Goal: Information Seeking & Learning: Learn about a topic

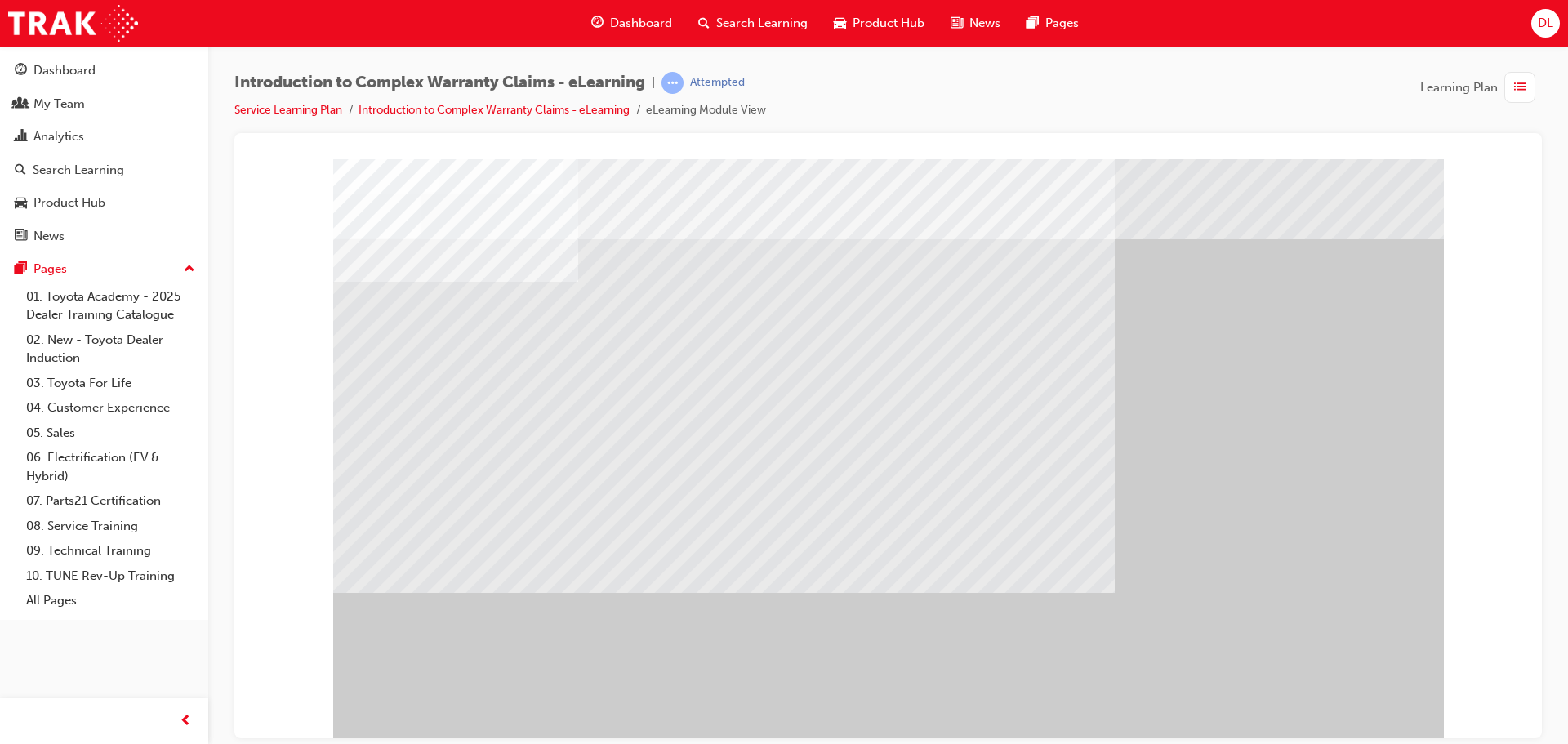
scroll to position [34, 0]
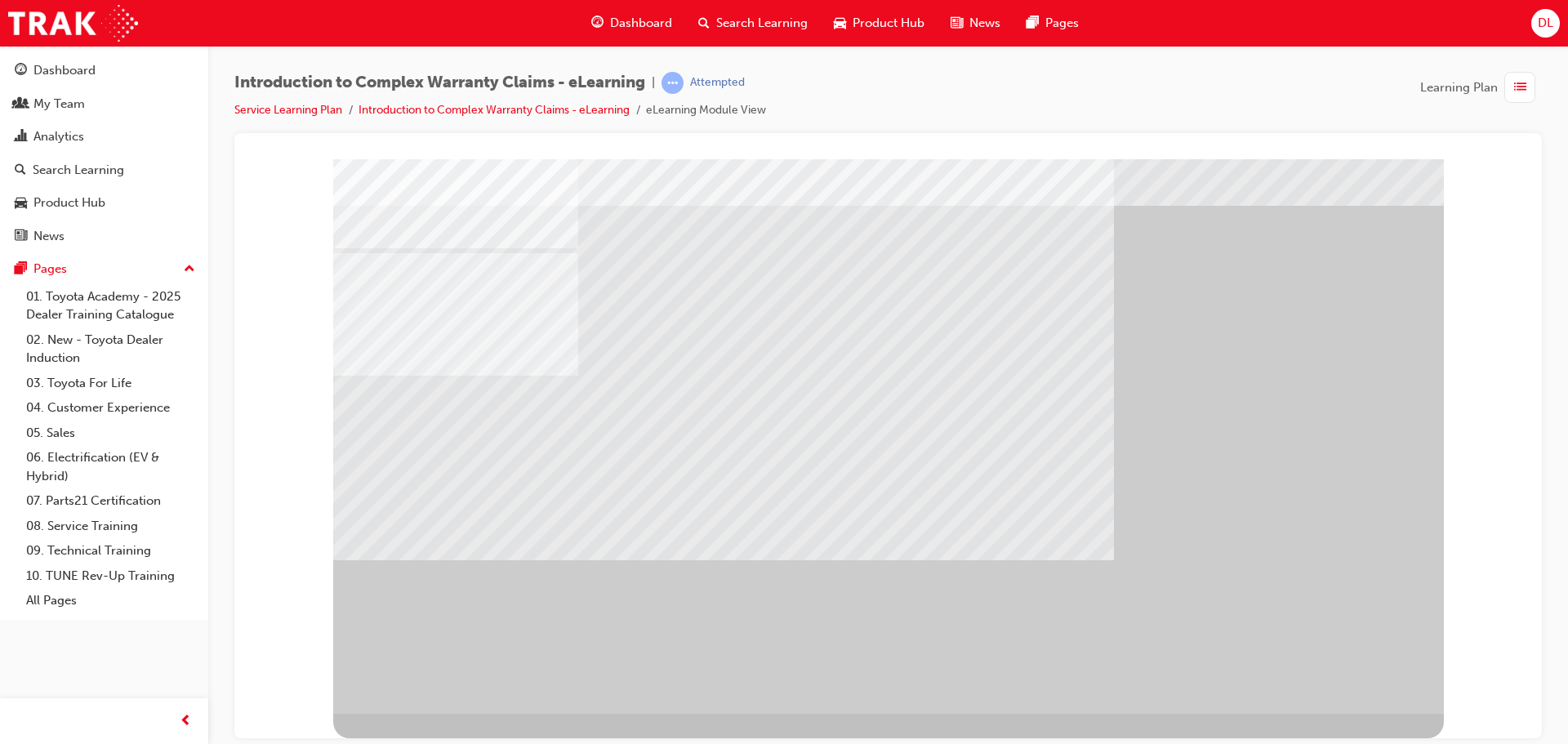
scroll to position [0, 0]
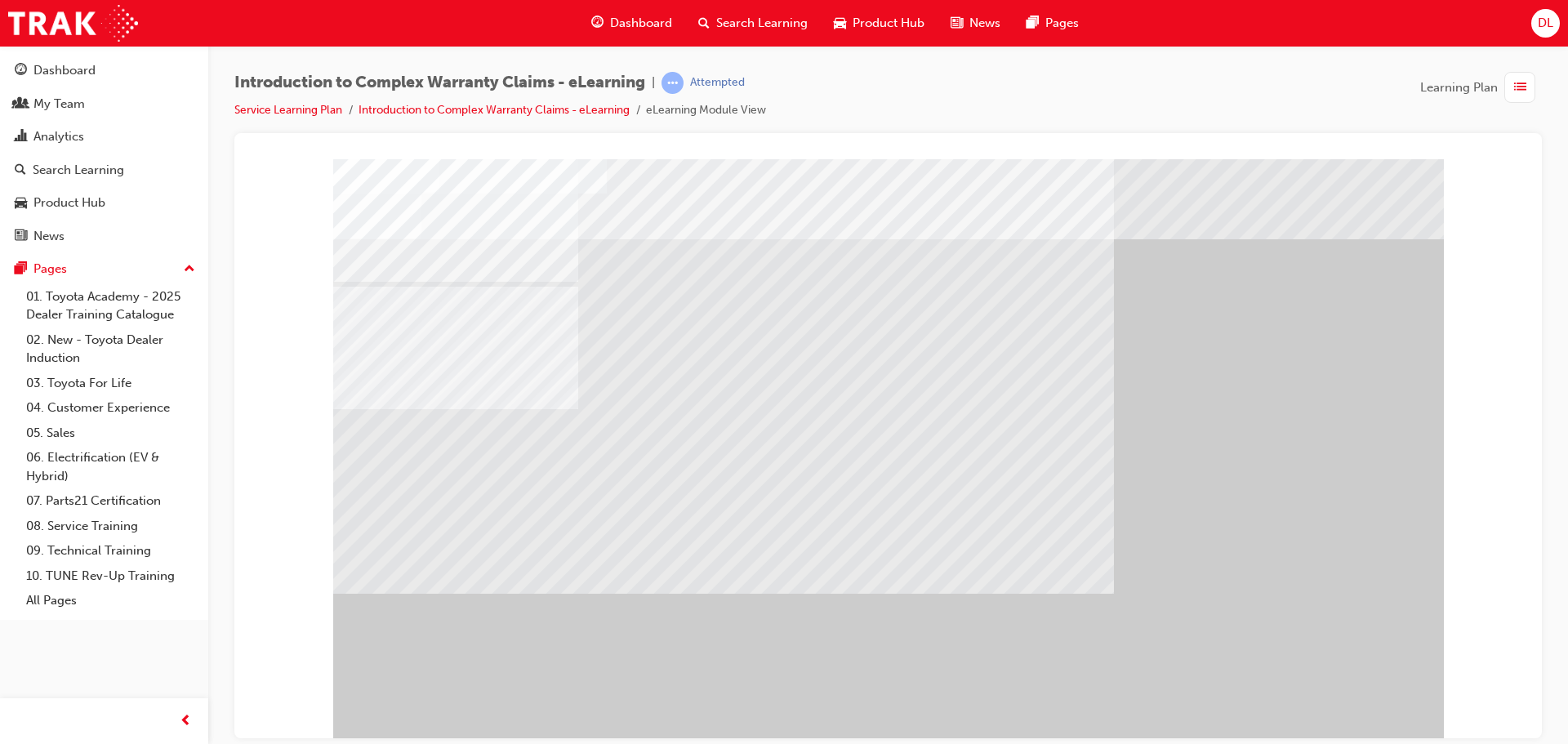
drag, startPoint x: 934, startPoint y: 448, endPoint x: 919, endPoint y: 448, distance: 15.0
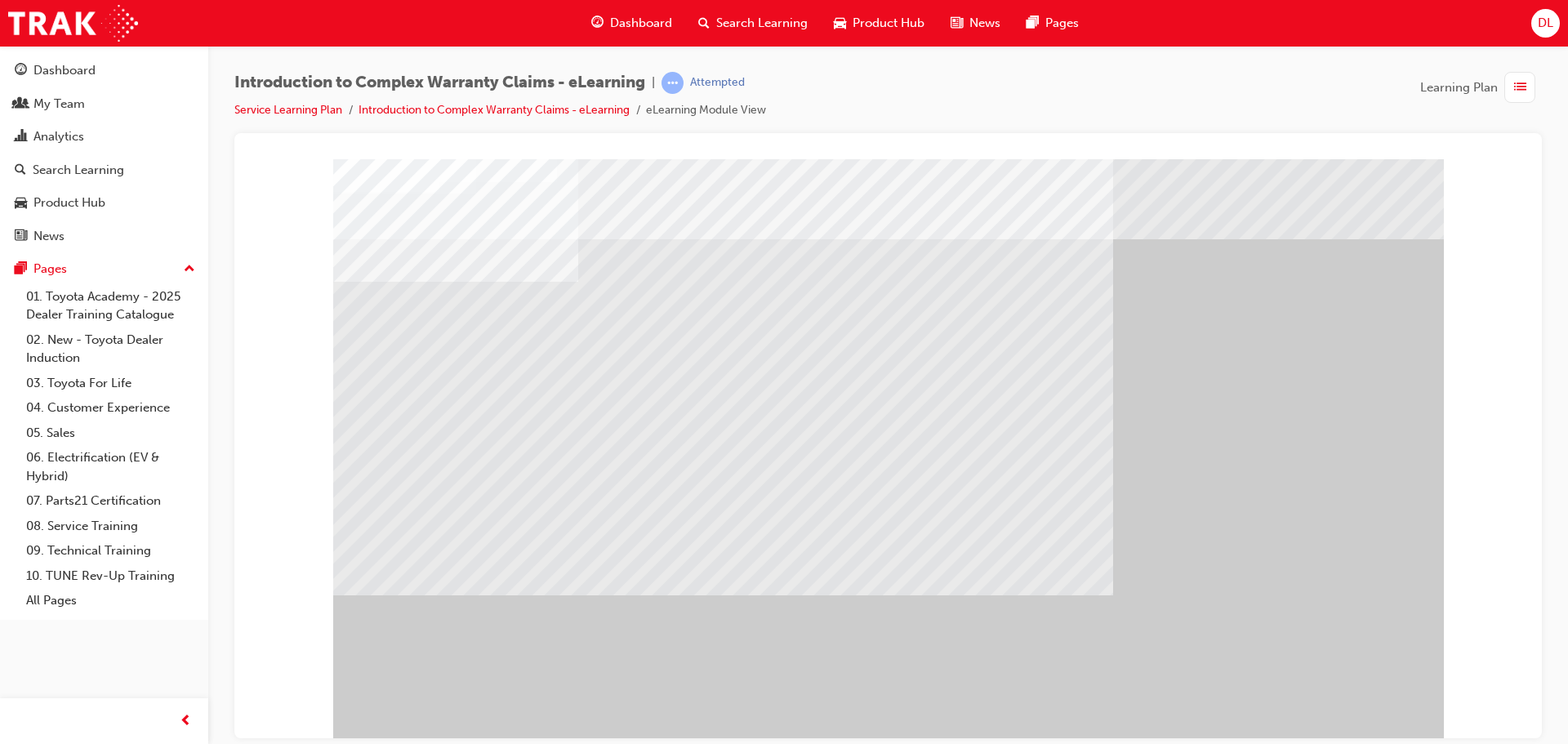
drag, startPoint x: 875, startPoint y: 397, endPoint x: 1226, endPoint y: 541, distance: 379.4
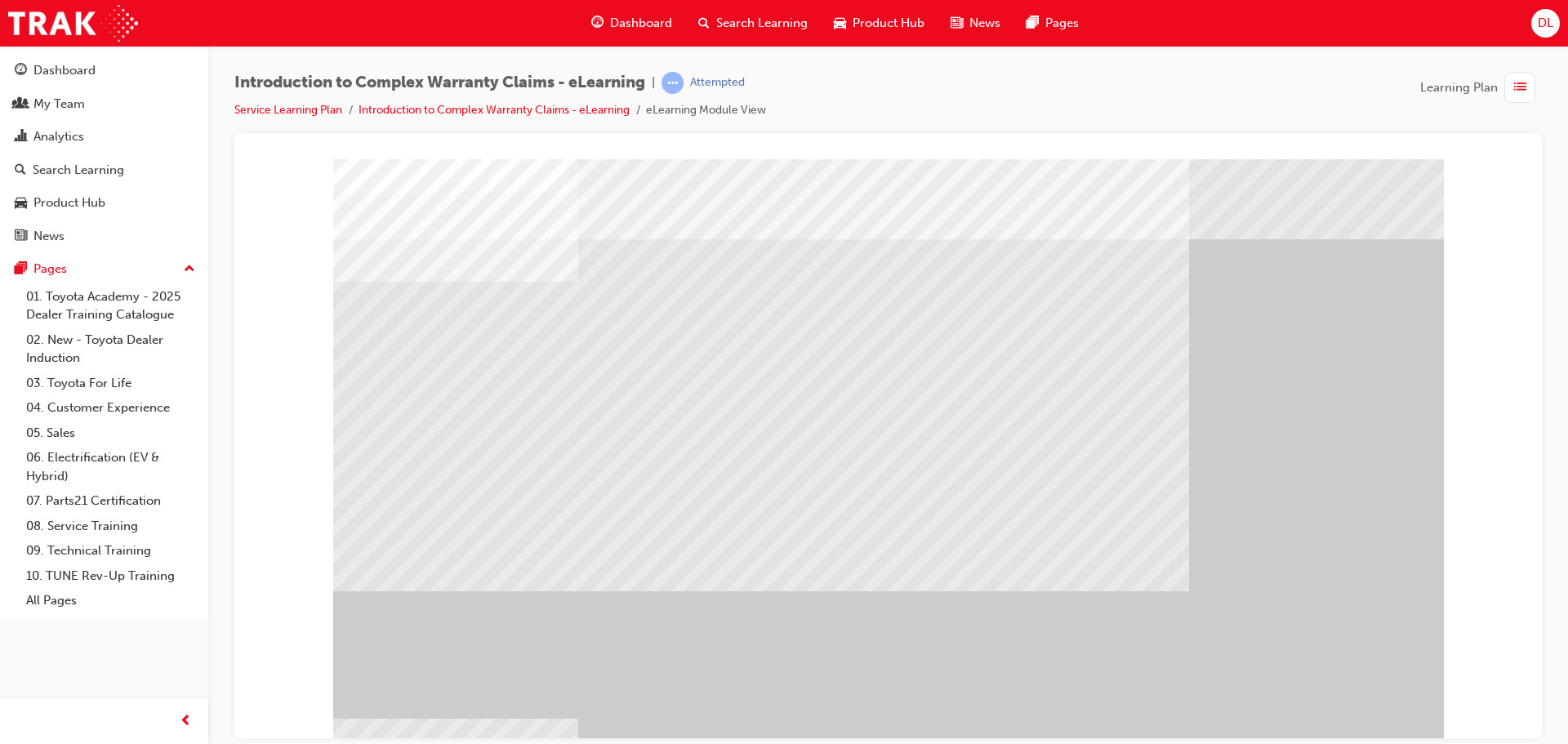
drag, startPoint x: 830, startPoint y: 381, endPoint x: 804, endPoint y: 391, distance: 27.9
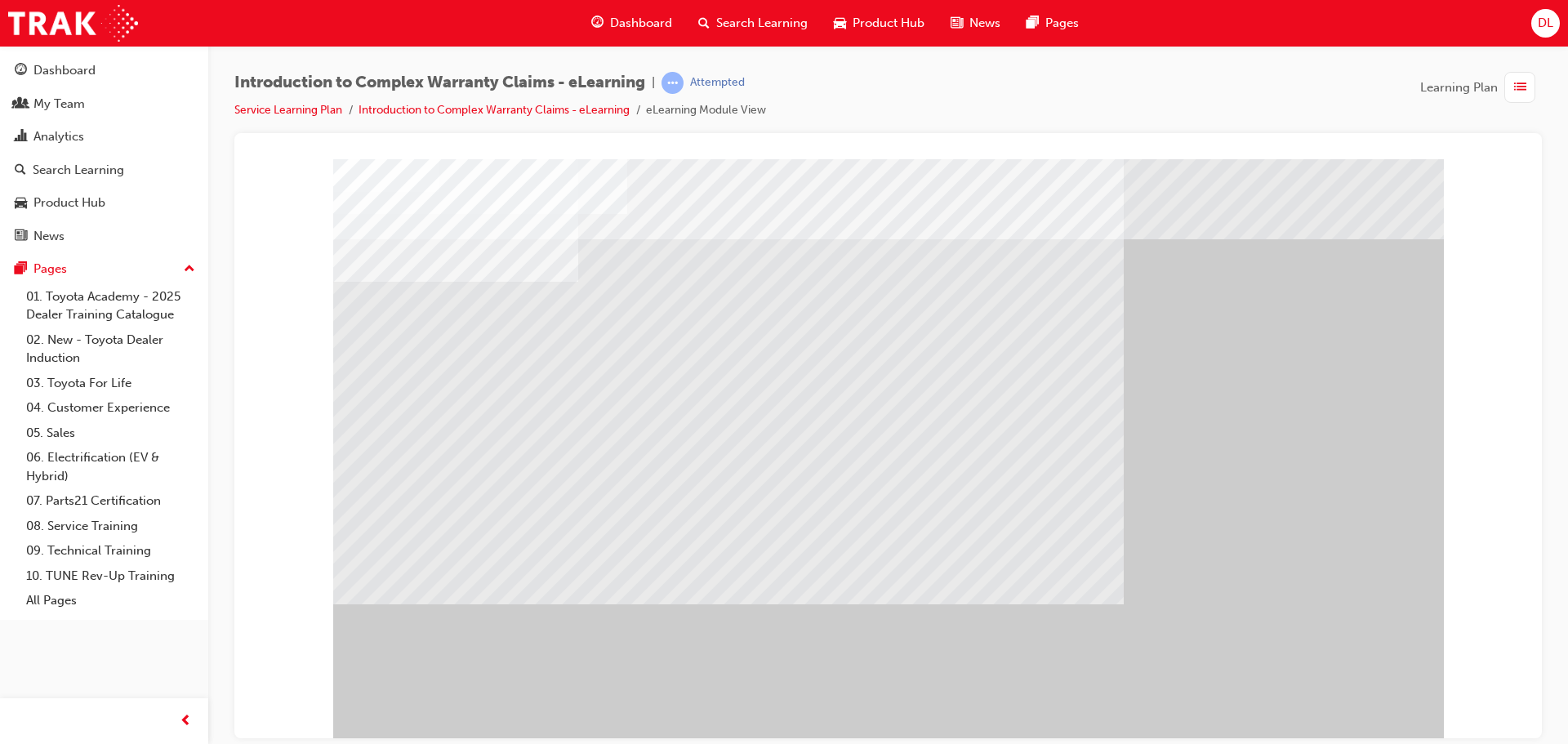
drag, startPoint x: 787, startPoint y: 400, endPoint x: 823, endPoint y: 405, distance: 36.3
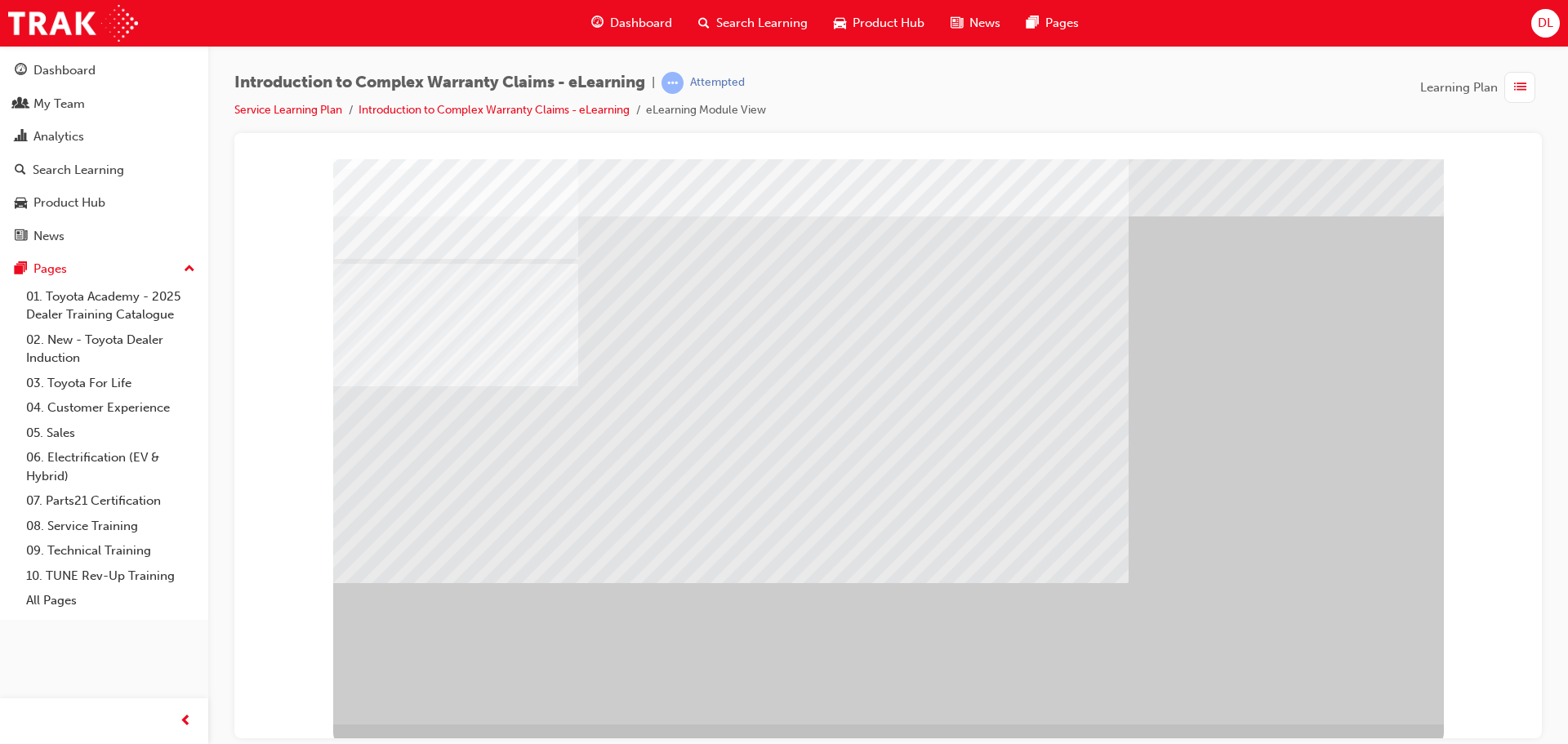
scroll to position [34, 0]
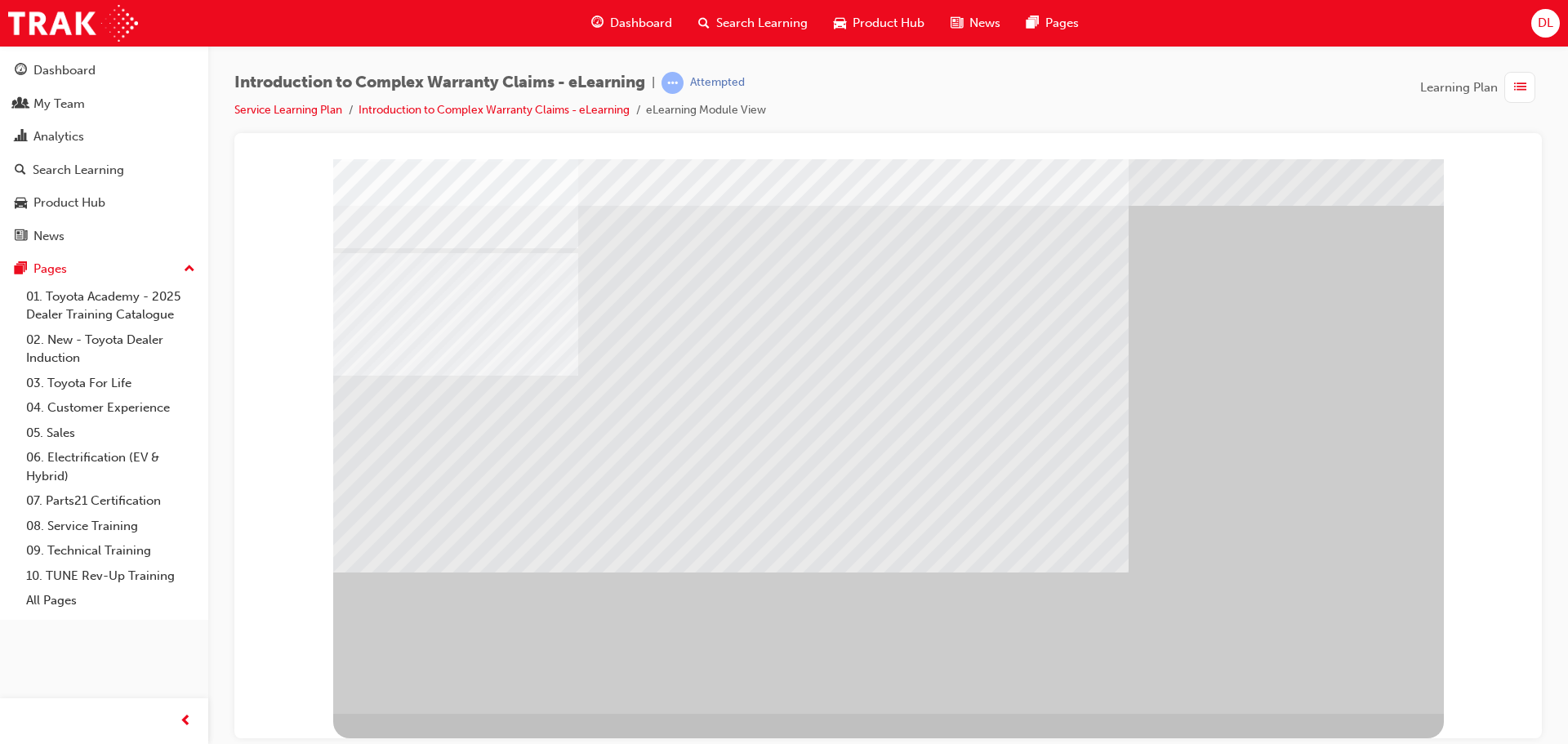
drag, startPoint x: 881, startPoint y: 320, endPoint x: 867, endPoint y: 315, distance: 14.9
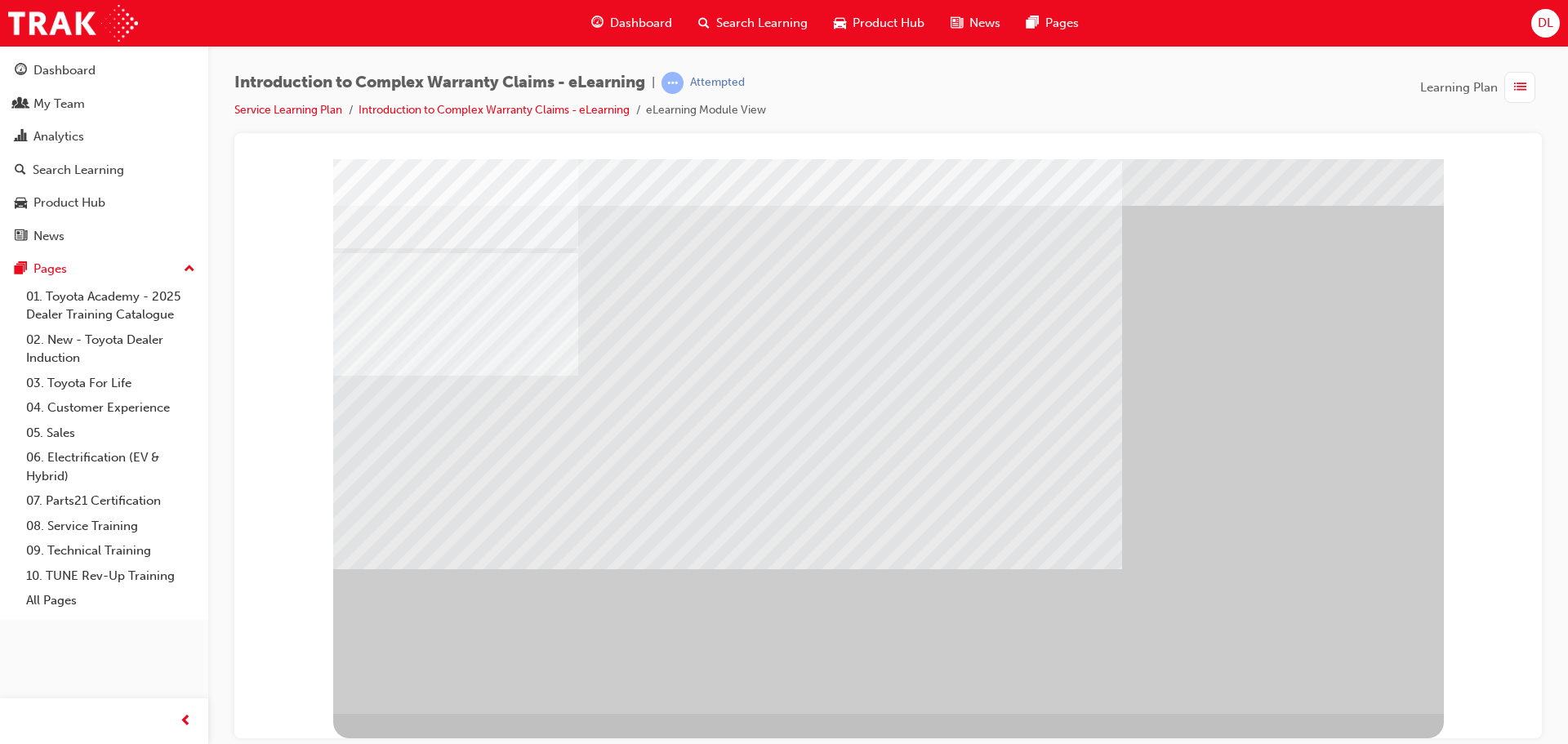
scroll to position [0, 0]
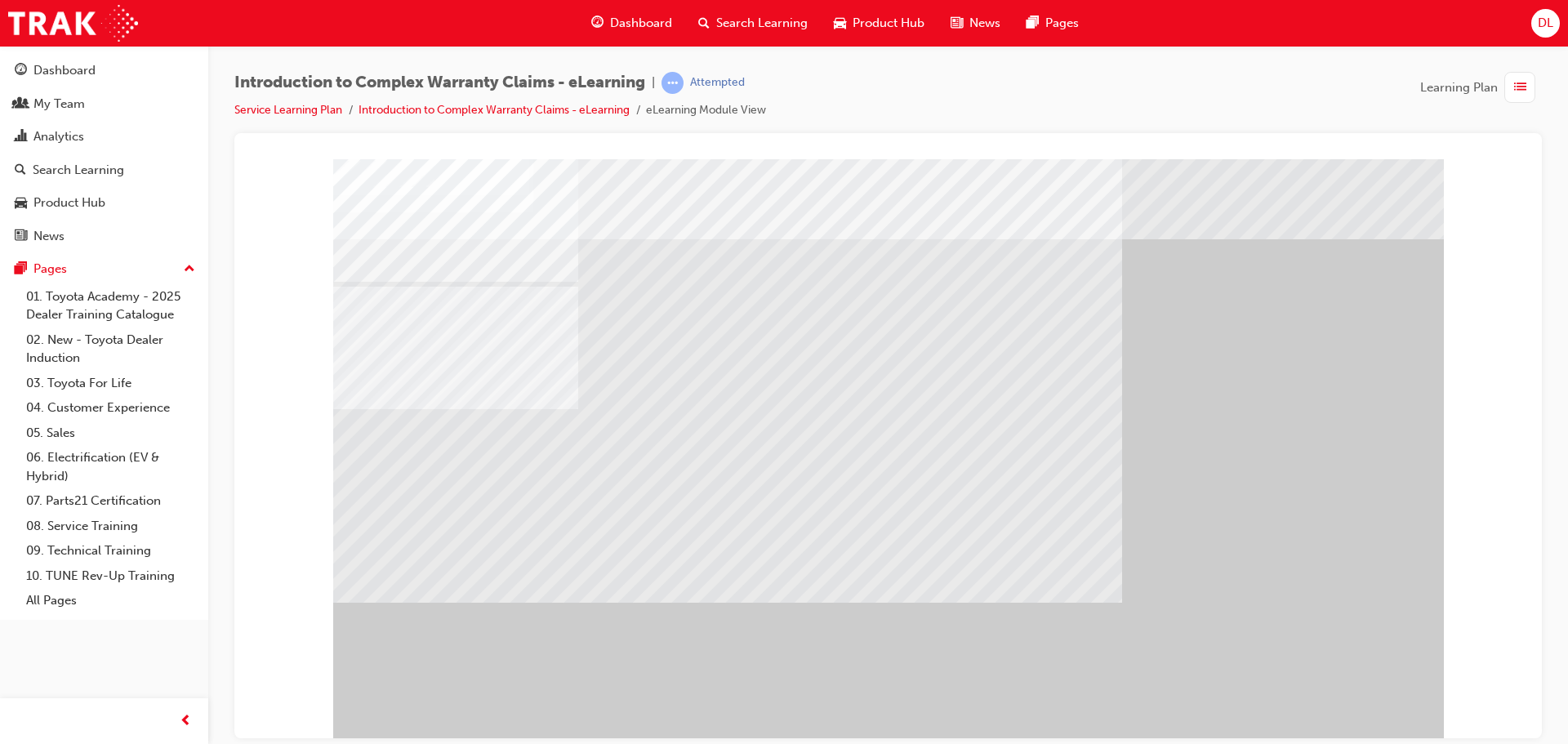
drag, startPoint x: 691, startPoint y: 491, endPoint x: 705, endPoint y: 477, distance: 19.8
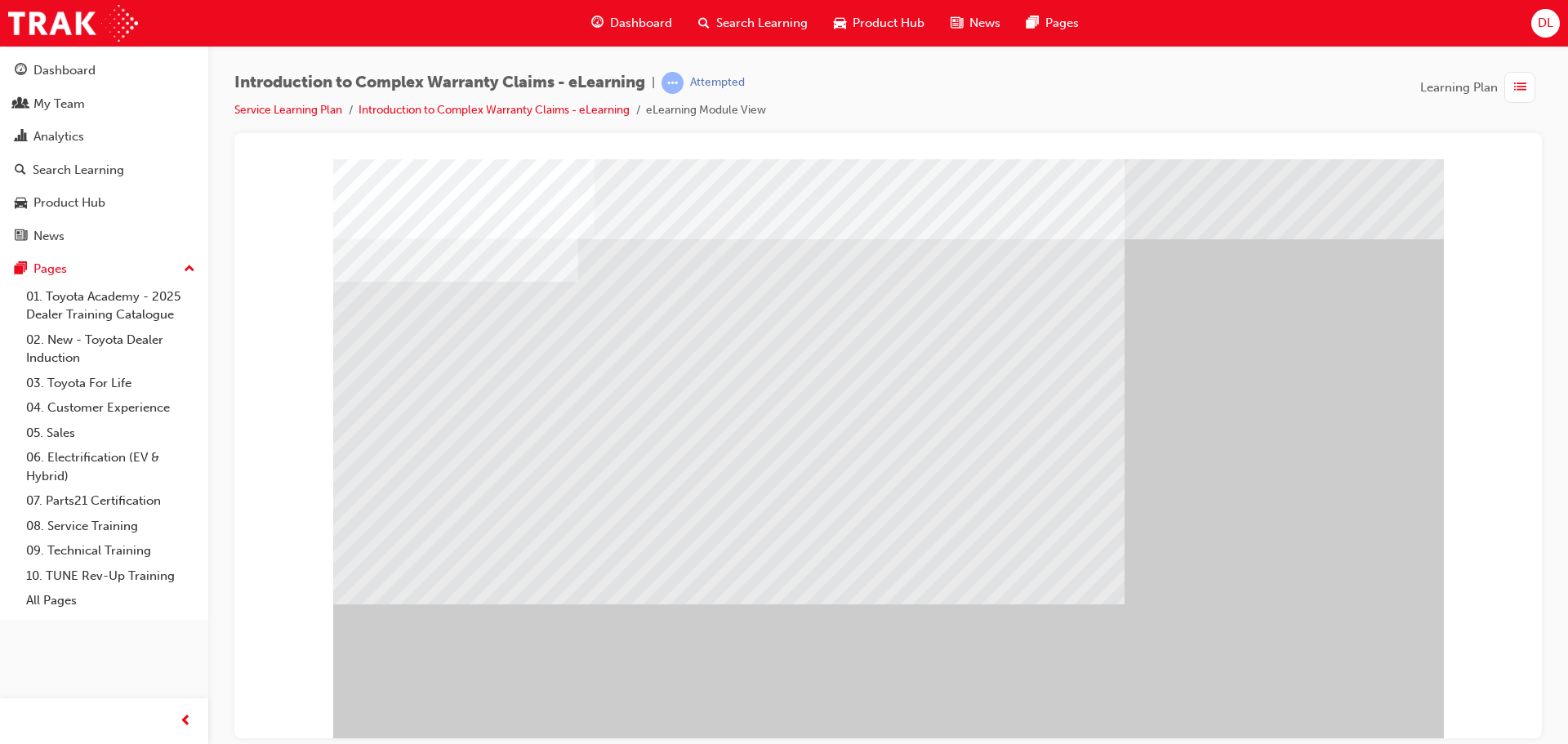
drag, startPoint x: 652, startPoint y: 369, endPoint x: 634, endPoint y: 352, distance: 24.8
click at [650, 365] on div at bounding box center [888, 452] width 1110 height 588
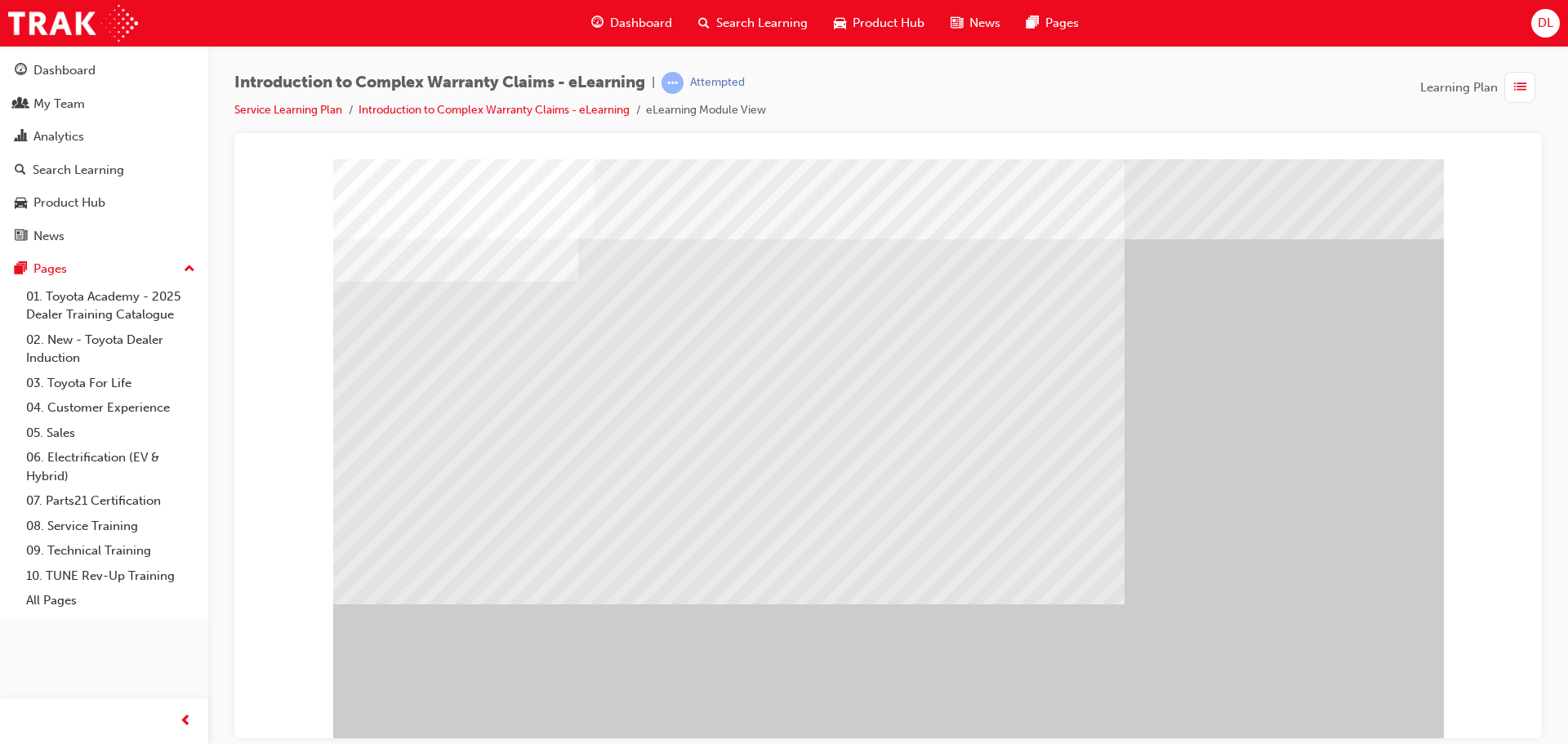
drag, startPoint x: 708, startPoint y: 348, endPoint x: 605, endPoint y: 341, distance: 103.2
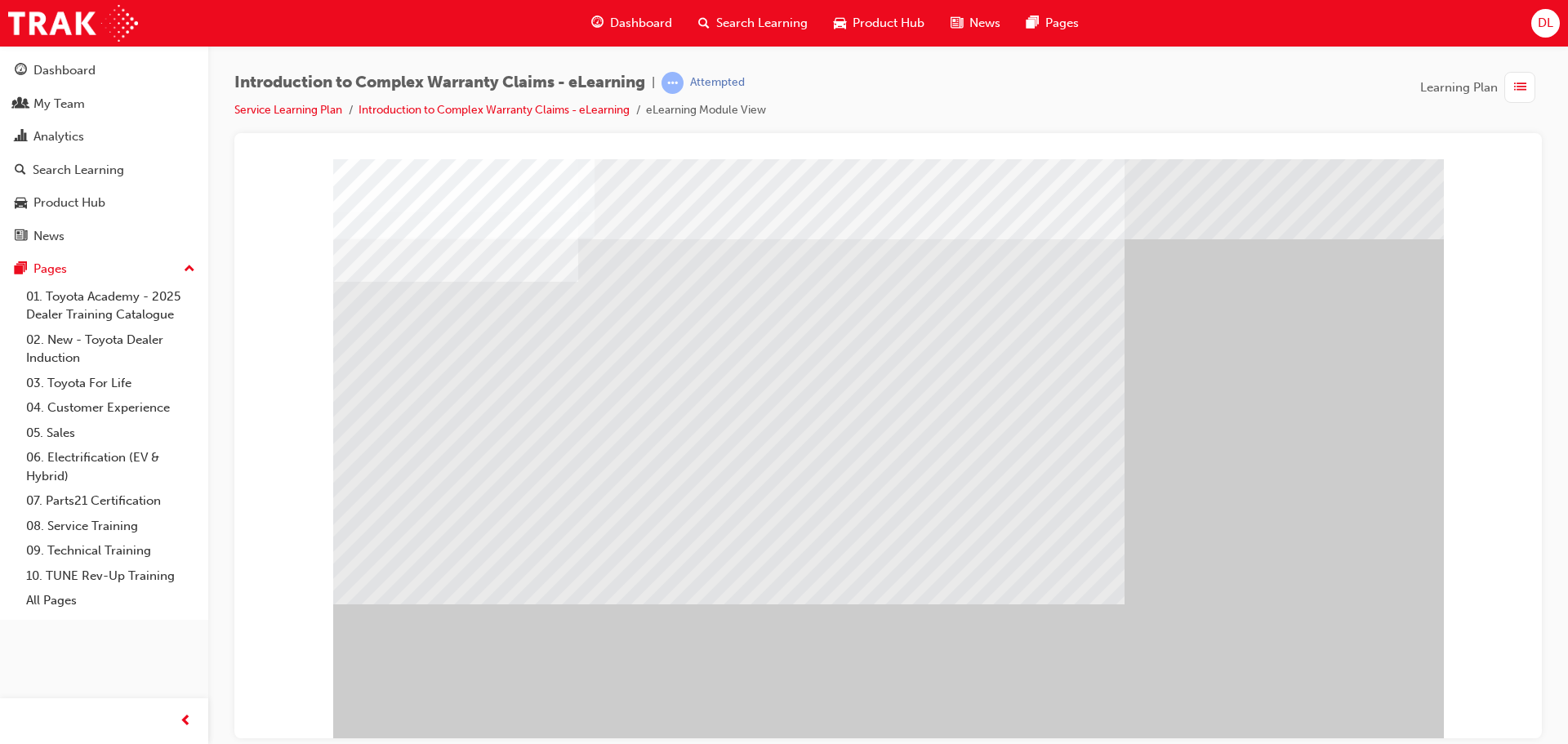
drag, startPoint x: 588, startPoint y: 340, endPoint x: 862, endPoint y: 392, distance: 278.9
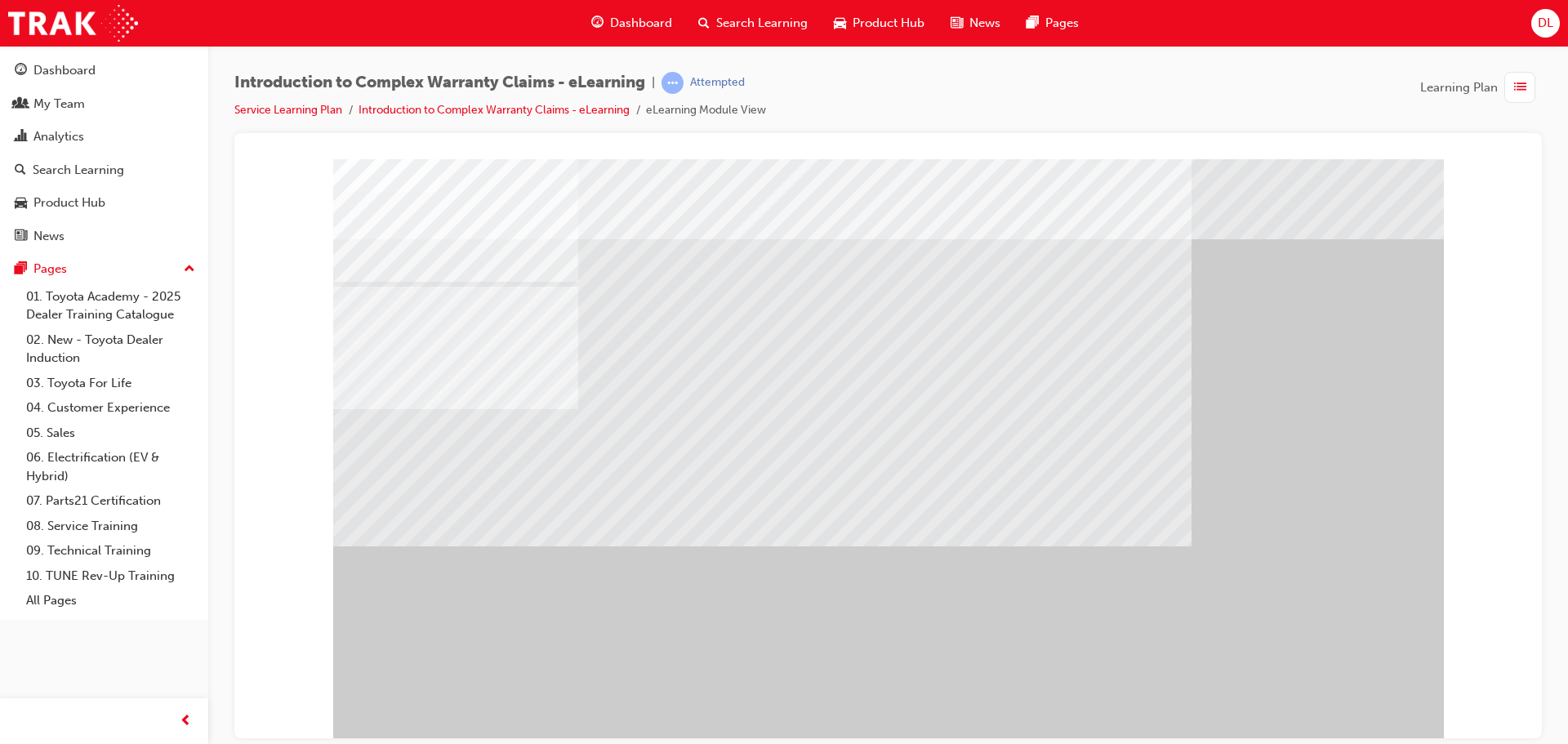
drag, startPoint x: 846, startPoint y: 583, endPoint x: 667, endPoint y: 494, distance: 199.9
drag, startPoint x: 753, startPoint y: 556, endPoint x: 1048, endPoint y: 555, distance: 295.0
drag, startPoint x: 1048, startPoint y: 555, endPoint x: 1168, endPoint y: 563, distance: 120.3
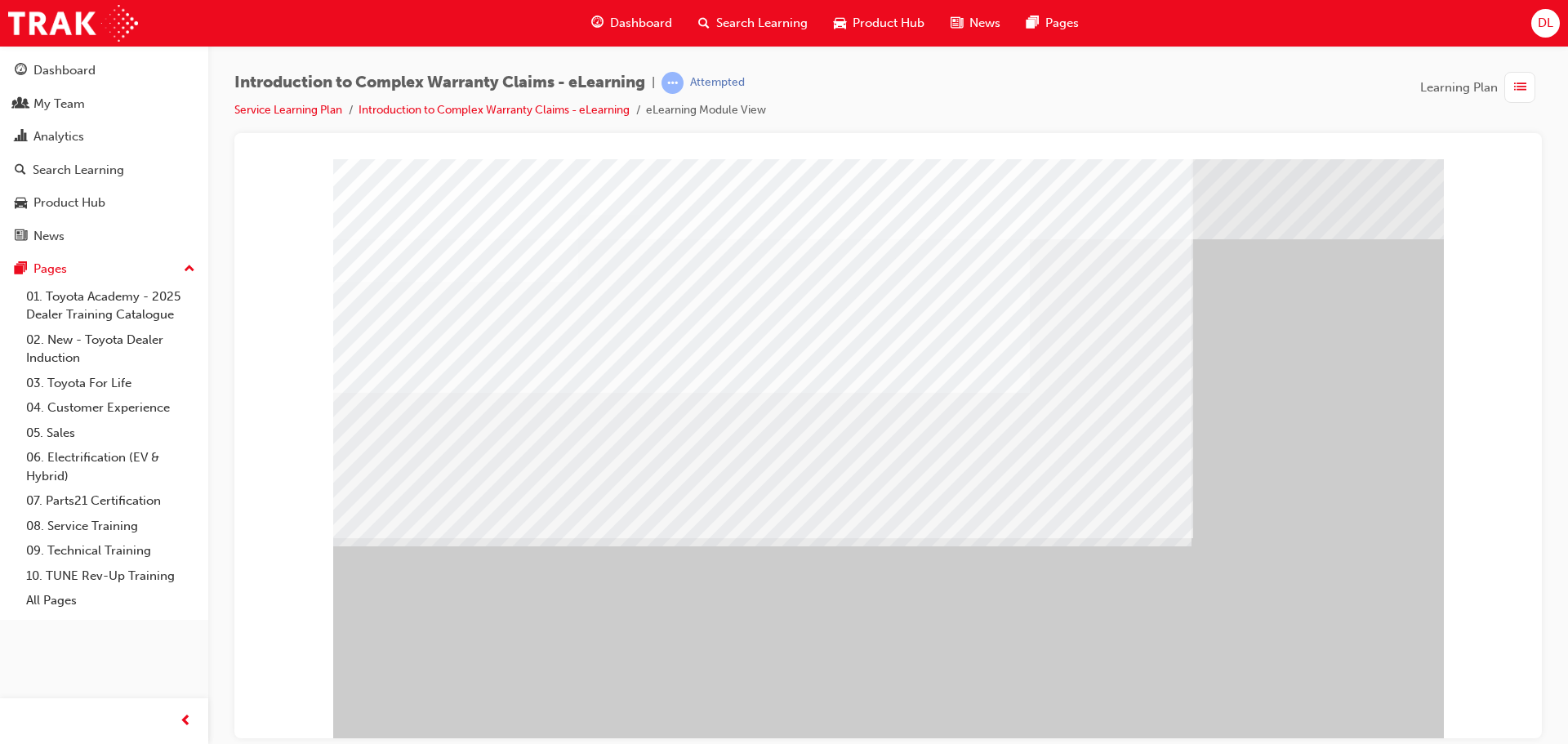
drag, startPoint x: 1028, startPoint y: 470, endPoint x: 924, endPoint y: 526, distance: 118.1
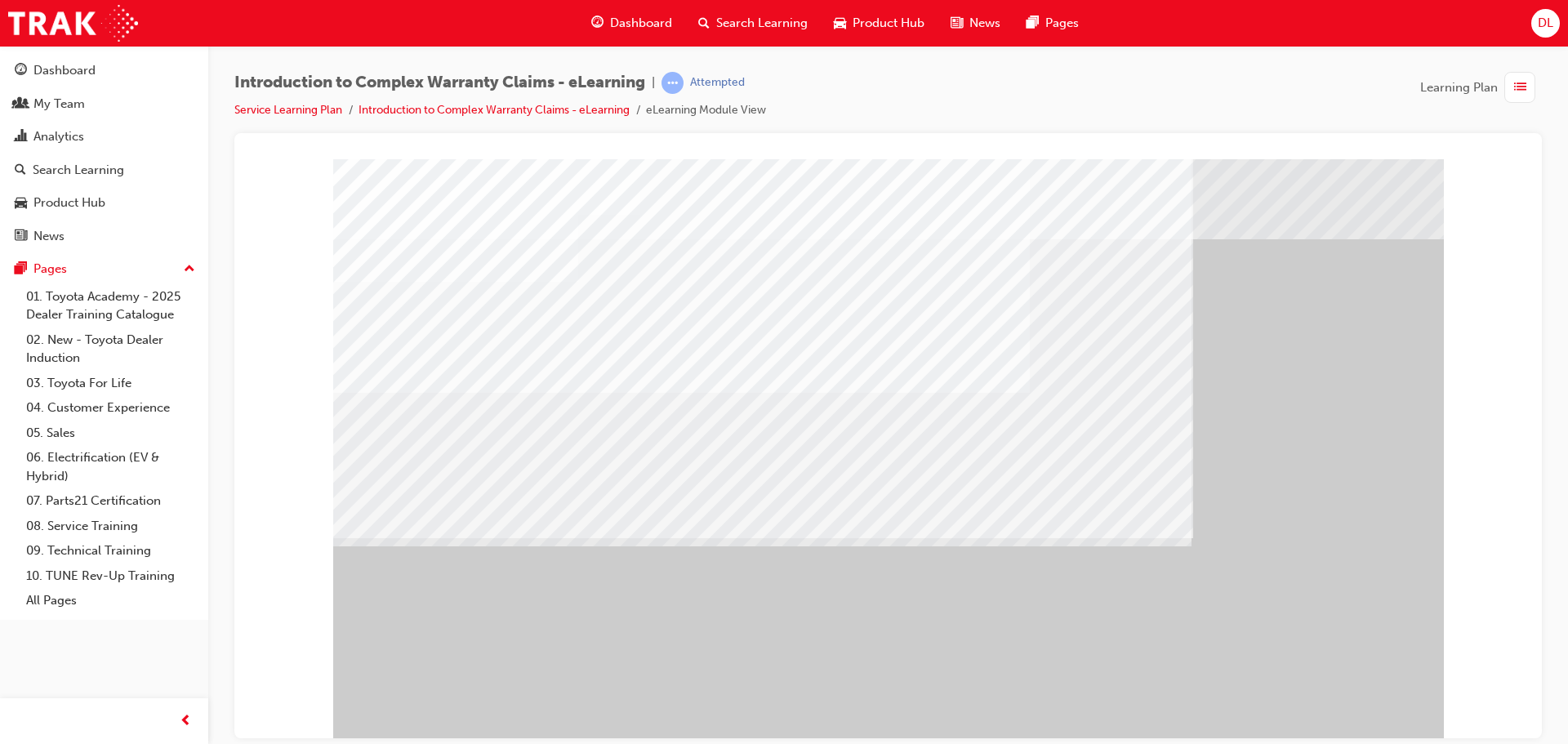
click at [1307, 677] on div "" at bounding box center [888, 452] width 1110 height 588
drag, startPoint x: 1008, startPoint y: 445, endPoint x: 893, endPoint y: 423, distance: 117.1
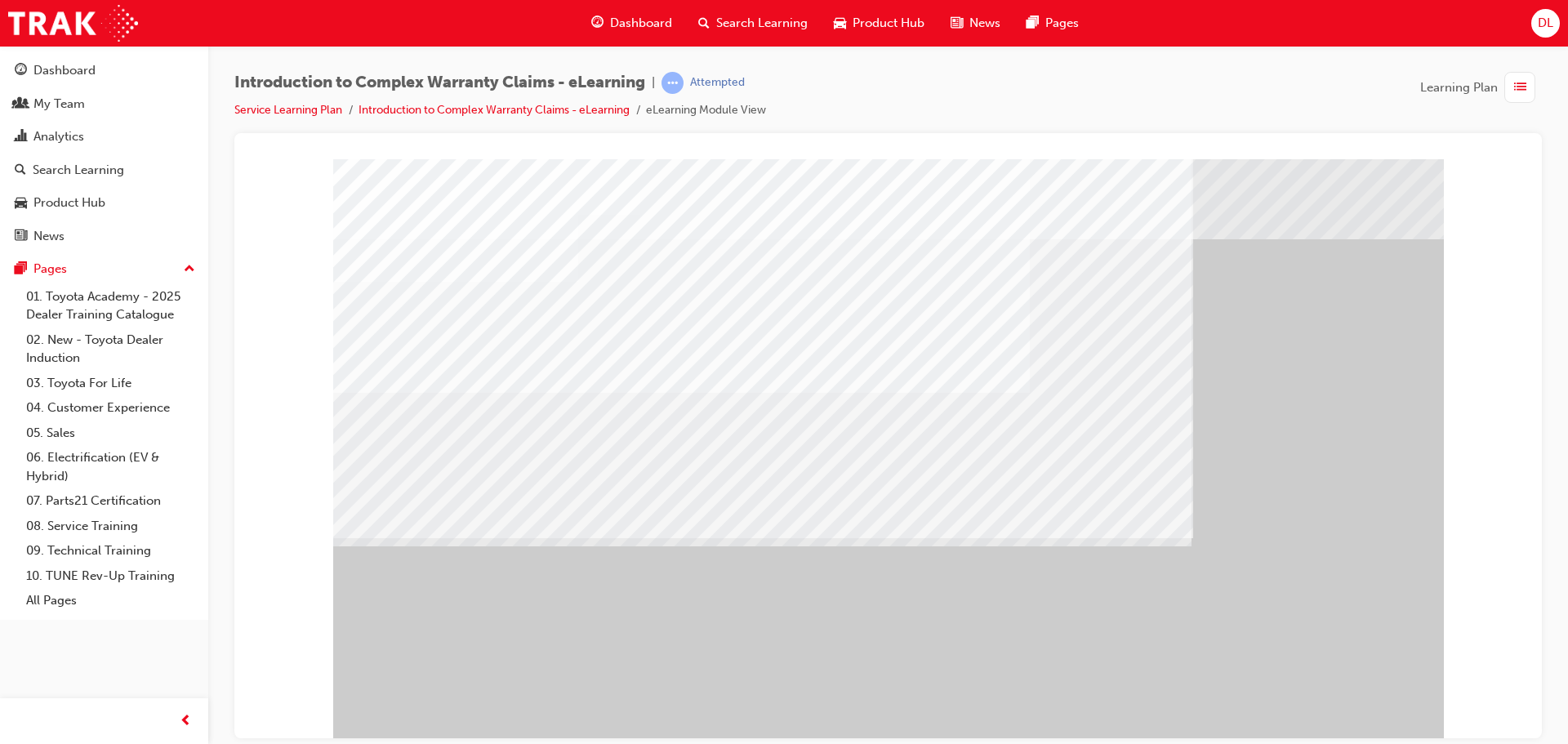
drag, startPoint x: 598, startPoint y: 357, endPoint x: 659, endPoint y: 354, distance: 61.1
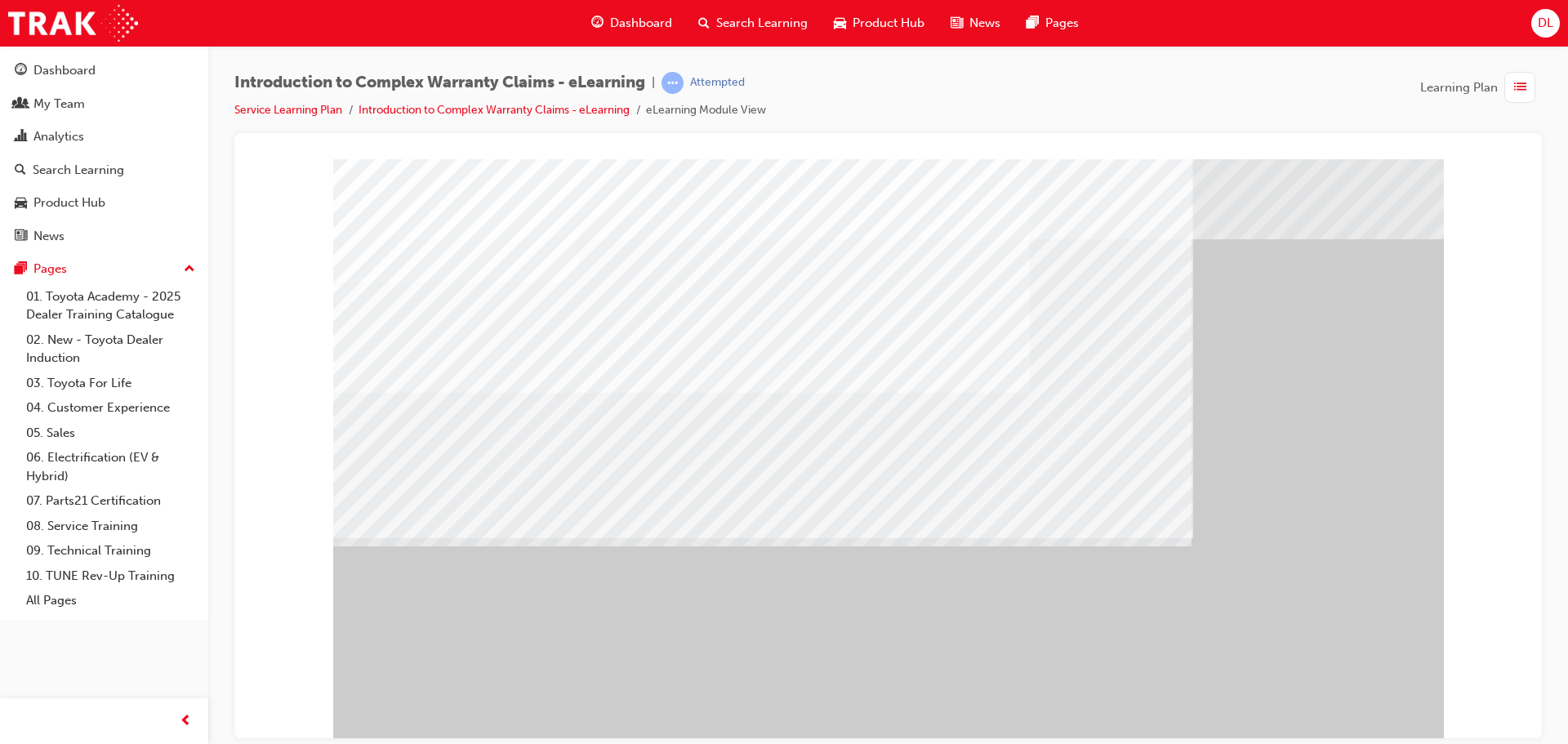
drag, startPoint x: 659, startPoint y: 354, endPoint x: 648, endPoint y: 360, distance: 12.5
drag, startPoint x: 656, startPoint y: 360, endPoint x: 697, endPoint y: 361, distance: 41.0
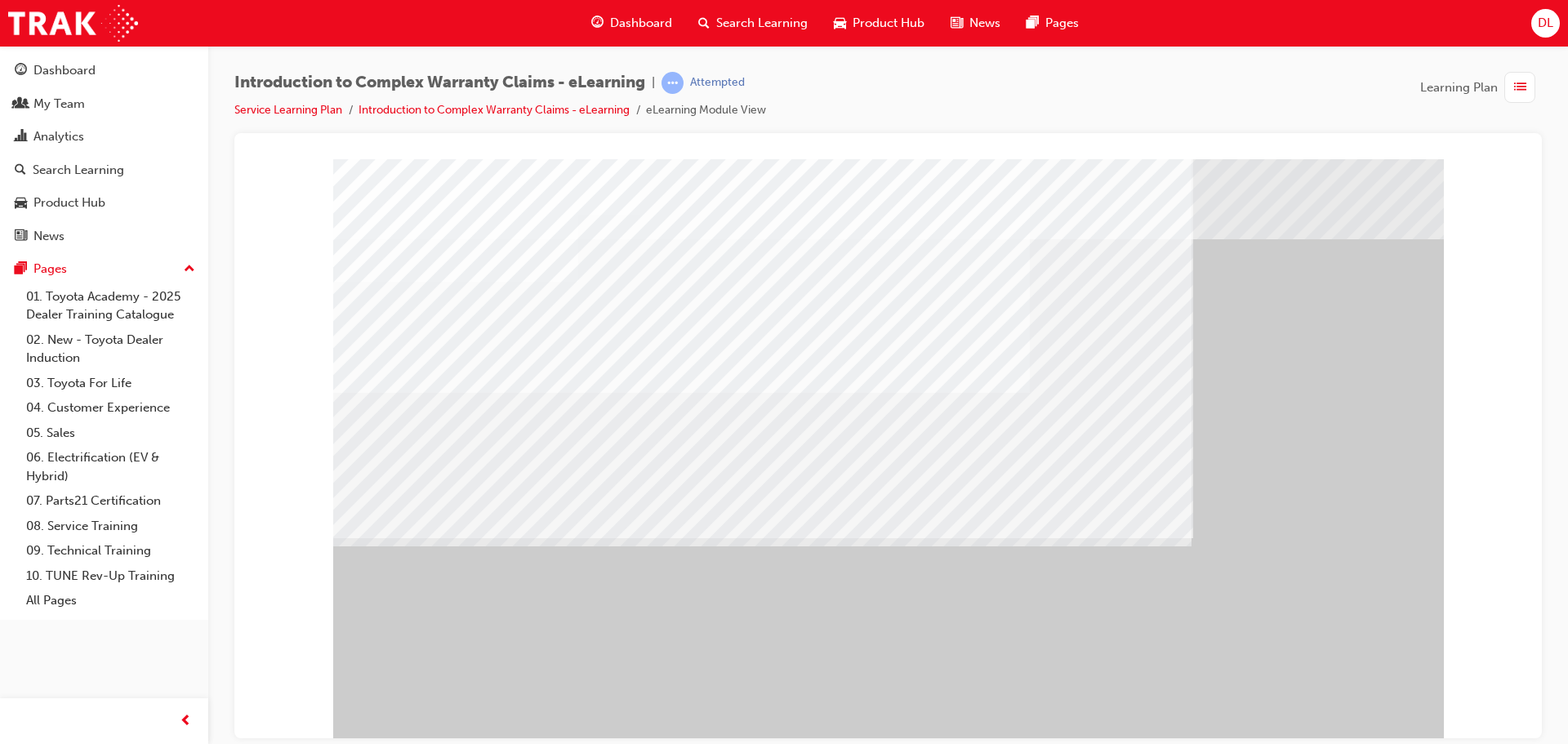
drag, startPoint x: 864, startPoint y: 562, endPoint x: 1039, endPoint y: 637, distance: 190.4
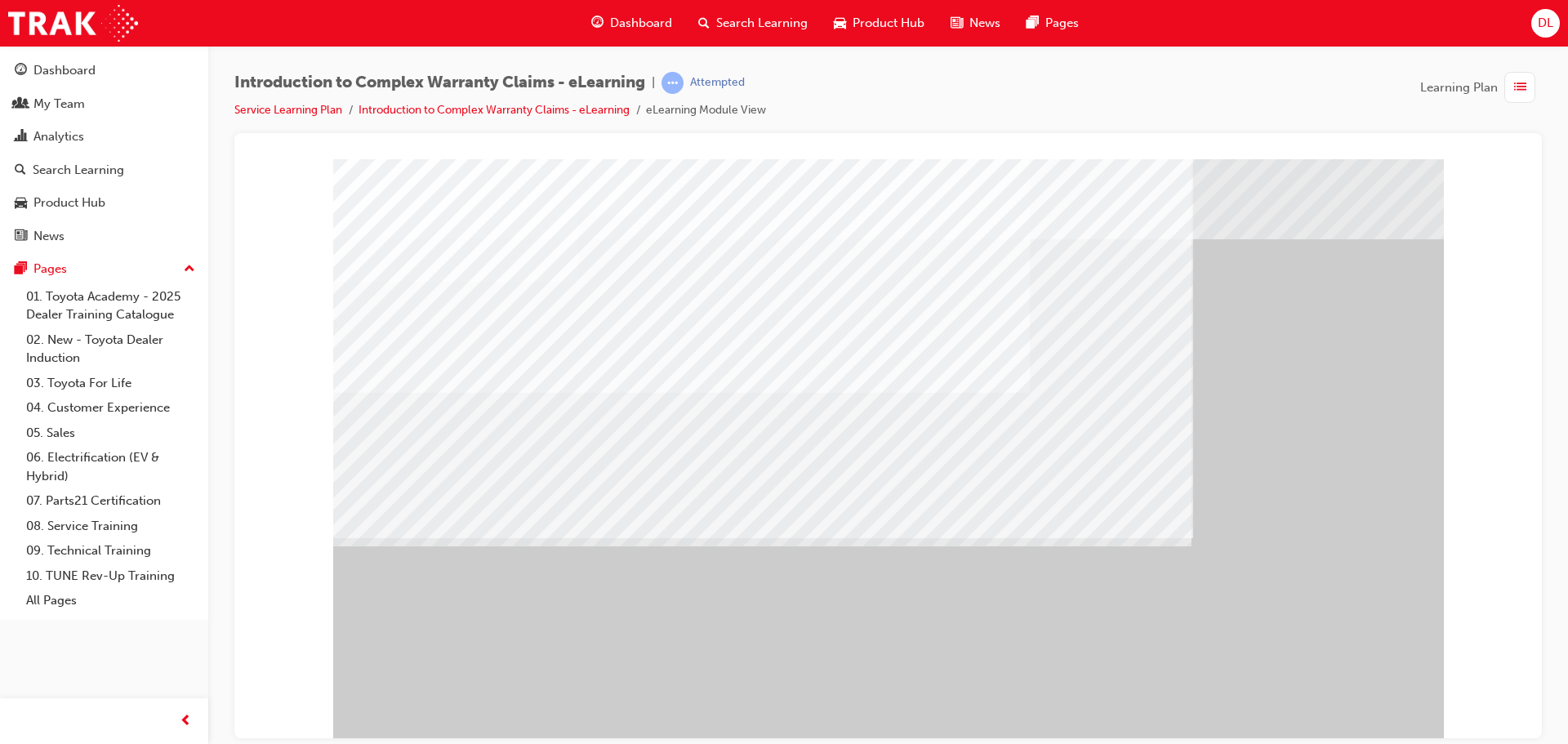
drag, startPoint x: 1331, startPoint y: 709, endPoint x: 1340, endPoint y: 698, distance: 14.2
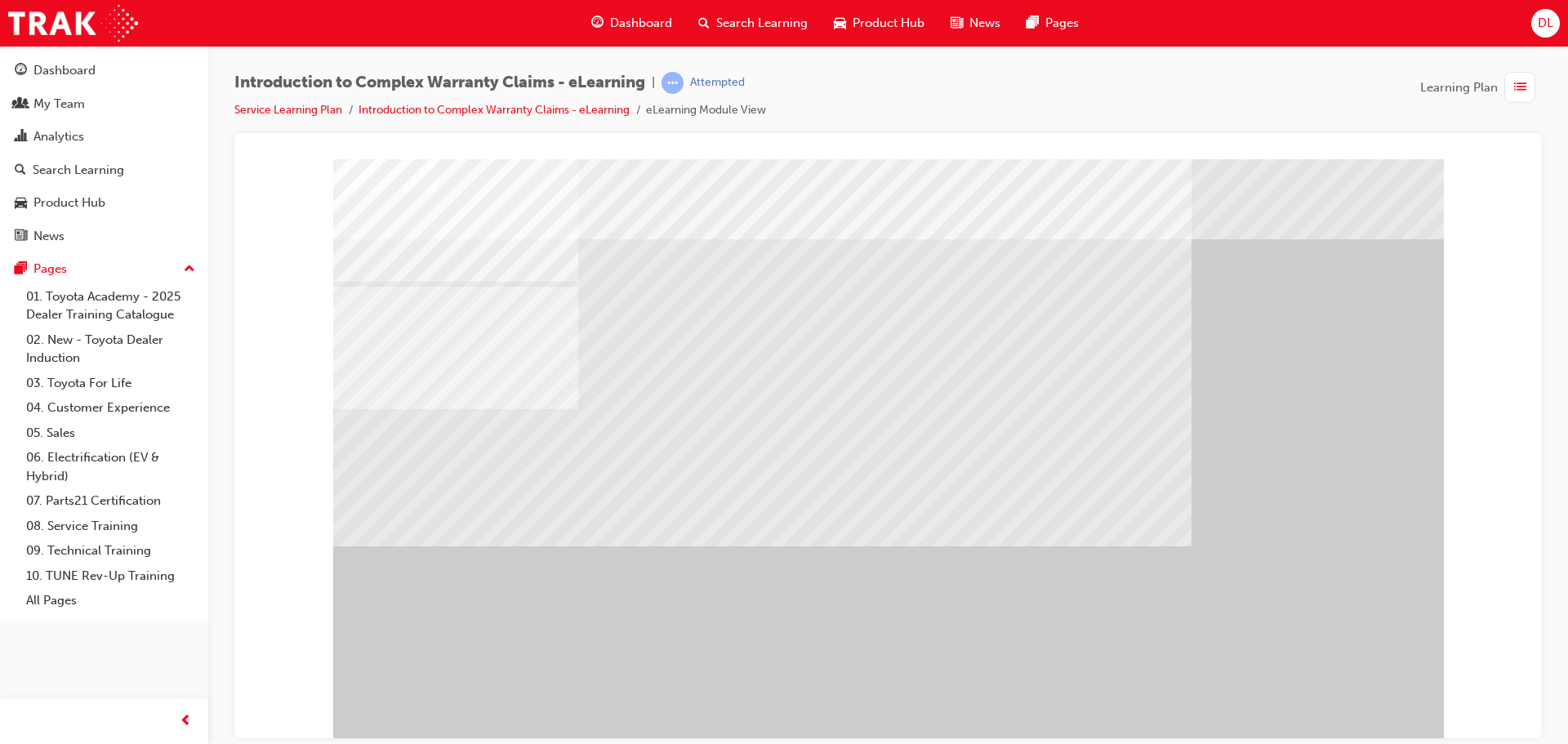
drag, startPoint x: 871, startPoint y: 429, endPoint x: 857, endPoint y: 425, distance: 14.6
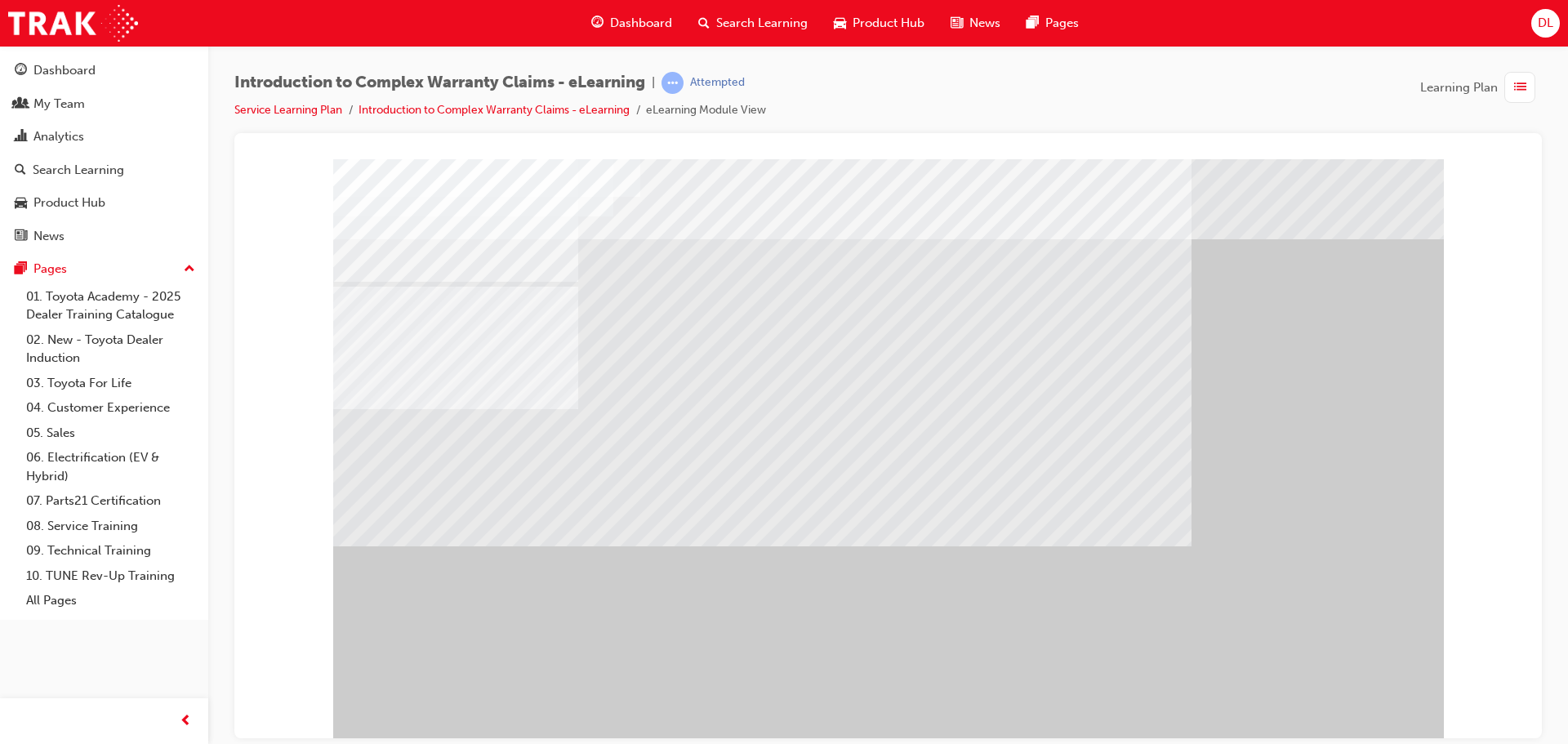
drag, startPoint x: 989, startPoint y: 438, endPoint x: 987, endPoint y: 457, distance: 19.1
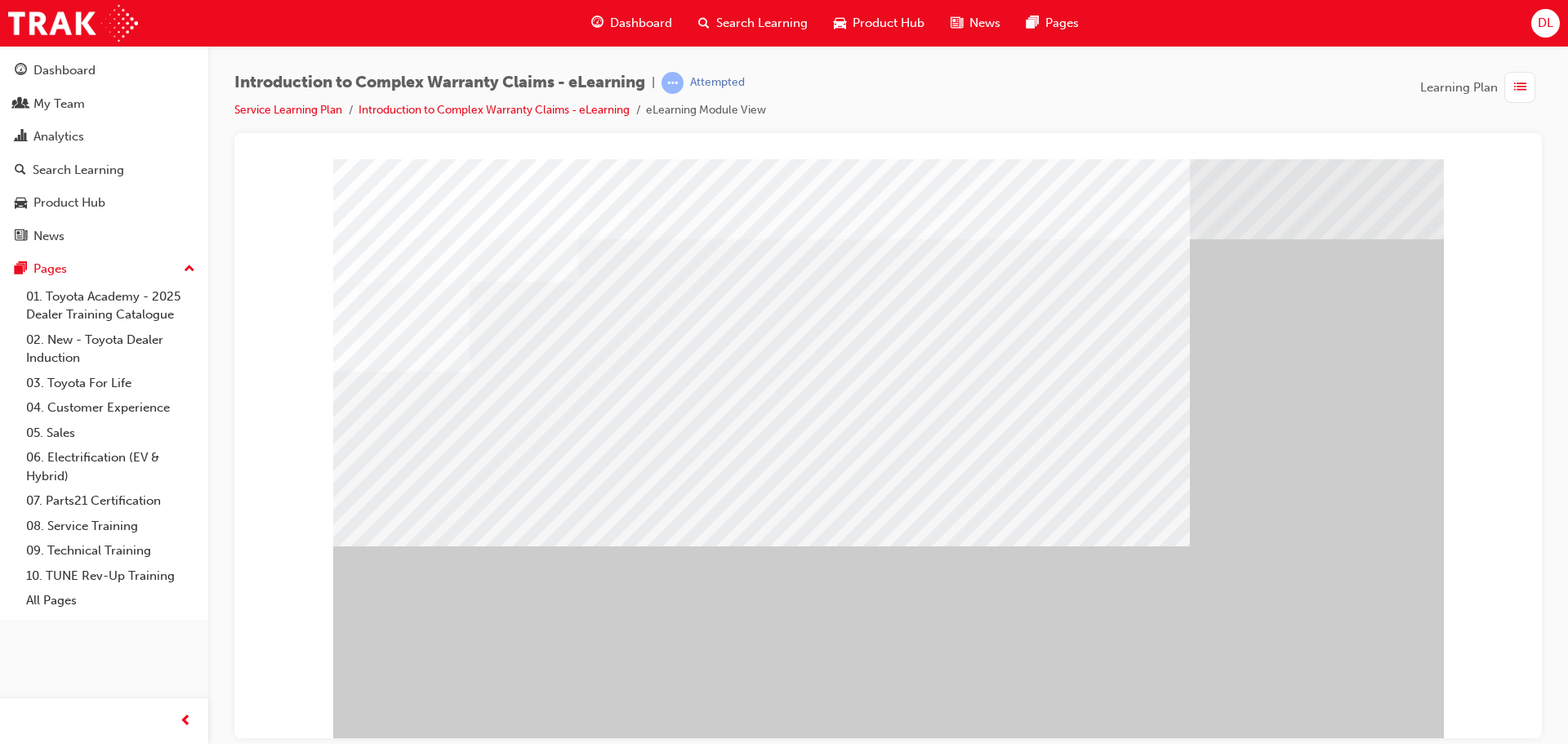
drag, startPoint x: 1005, startPoint y: 469, endPoint x: 997, endPoint y: 551, distance: 82.4
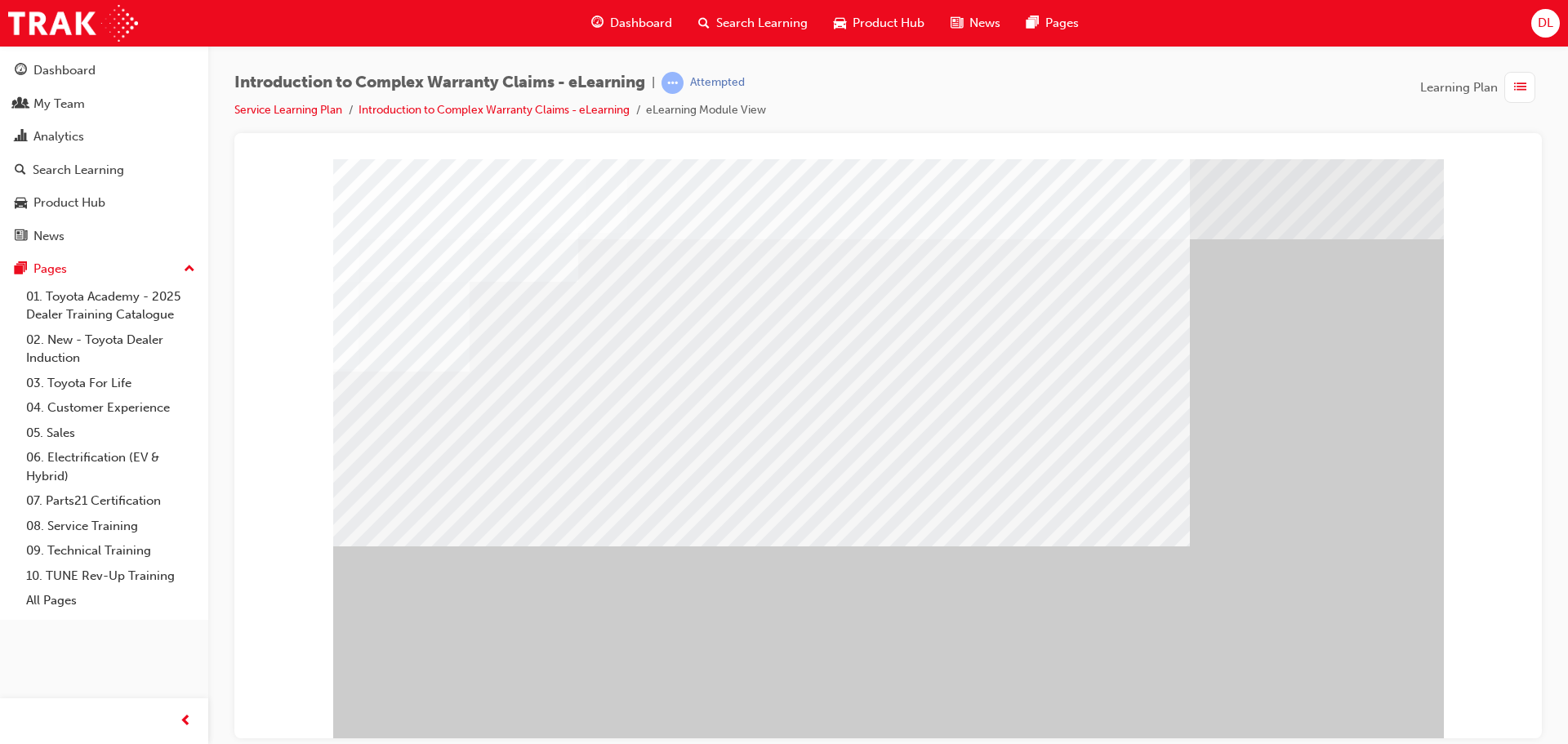
drag, startPoint x: 1344, startPoint y: 701, endPoint x: 1309, endPoint y: 673, distance: 44.8
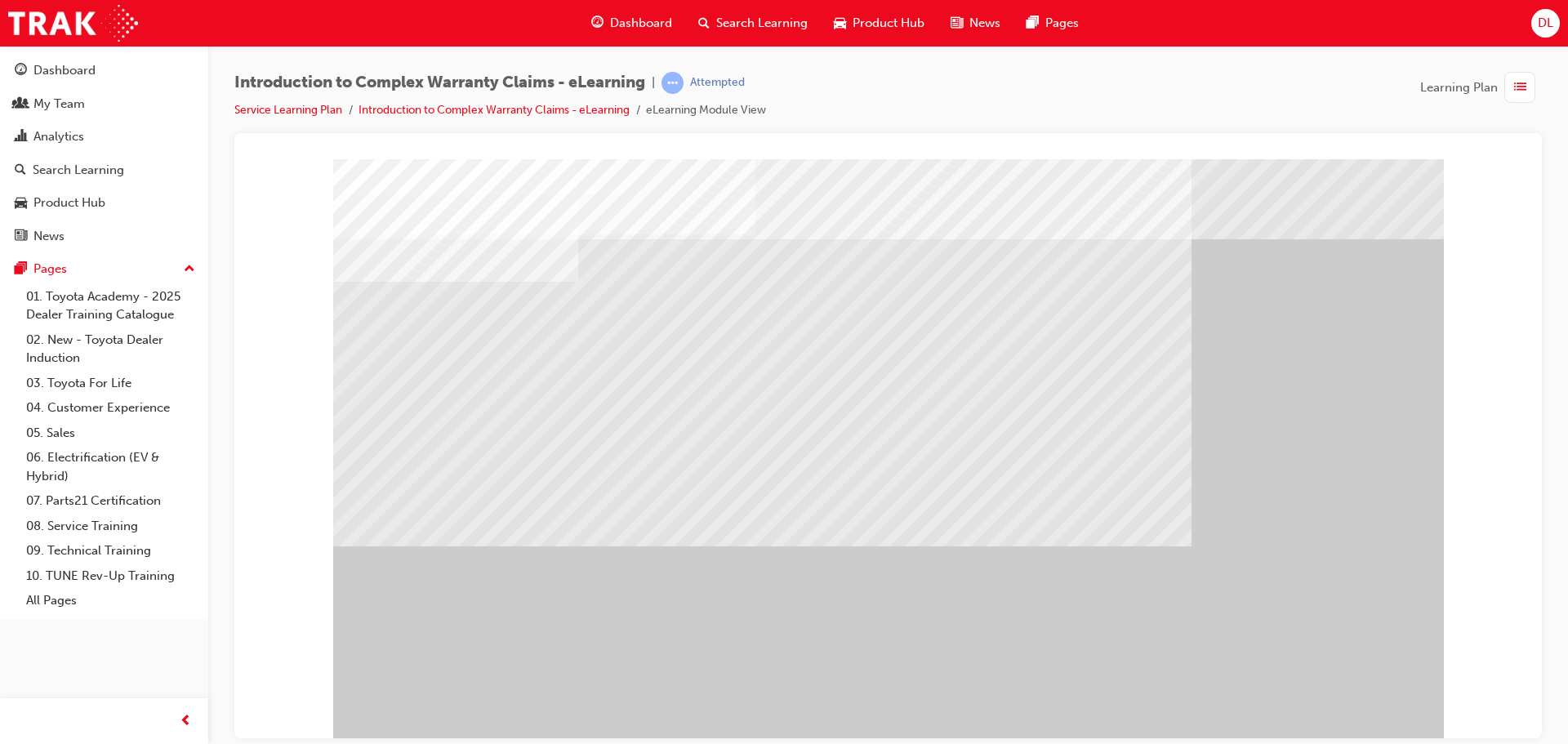
drag, startPoint x: 971, startPoint y: 606, endPoint x: 1007, endPoint y: 627, distance: 41.7
click at [997, 625] on div at bounding box center [888, 452] width 1110 height 588
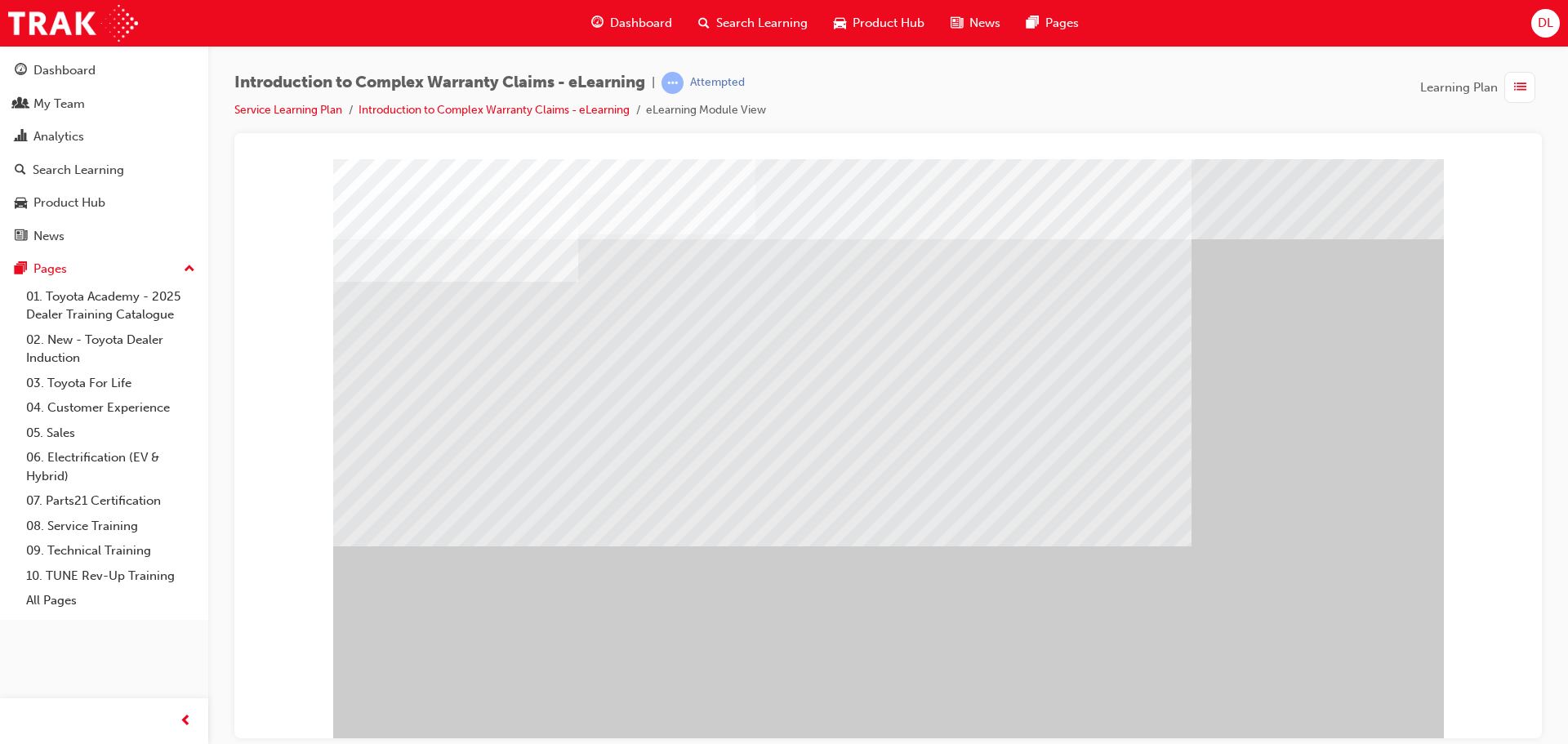
drag, startPoint x: 898, startPoint y: 587, endPoint x: 1098, endPoint y: 633, distance: 205.2
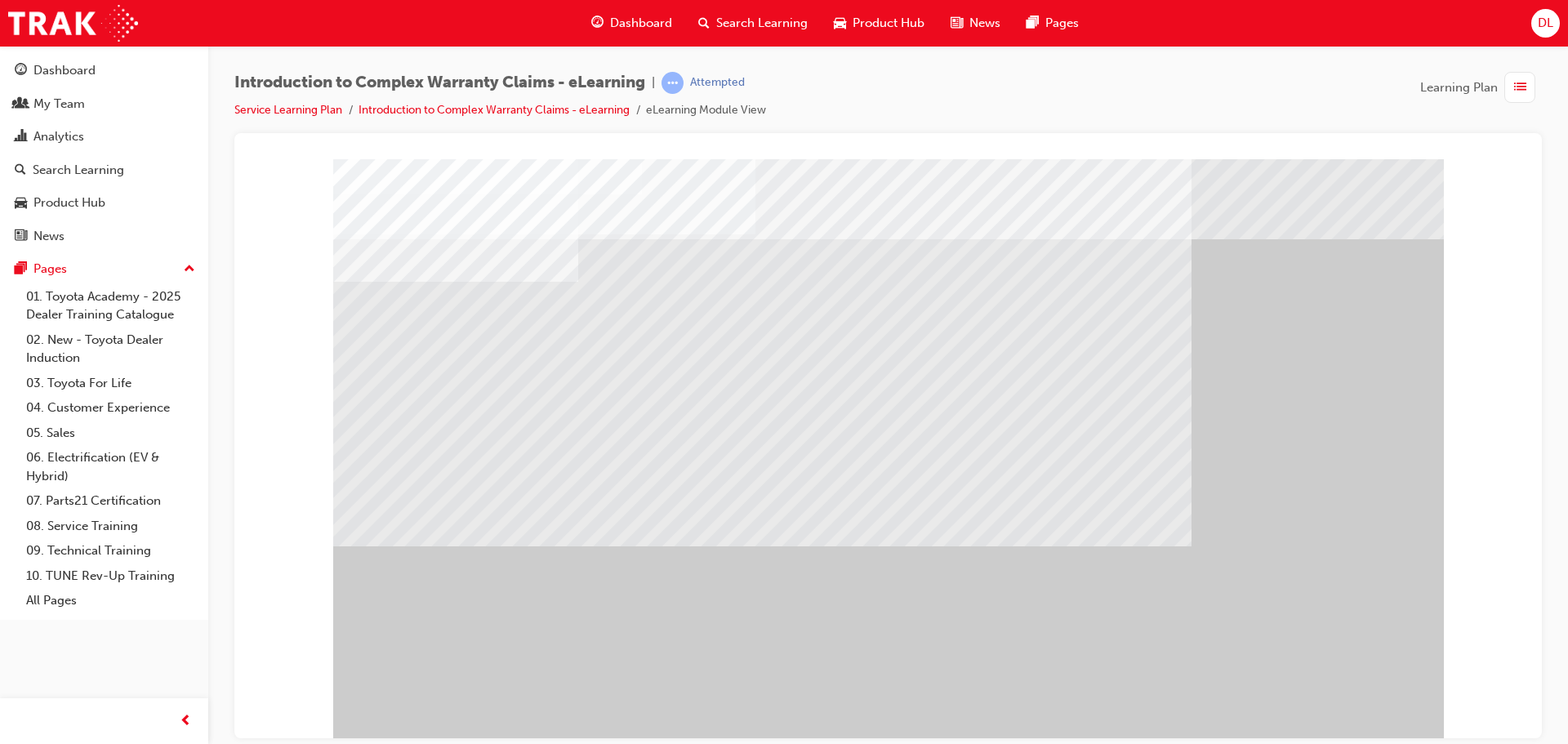
drag, startPoint x: 762, startPoint y: 647, endPoint x: 750, endPoint y: 585, distance: 63.2
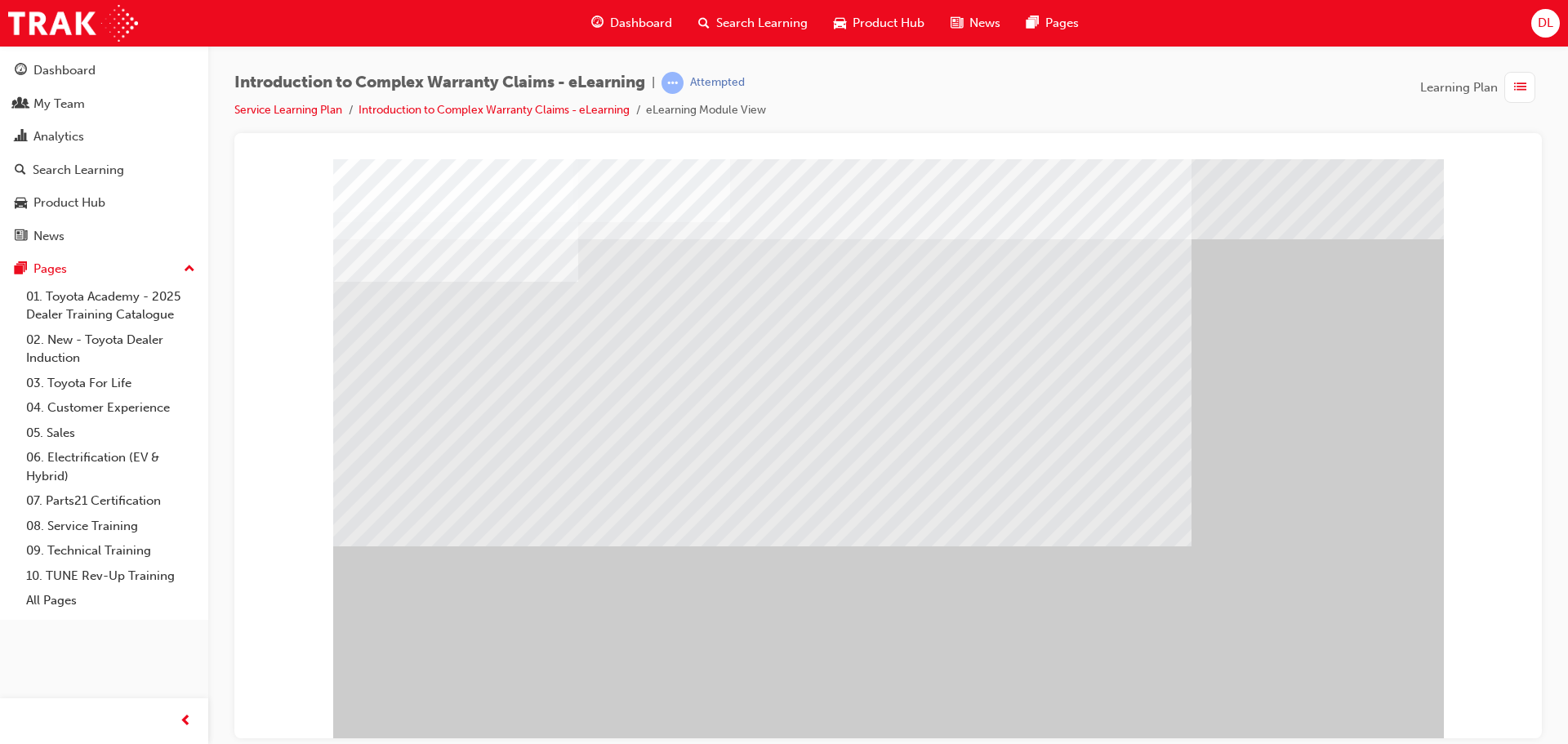
drag, startPoint x: 768, startPoint y: 574, endPoint x: 919, endPoint y: 593, distance: 152.2
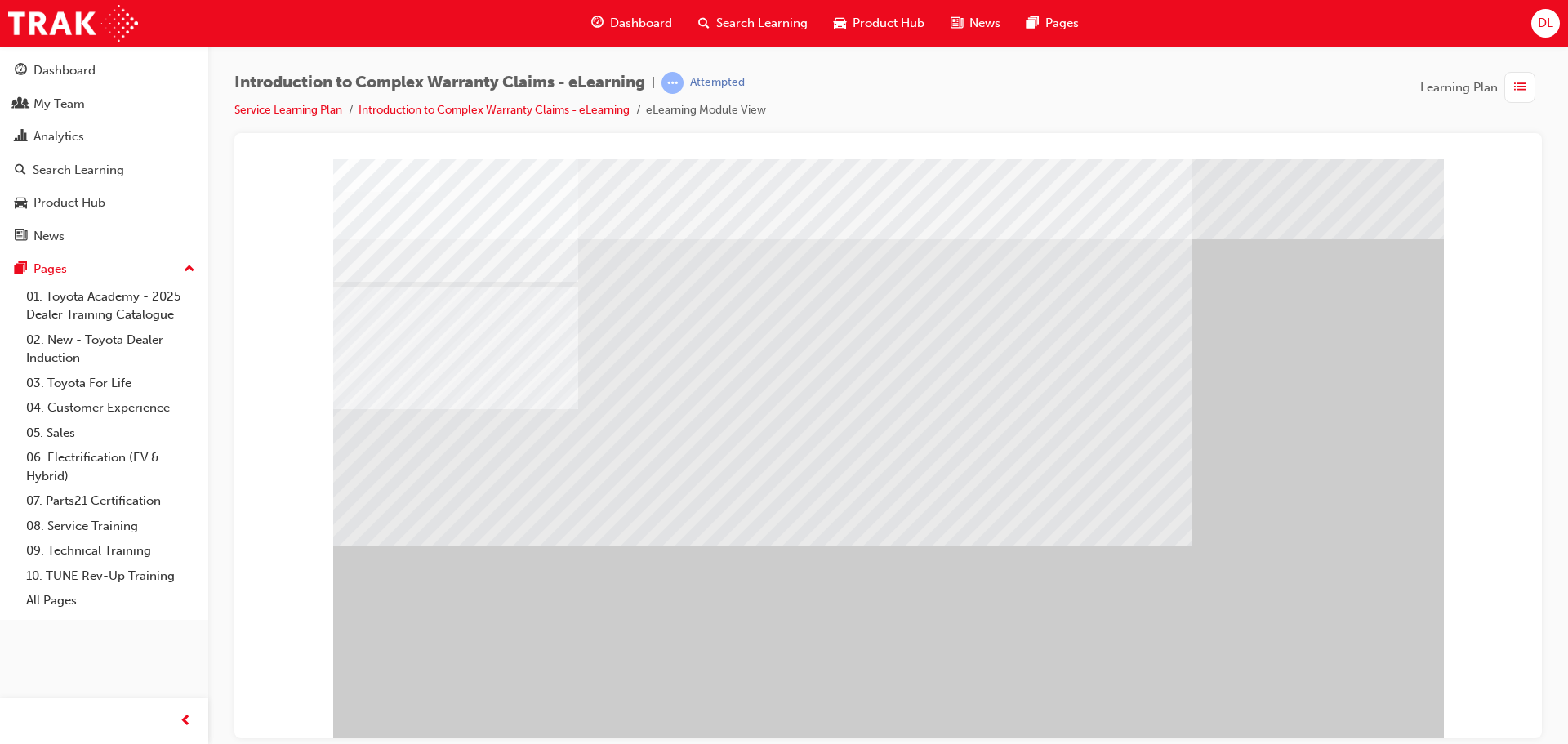
drag, startPoint x: 927, startPoint y: 608, endPoint x: 919, endPoint y: 548, distance: 60.5
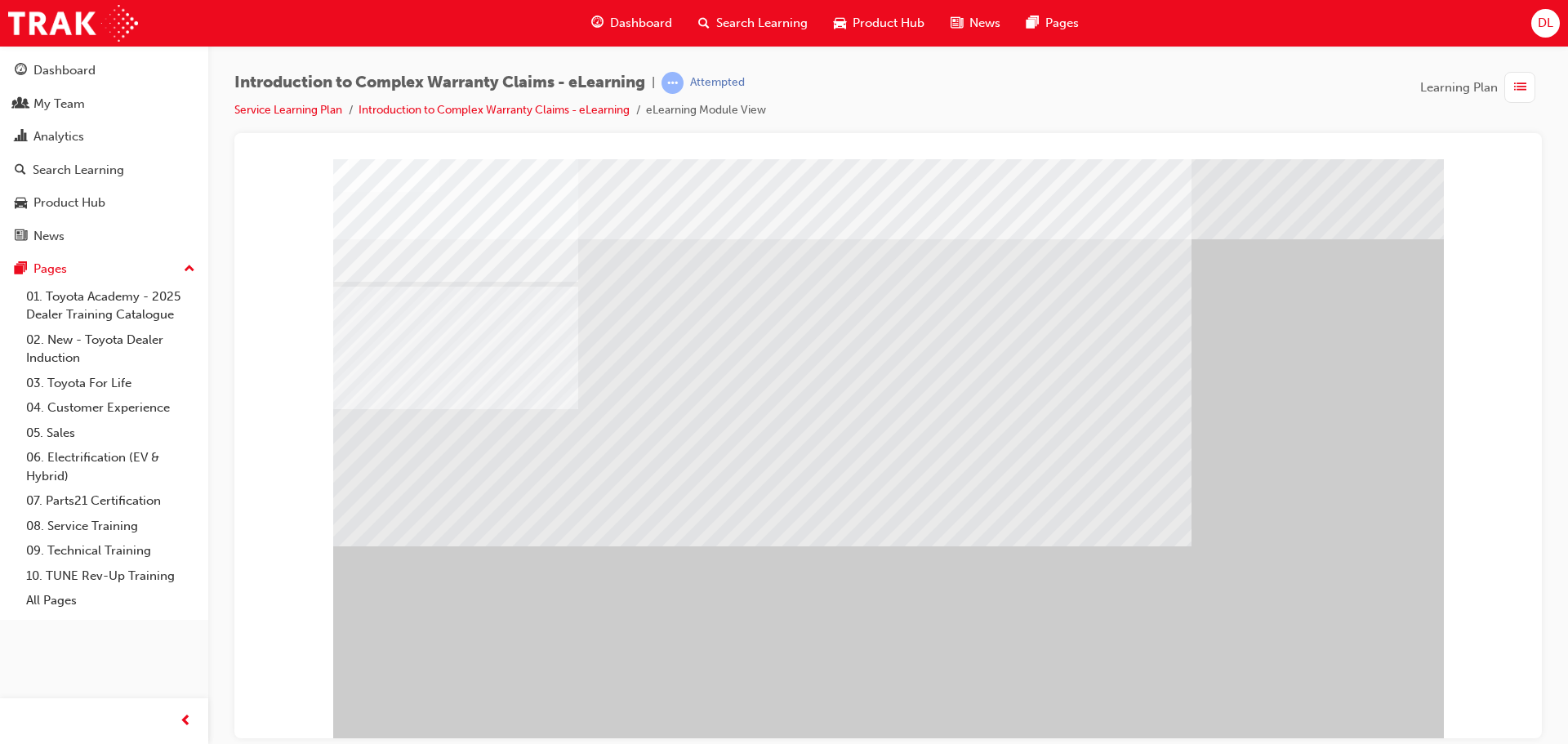
drag, startPoint x: 966, startPoint y: 562, endPoint x: 986, endPoint y: 562, distance: 20.0
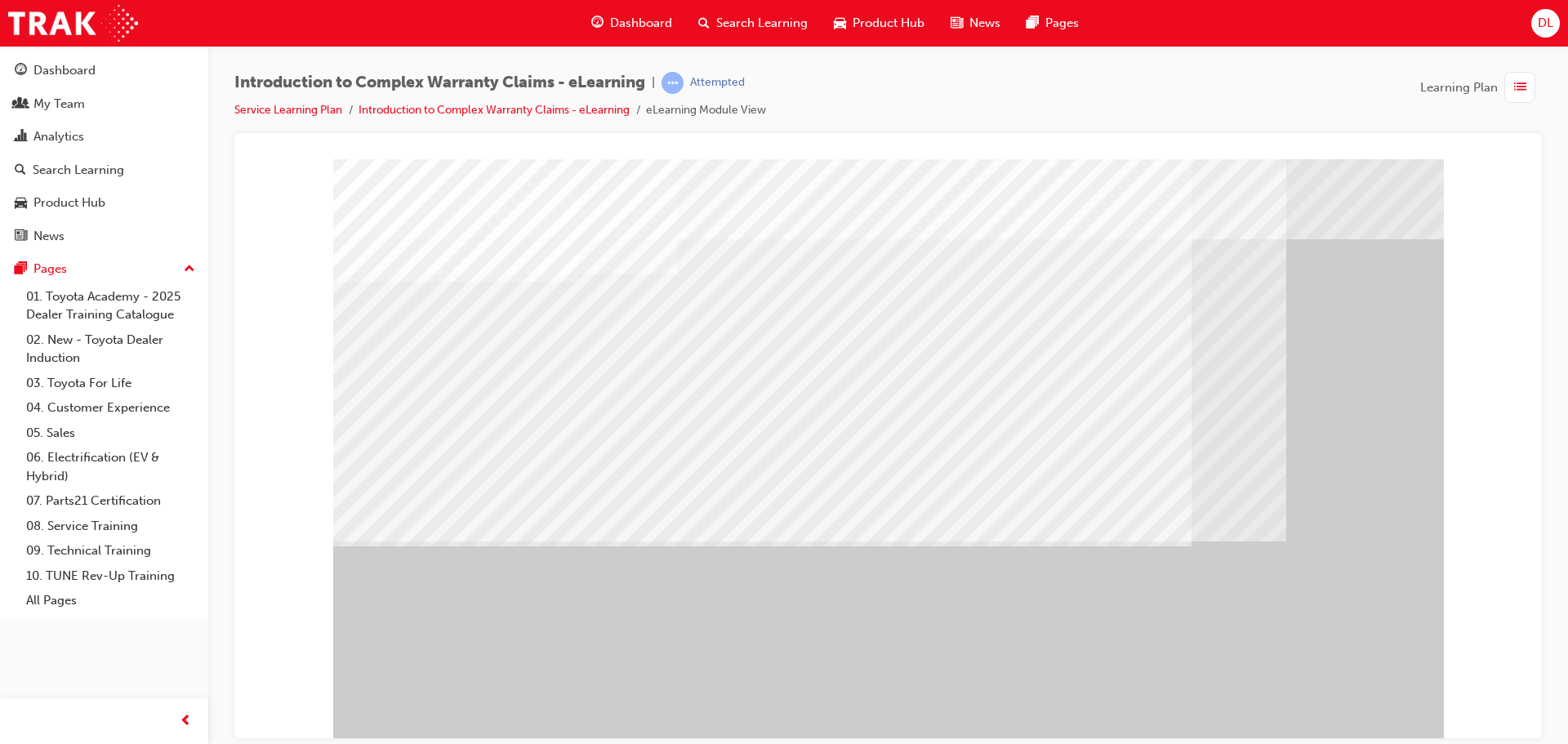
drag, startPoint x: 601, startPoint y: 484, endPoint x: 614, endPoint y: 484, distance: 13.0
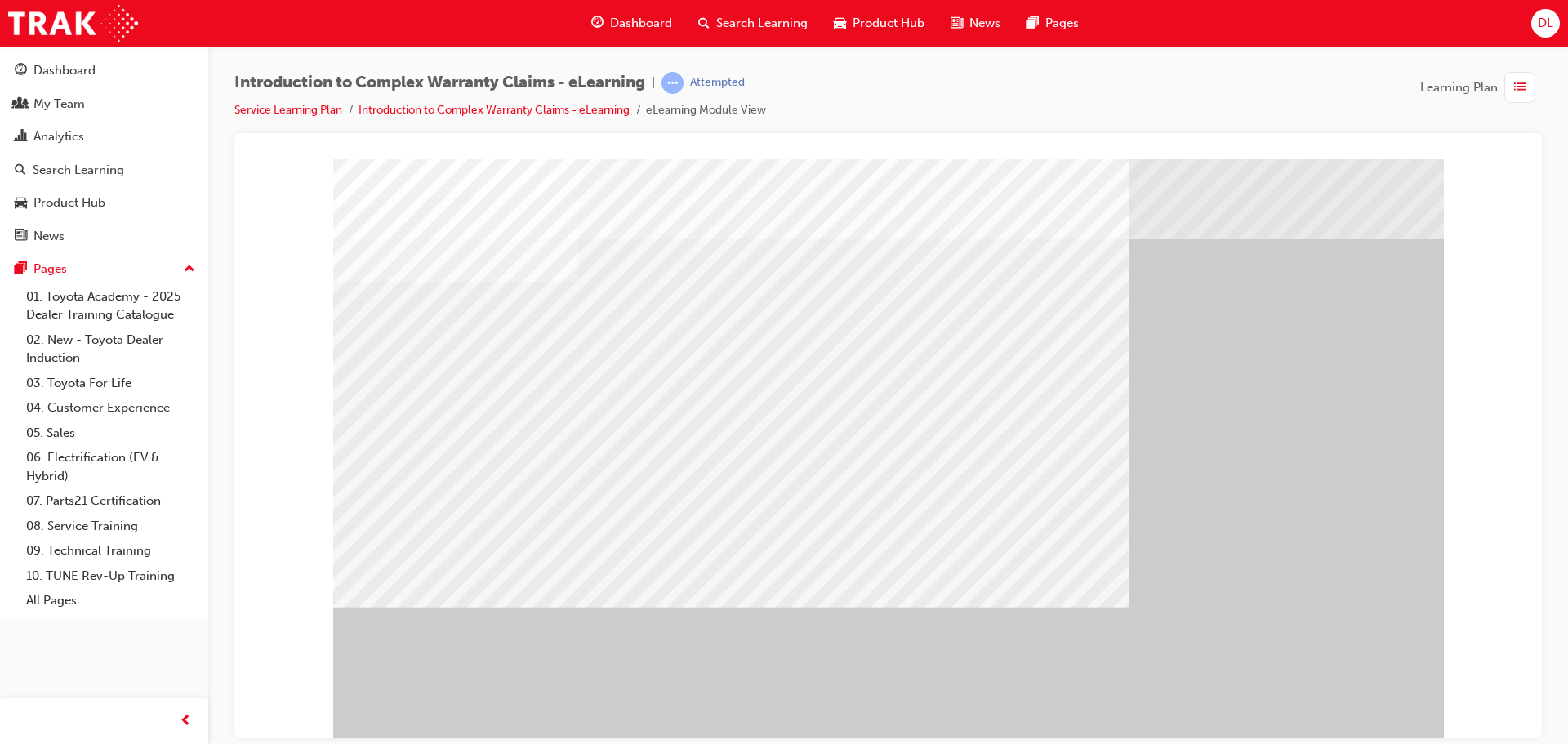
drag, startPoint x: 728, startPoint y: 536, endPoint x: 1172, endPoint y: 595, distance: 447.9
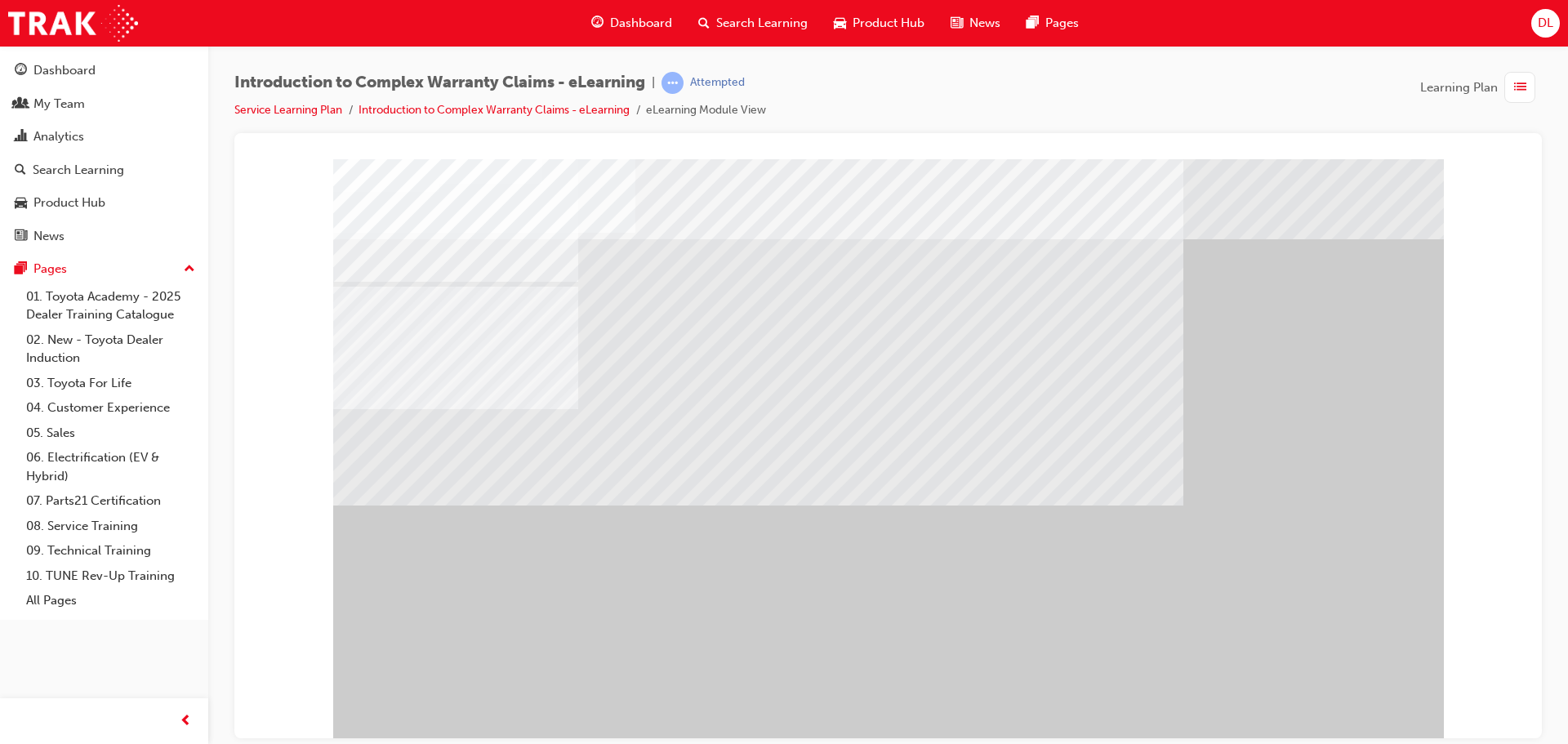
drag, startPoint x: 672, startPoint y: 471, endPoint x: 625, endPoint y: 469, distance: 47.0
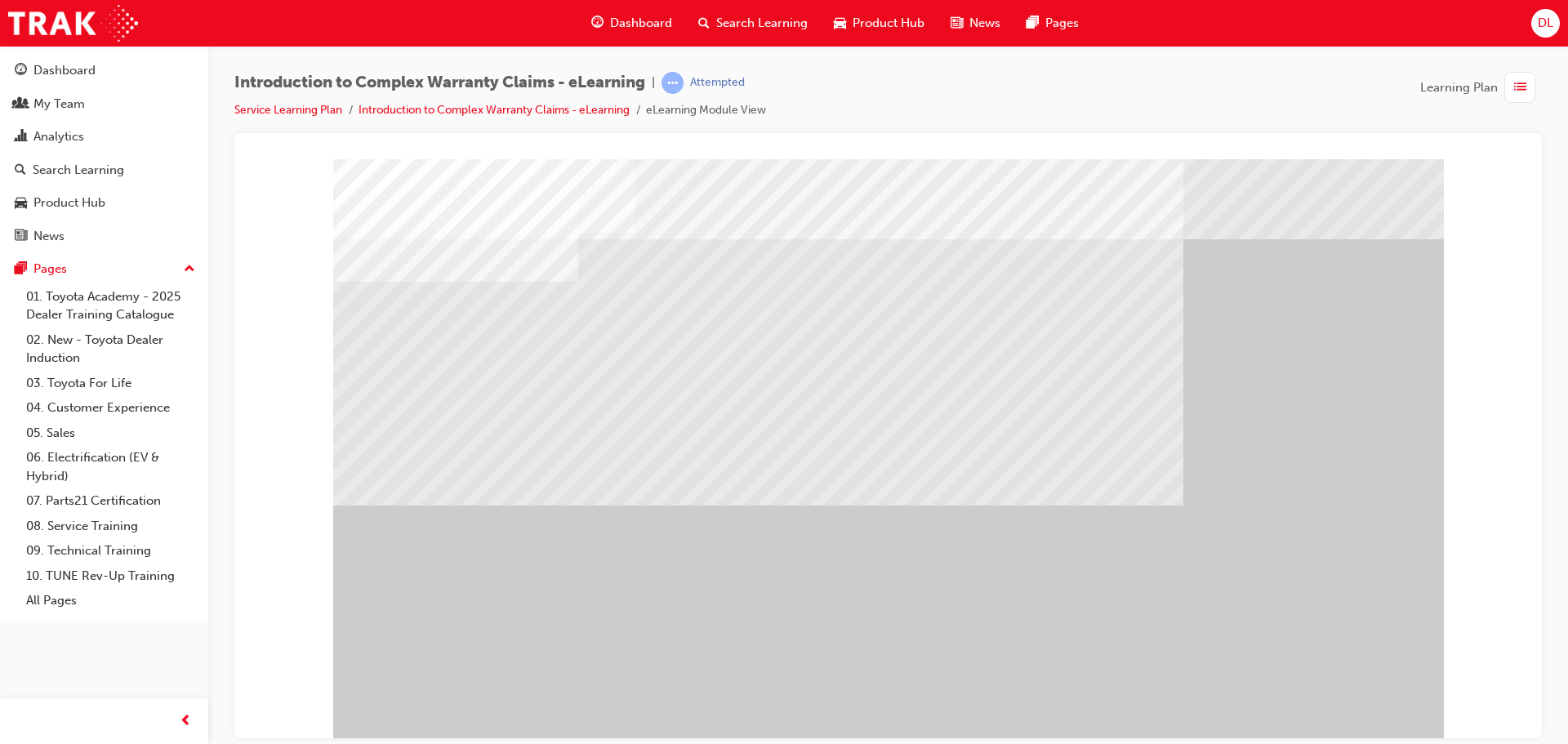
drag, startPoint x: 790, startPoint y: 458, endPoint x: 769, endPoint y: 461, distance: 21.2
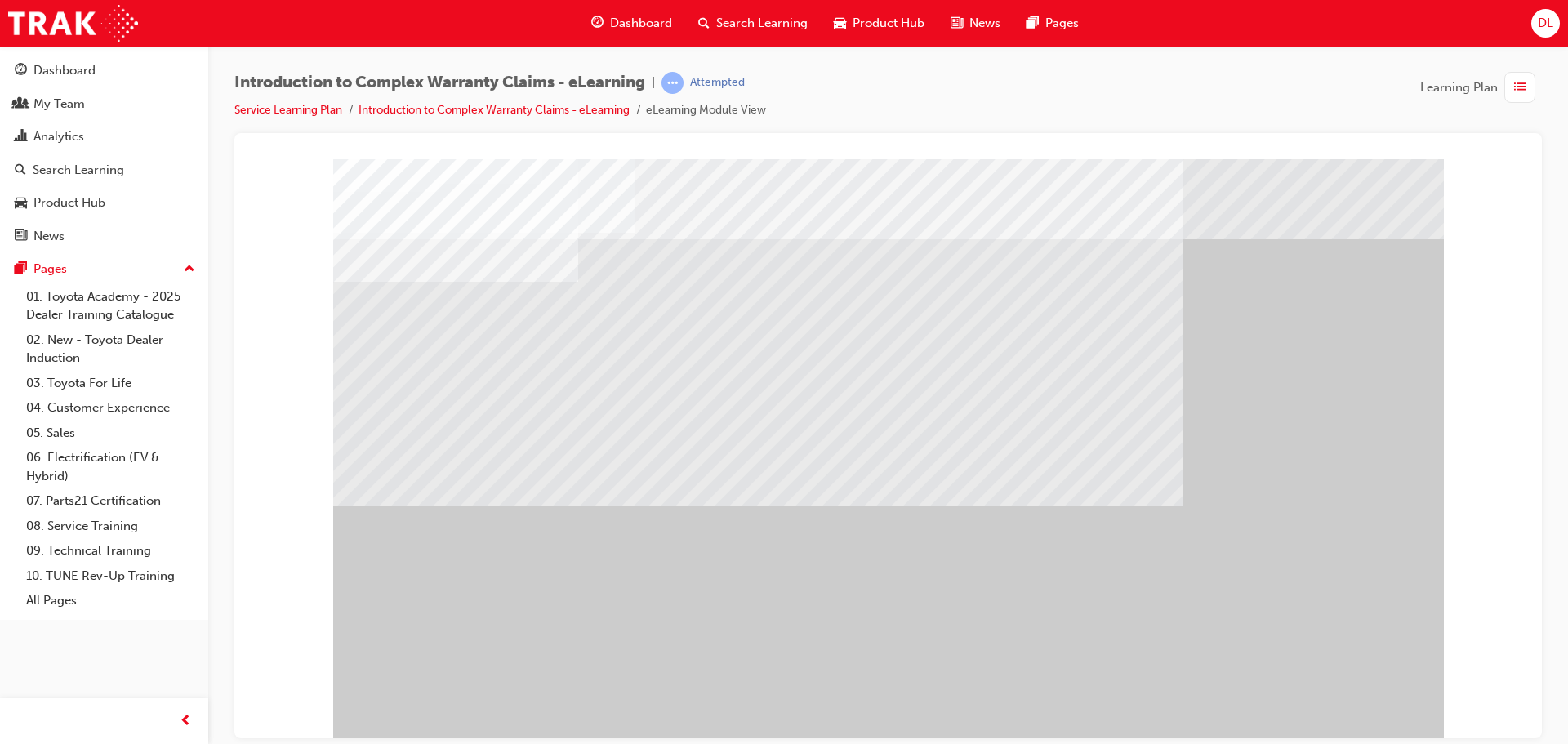
click at [1317, 693] on div at bounding box center [888, 452] width 1110 height 588
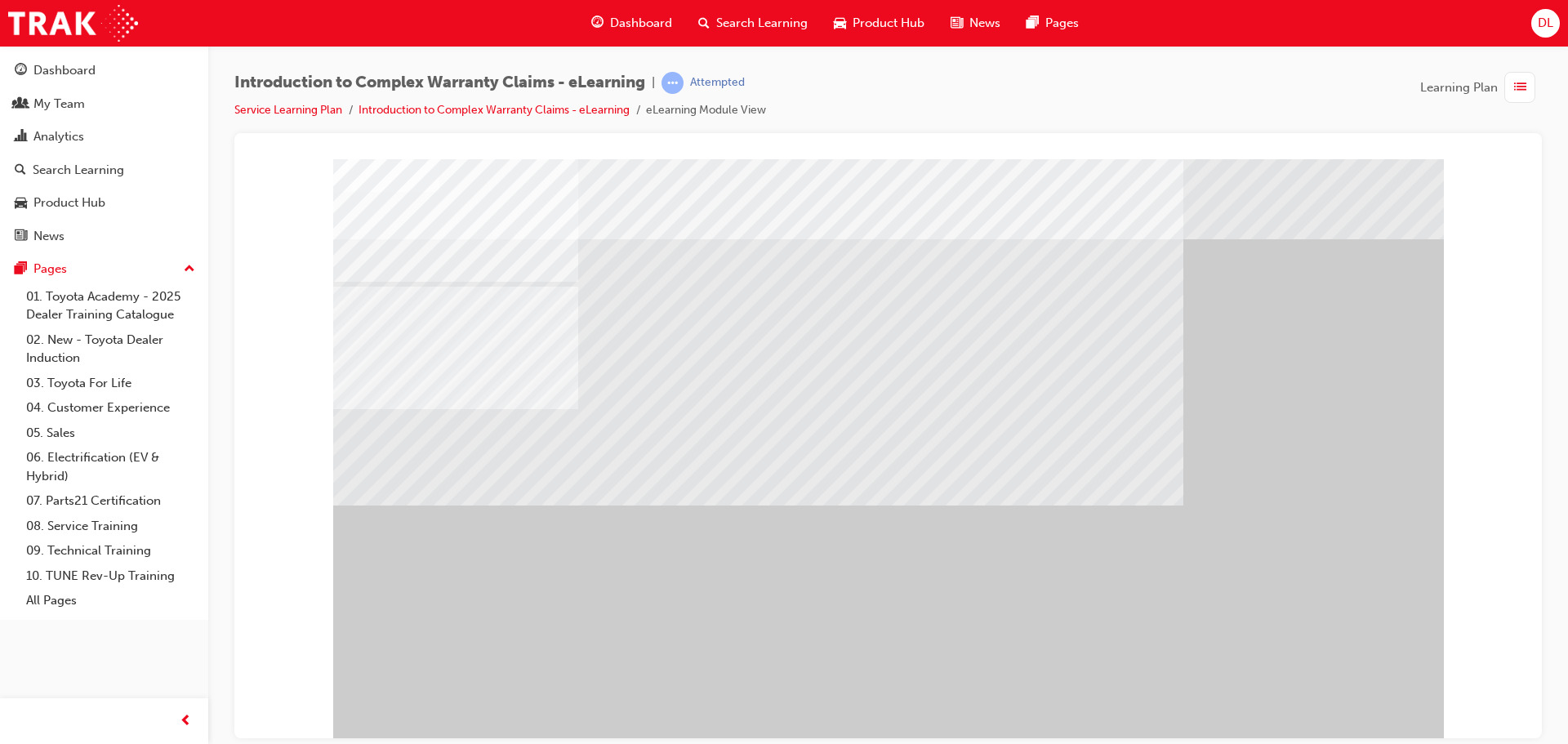
drag, startPoint x: 700, startPoint y: 546, endPoint x: 808, endPoint y: 514, distance: 112.6
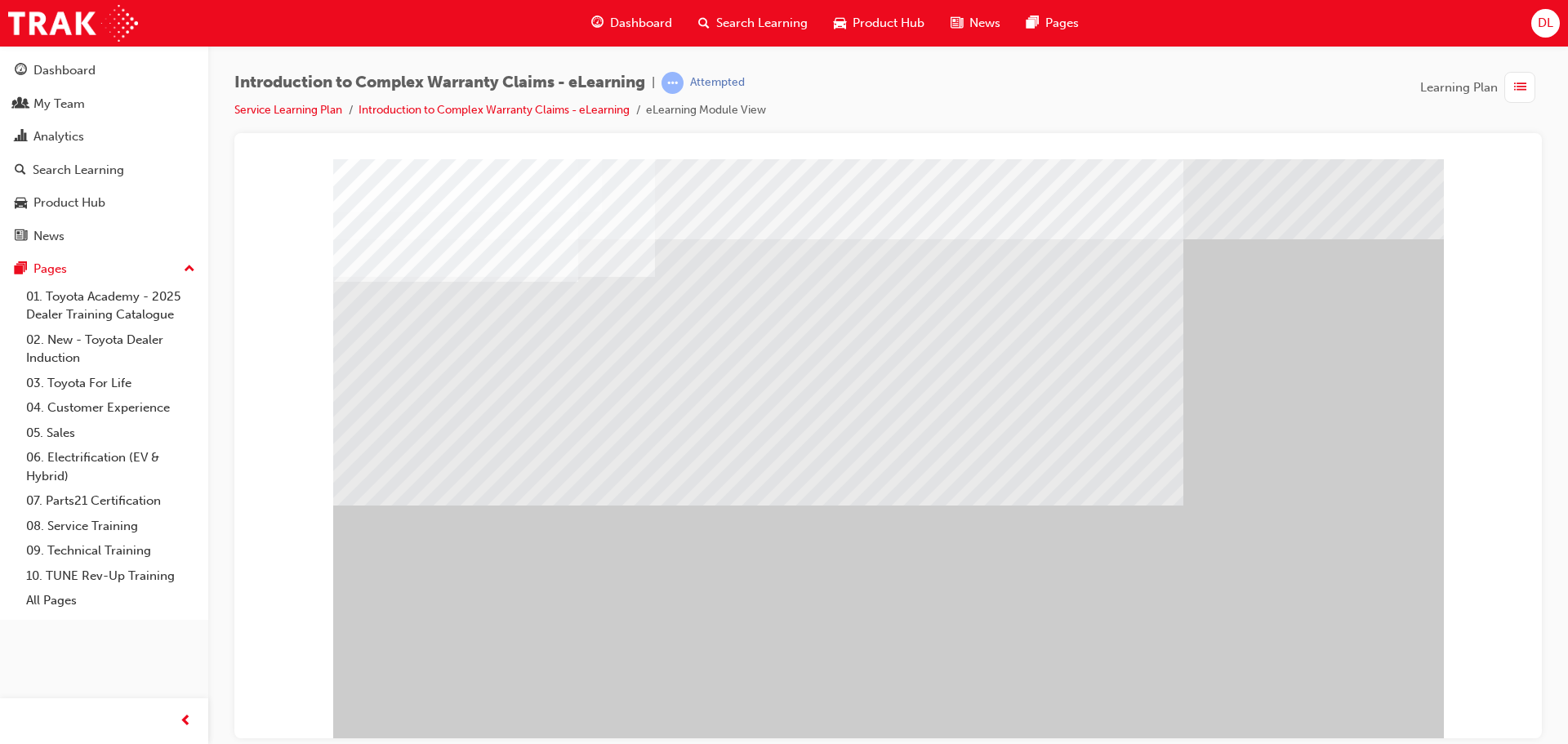
drag, startPoint x: 585, startPoint y: 336, endPoint x: 572, endPoint y: 353, distance: 21.4
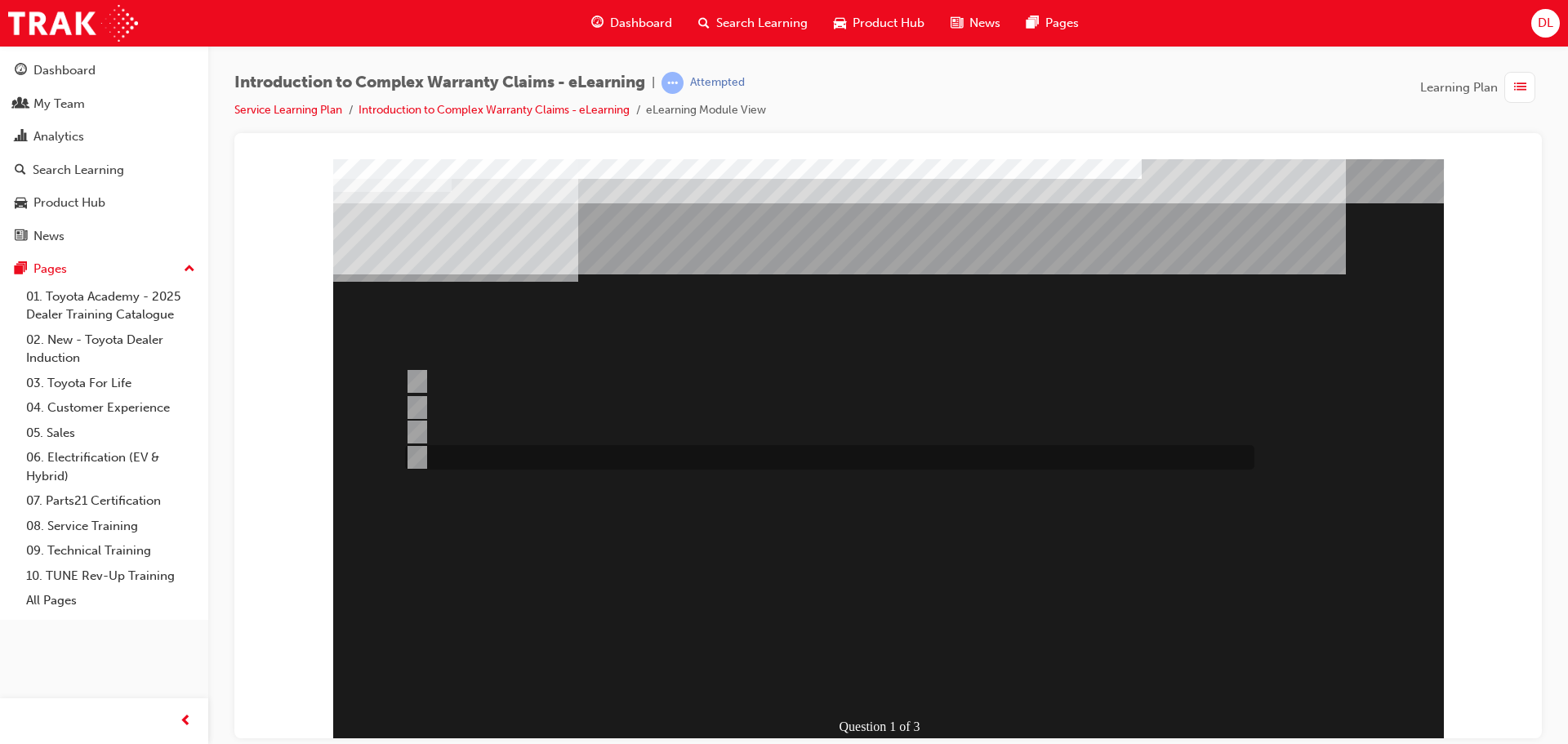
click at [640, 461] on div at bounding box center [826, 457] width 849 height 24
radio input "true"
click at [512, 433] on div at bounding box center [826, 432] width 849 height 24
radio input "true"
click at [557, 410] on div at bounding box center [826, 407] width 849 height 24
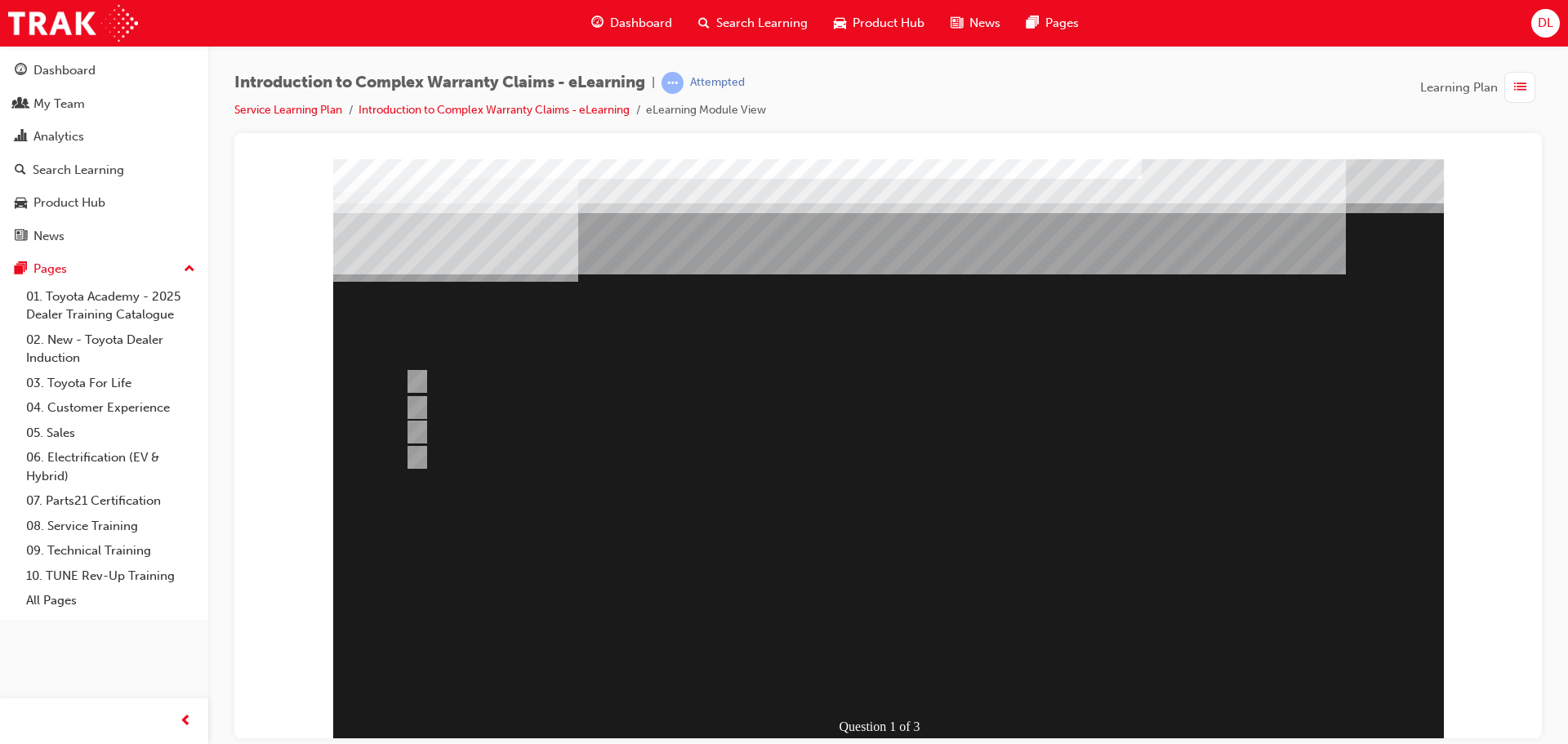
click at [565, 456] on div at bounding box center [888, 452] width 1110 height 588
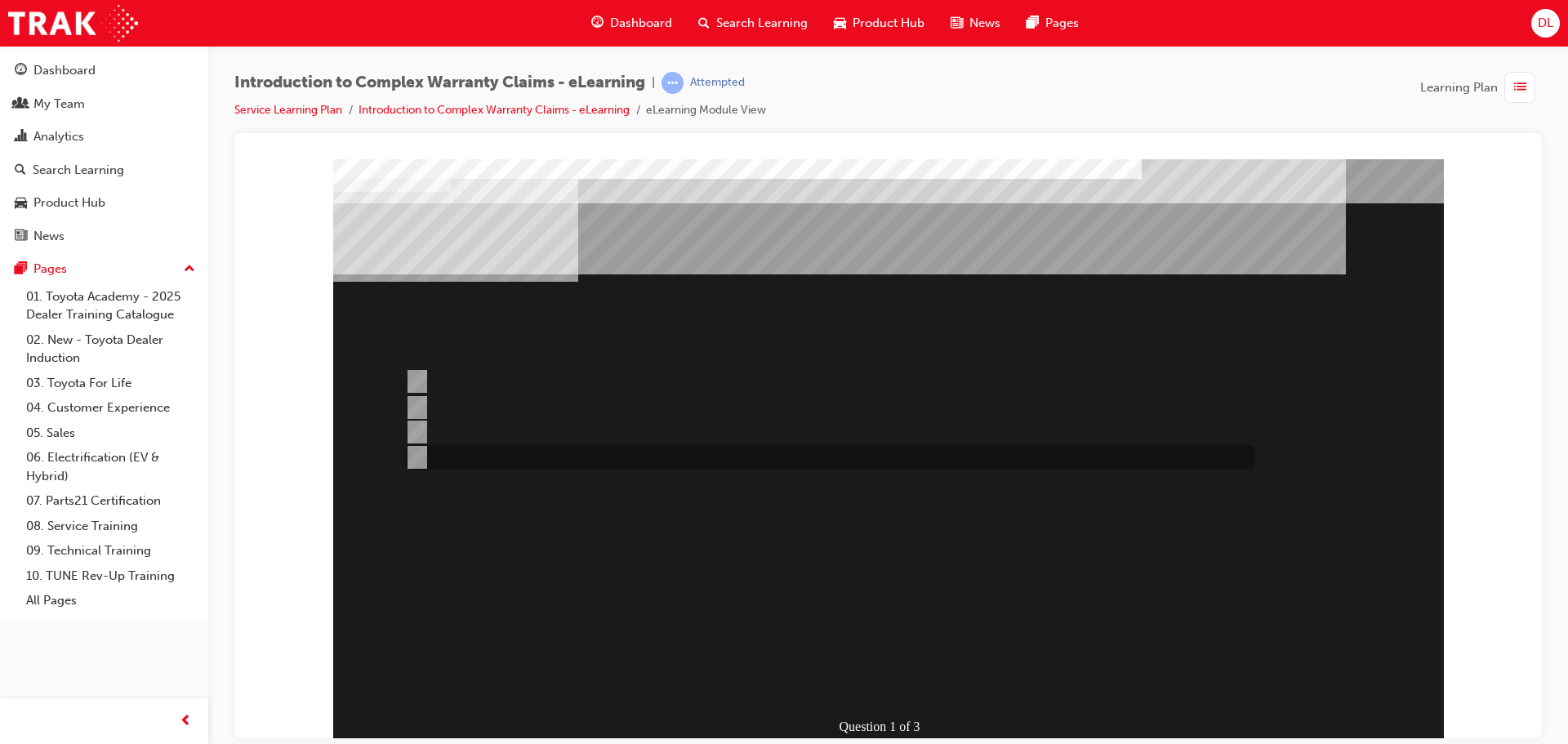
drag, startPoint x: 408, startPoint y: 446, endPoint x: 423, endPoint y: 455, distance: 17.5
click at [417, 452] on div at bounding box center [826, 457] width 849 height 24
radio input "false"
radio input "true"
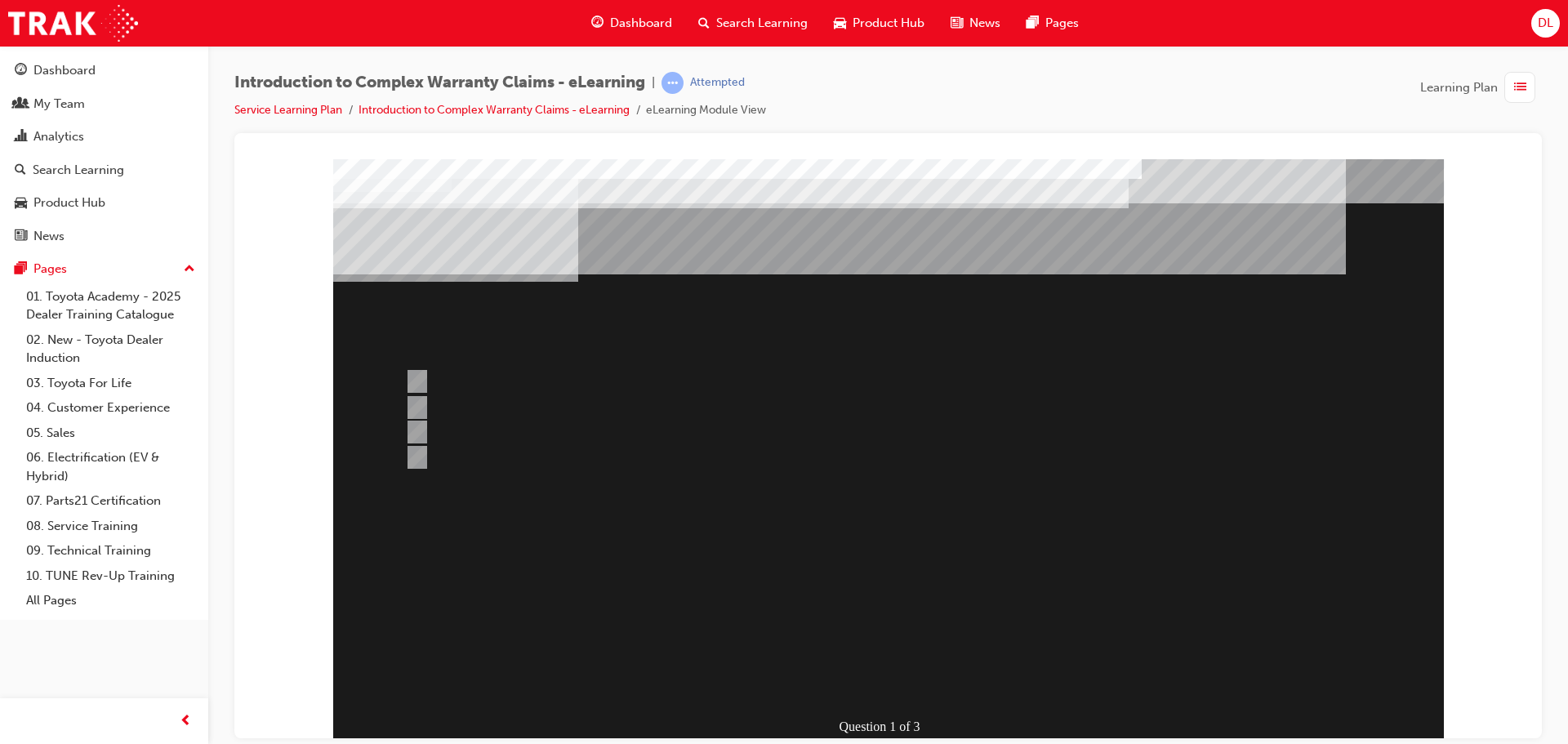
drag, startPoint x: 474, startPoint y: 428, endPoint x: 504, endPoint y: 432, distance: 30.3
click at [475, 428] on div at bounding box center [888, 452] width 1110 height 588
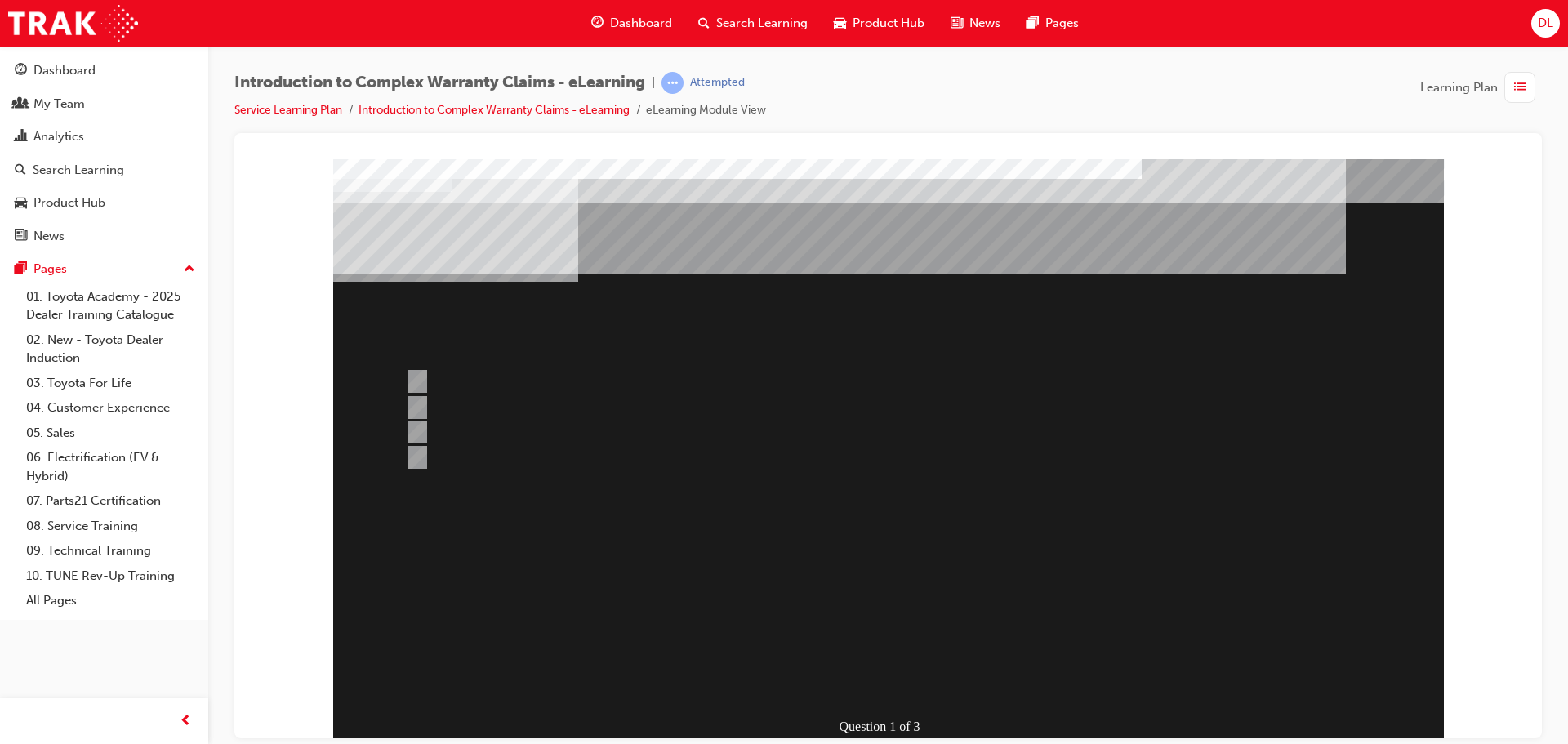
click at [959, 642] on div "" at bounding box center [888, 669] width 1110 height 54
click at [1076, 591] on div "" at bounding box center [888, 607] width 1110 height 69
click at [800, 372] on div at bounding box center [826, 381] width 849 height 24
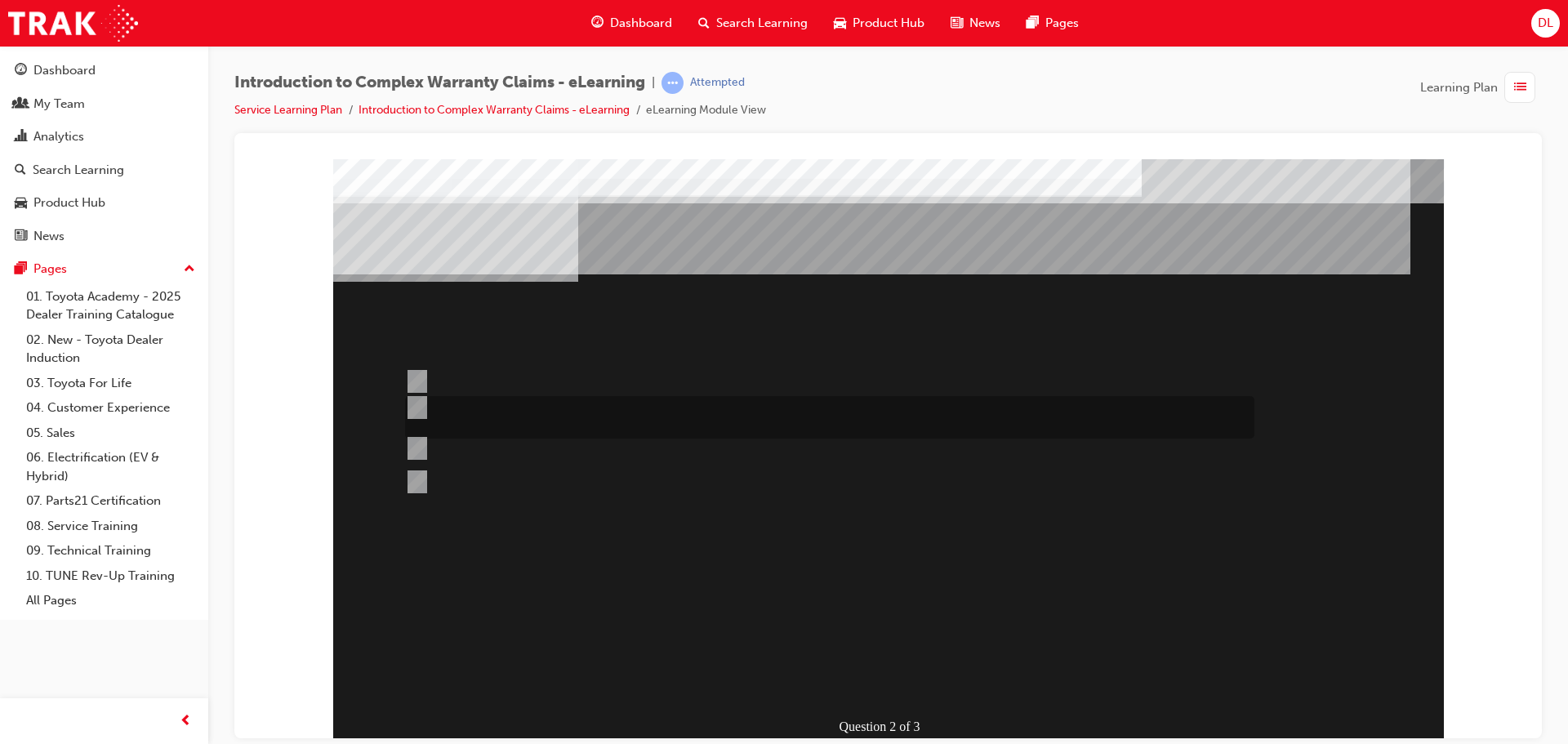
click at [701, 412] on div at bounding box center [826, 417] width 849 height 43
radio input "true"
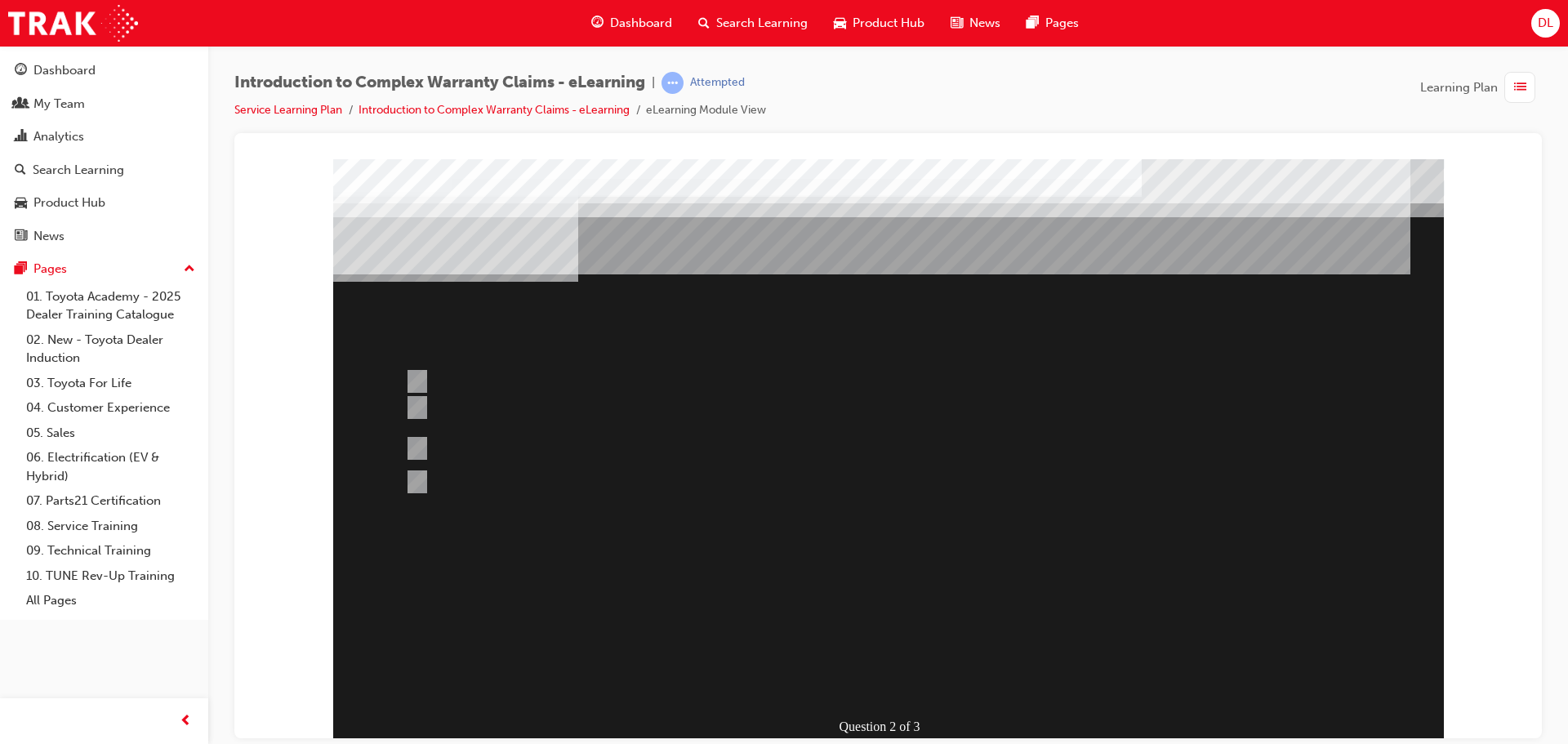
click at [907, 681] on div at bounding box center [888, 452] width 1110 height 588
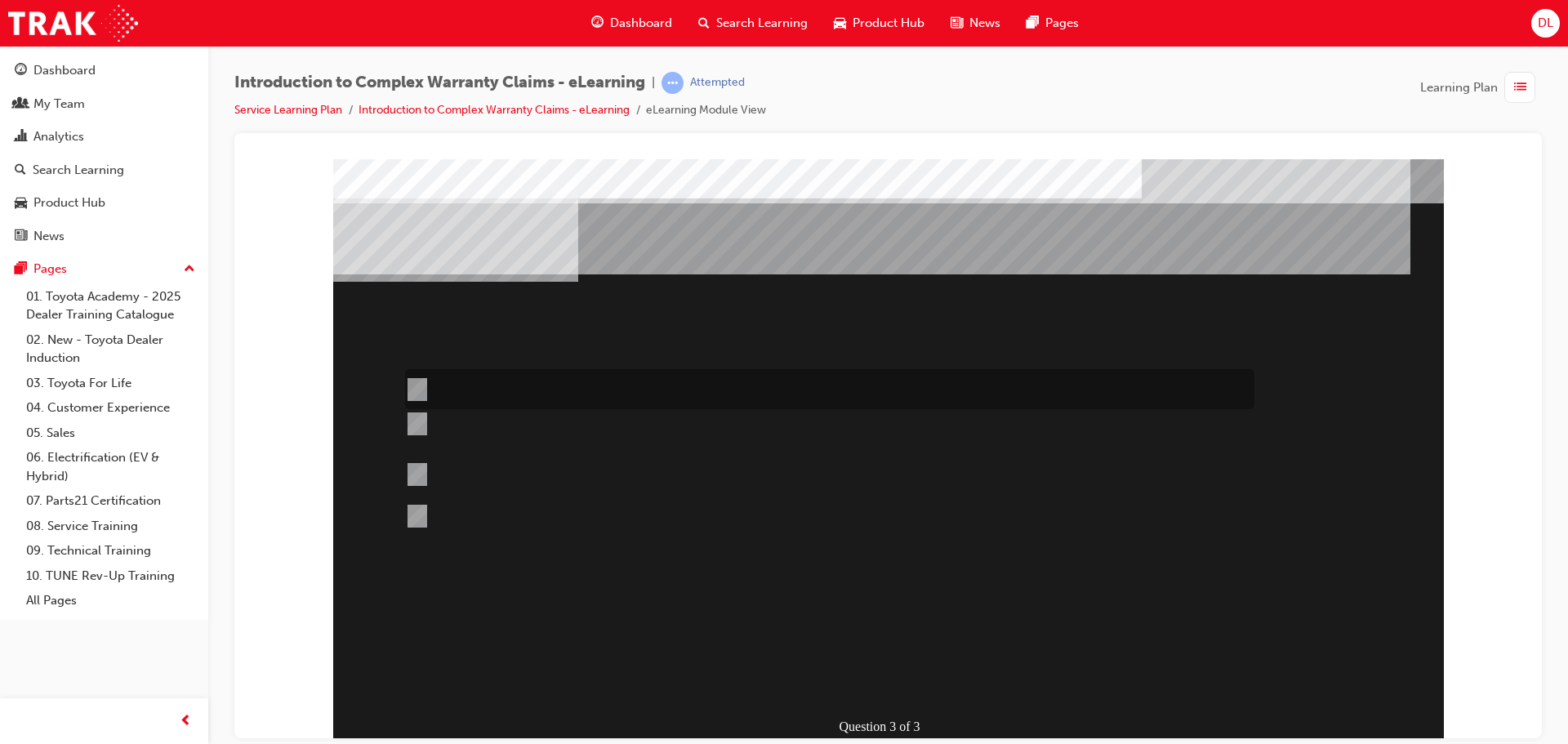
click at [805, 380] on div at bounding box center [826, 389] width 849 height 40
radio input "true"
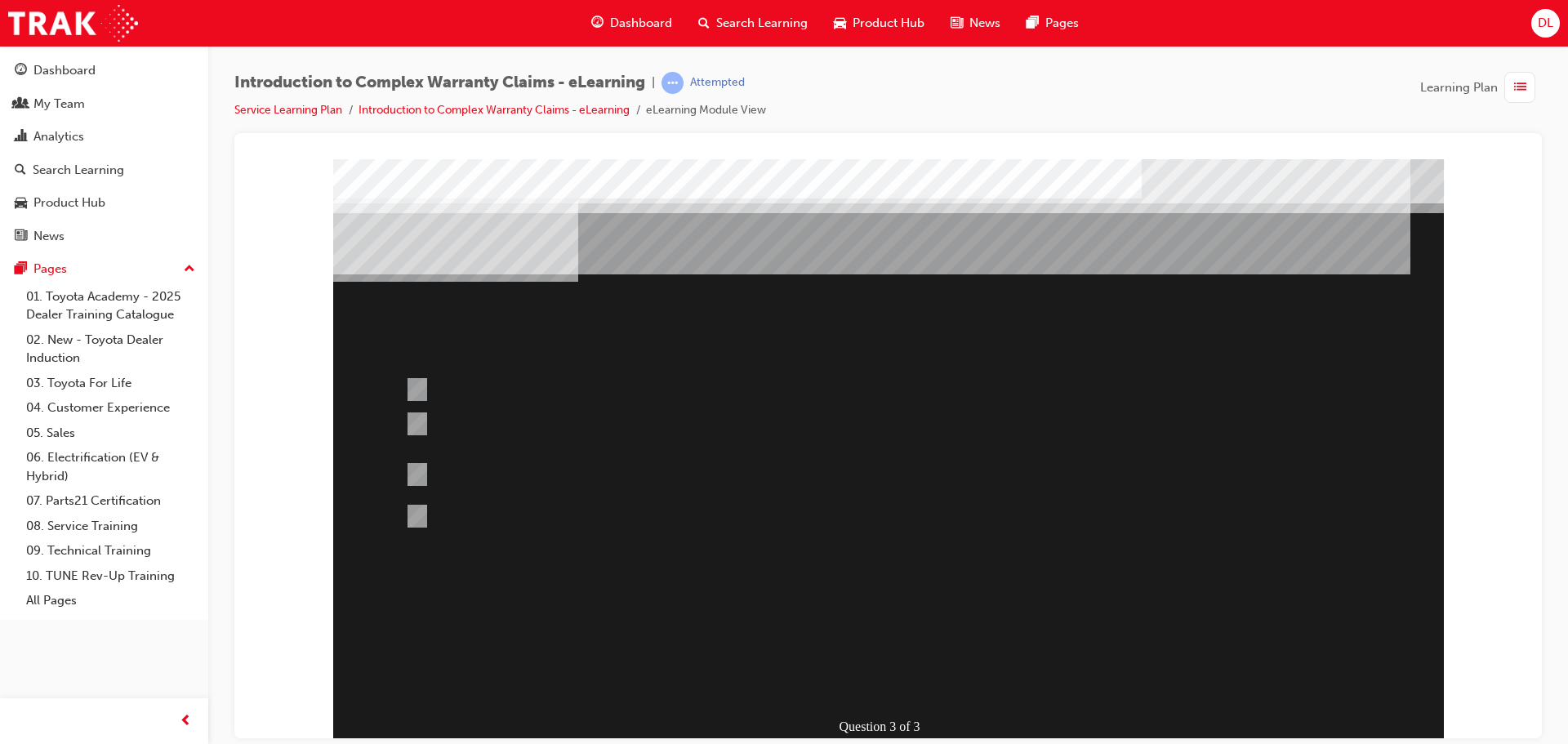
click at [574, 431] on div at bounding box center [888, 452] width 1110 height 588
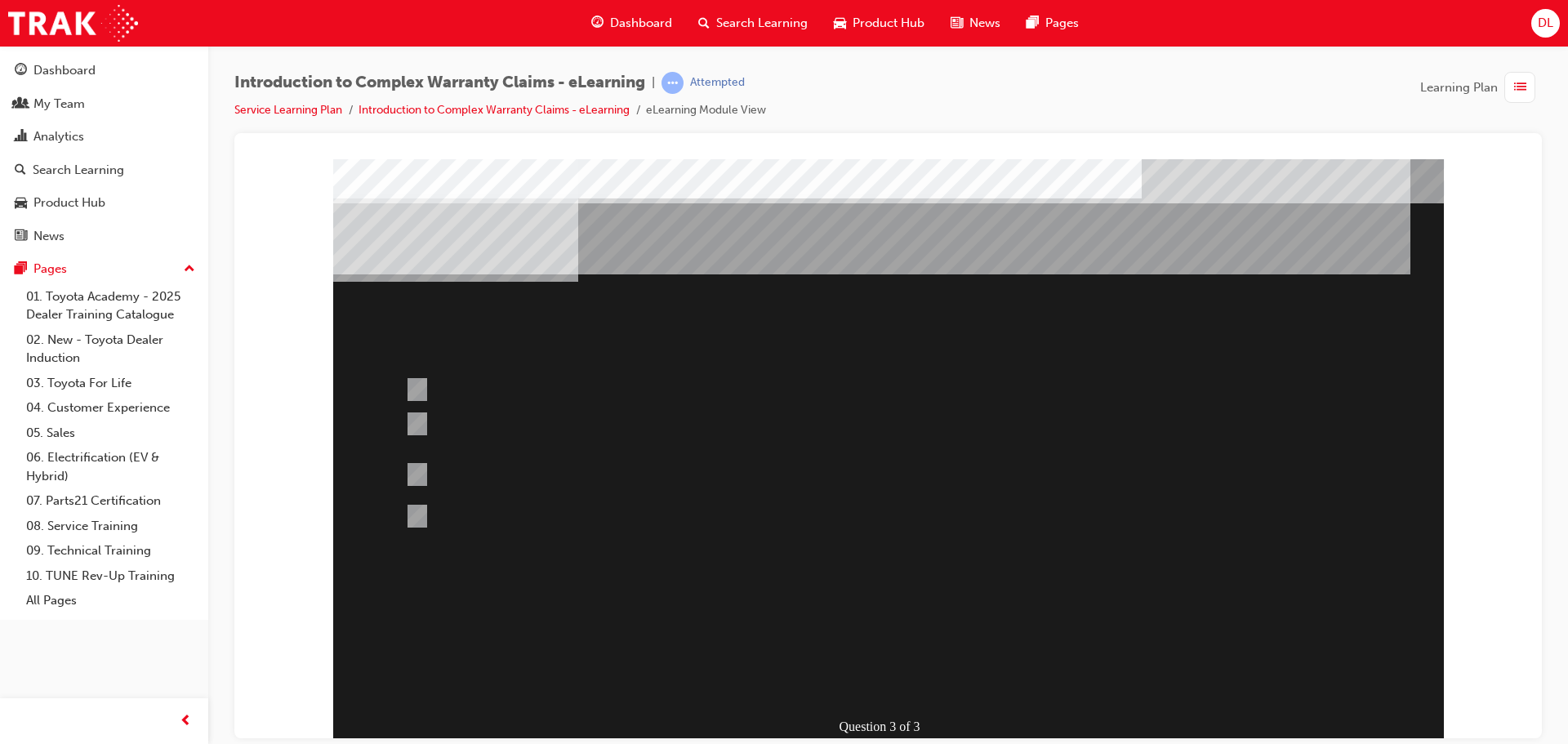
drag, startPoint x: 911, startPoint y: 685, endPoint x: 909, endPoint y: 670, distance: 15.1
click at [910, 680] on div at bounding box center [888, 452] width 1110 height 588
click at [858, 639] on div "Question 3 of 3" at bounding box center [888, 452] width 1110 height 588
click at [778, 437] on div at bounding box center [826, 434] width 849 height 44
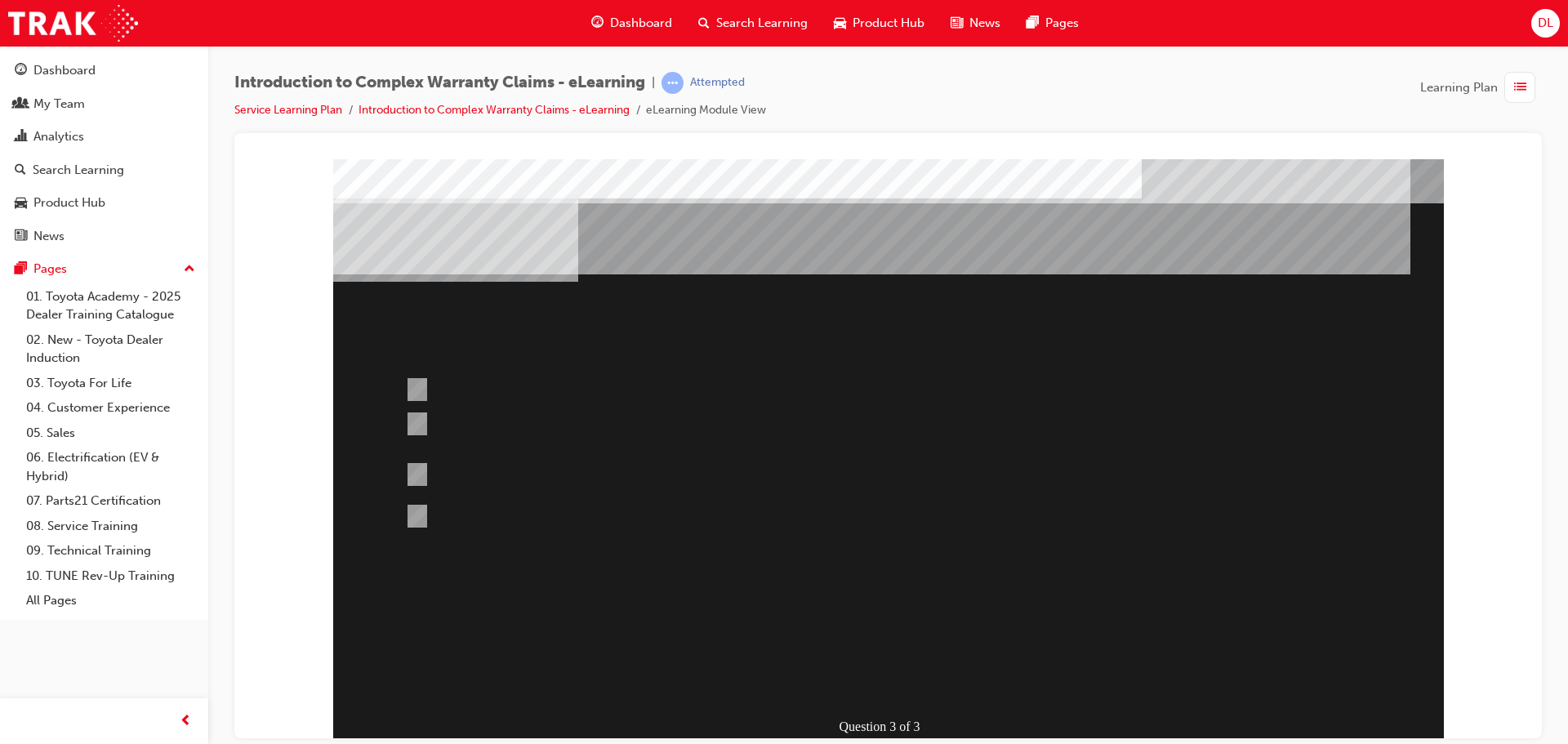
click at [965, 705] on div "Question 3 of 3" at bounding box center [888, 452] width 1110 height 588
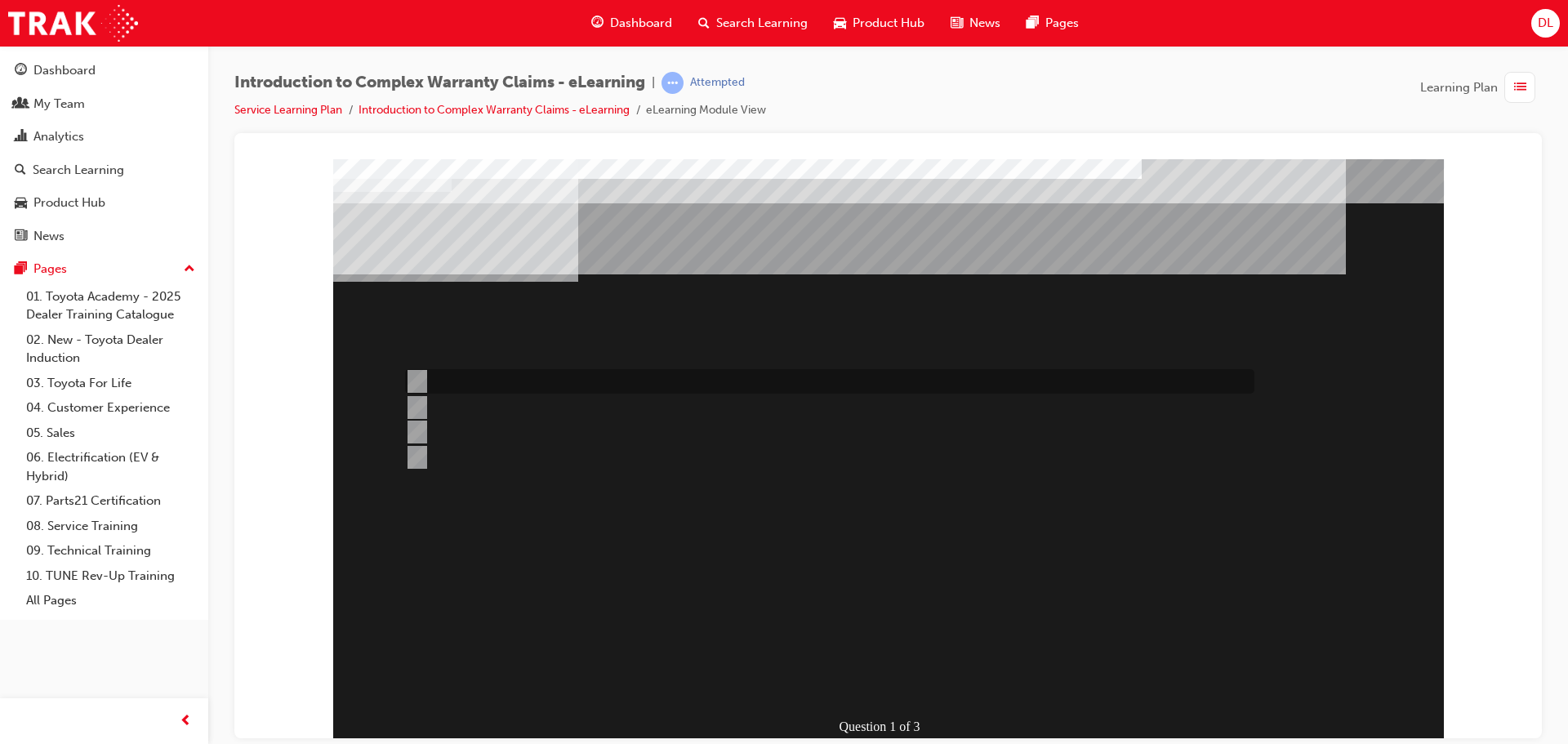
click at [604, 379] on div at bounding box center [826, 381] width 849 height 24
click at [669, 433] on div at bounding box center [826, 432] width 849 height 24
radio input "false"
radio input "true"
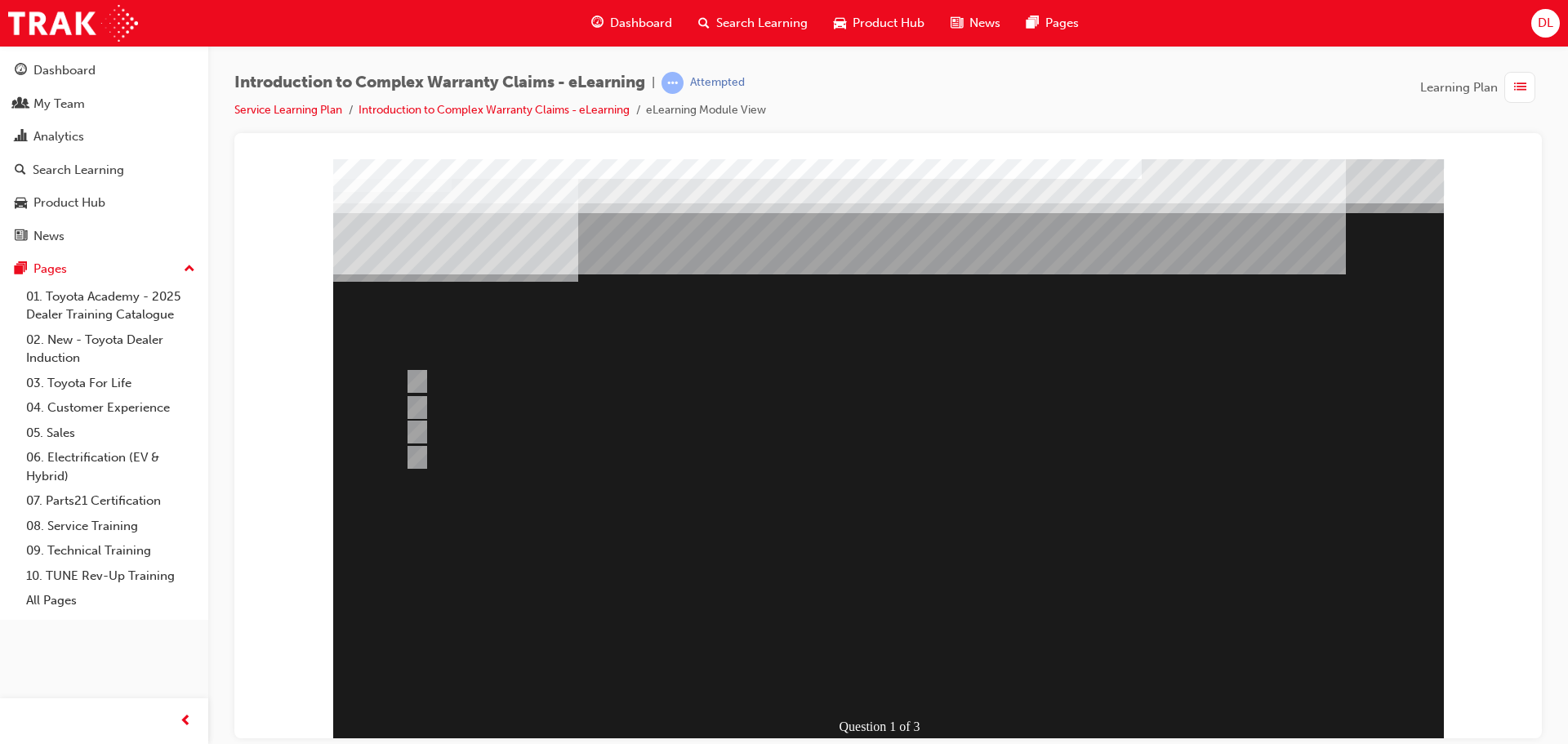
click at [515, 375] on div at bounding box center [888, 452] width 1110 height 588
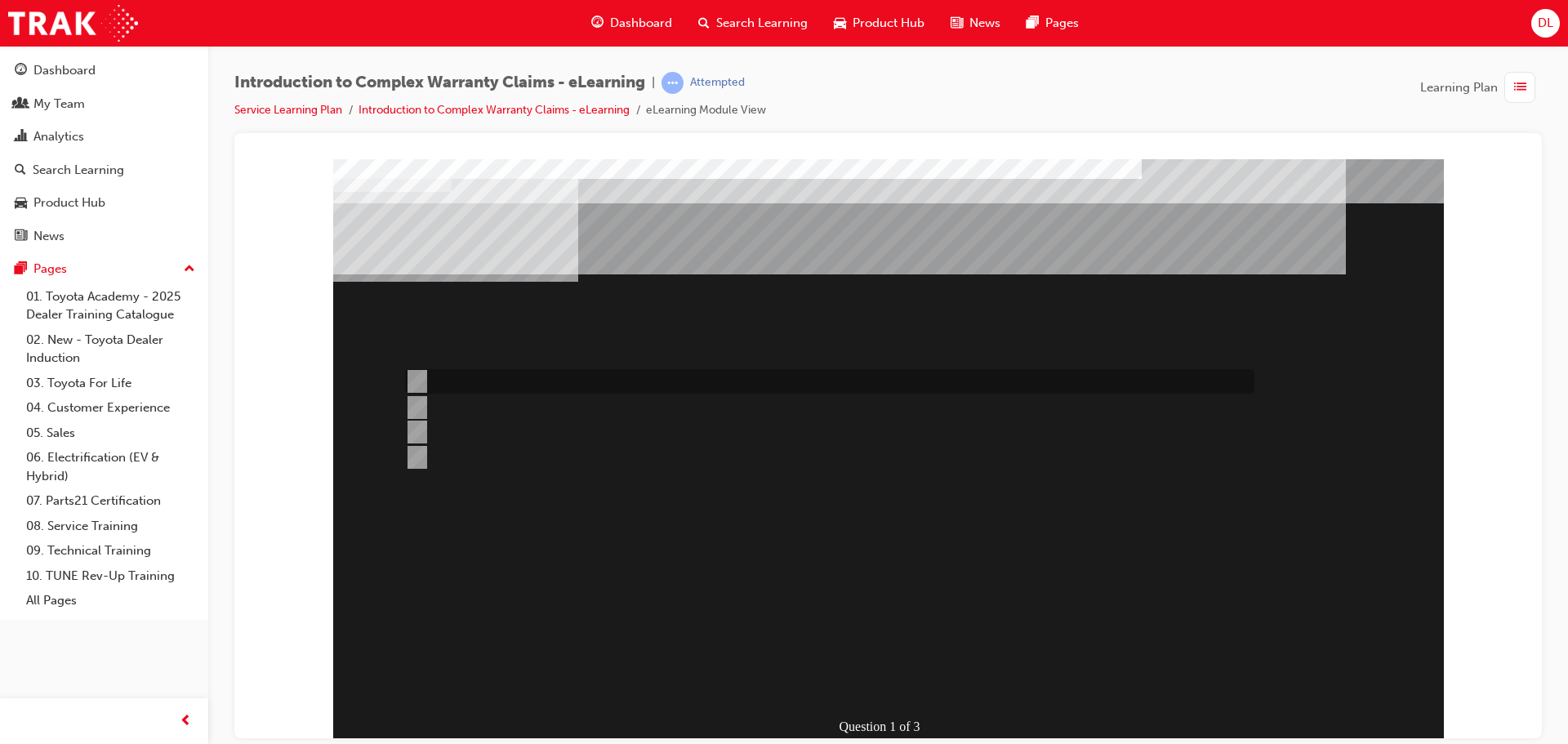
click at [480, 376] on div at bounding box center [826, 381] width 849 height 24
radio input "true"
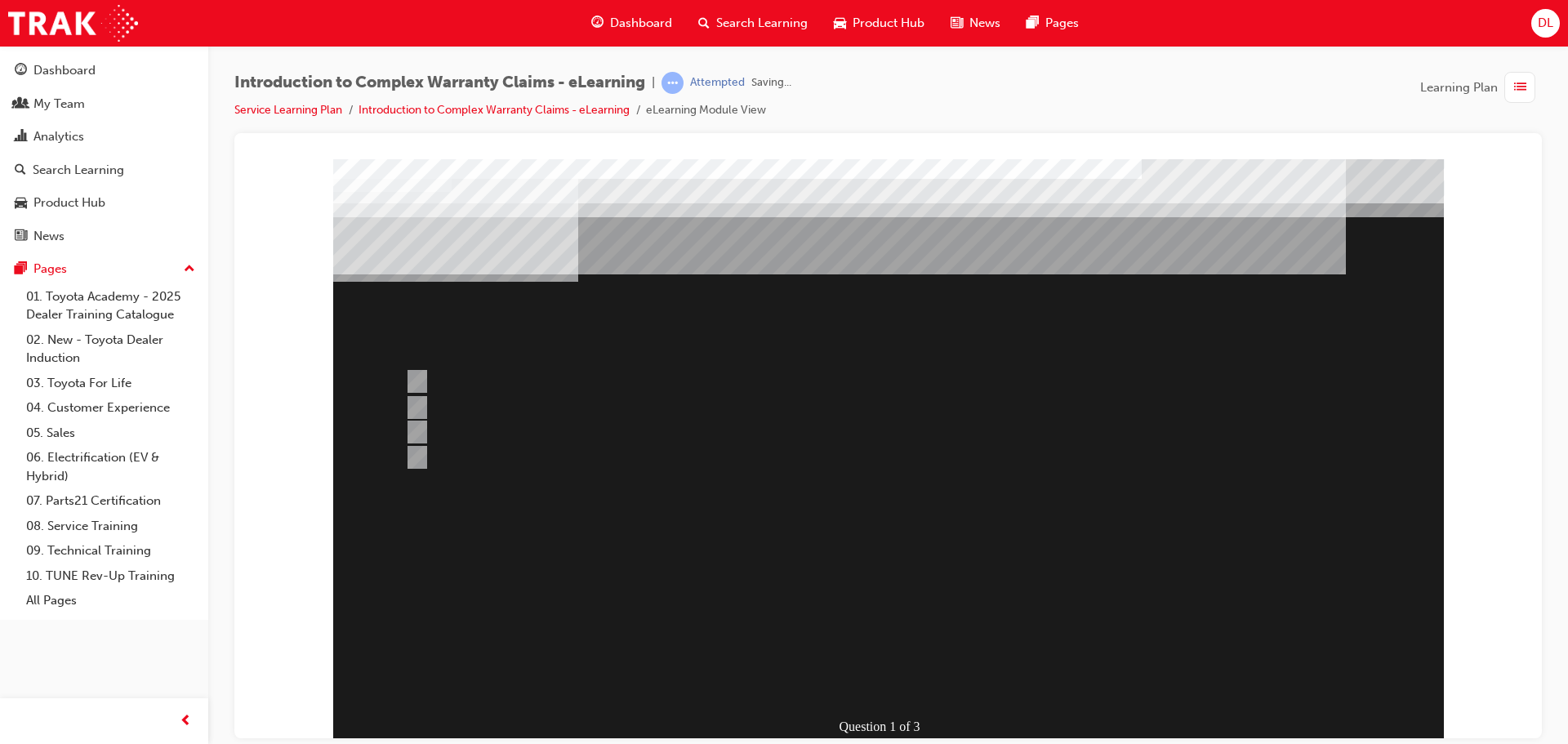
click at [873, 680] on div at bounding box center [888, 452] width 1110 height 588
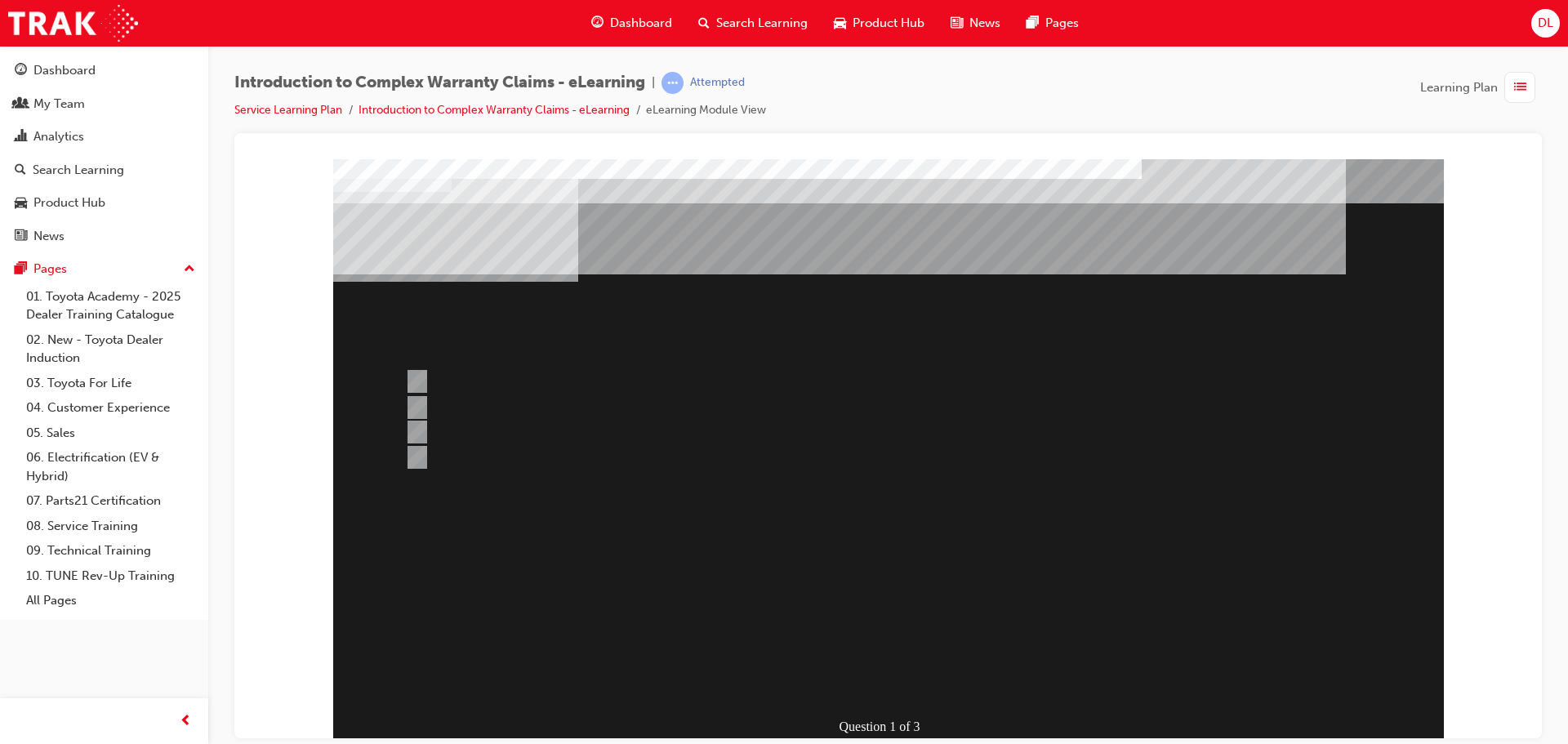
click at [1089, 633] on div "" at bounding box center [888, 661] width 1110 height 54
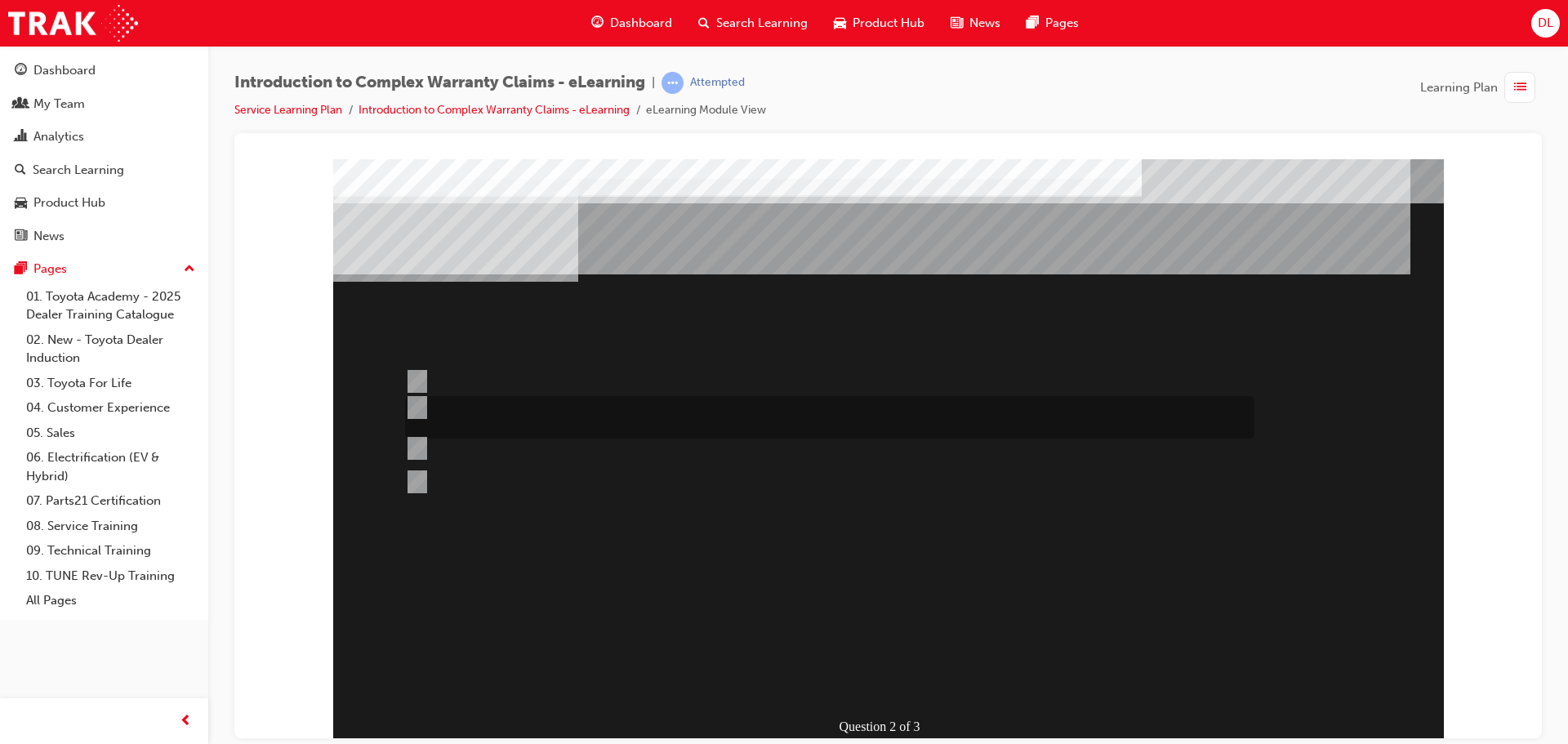
click at [611, 406] on div at bounding box center [826, 417] width 849 height 43
radio input "true"
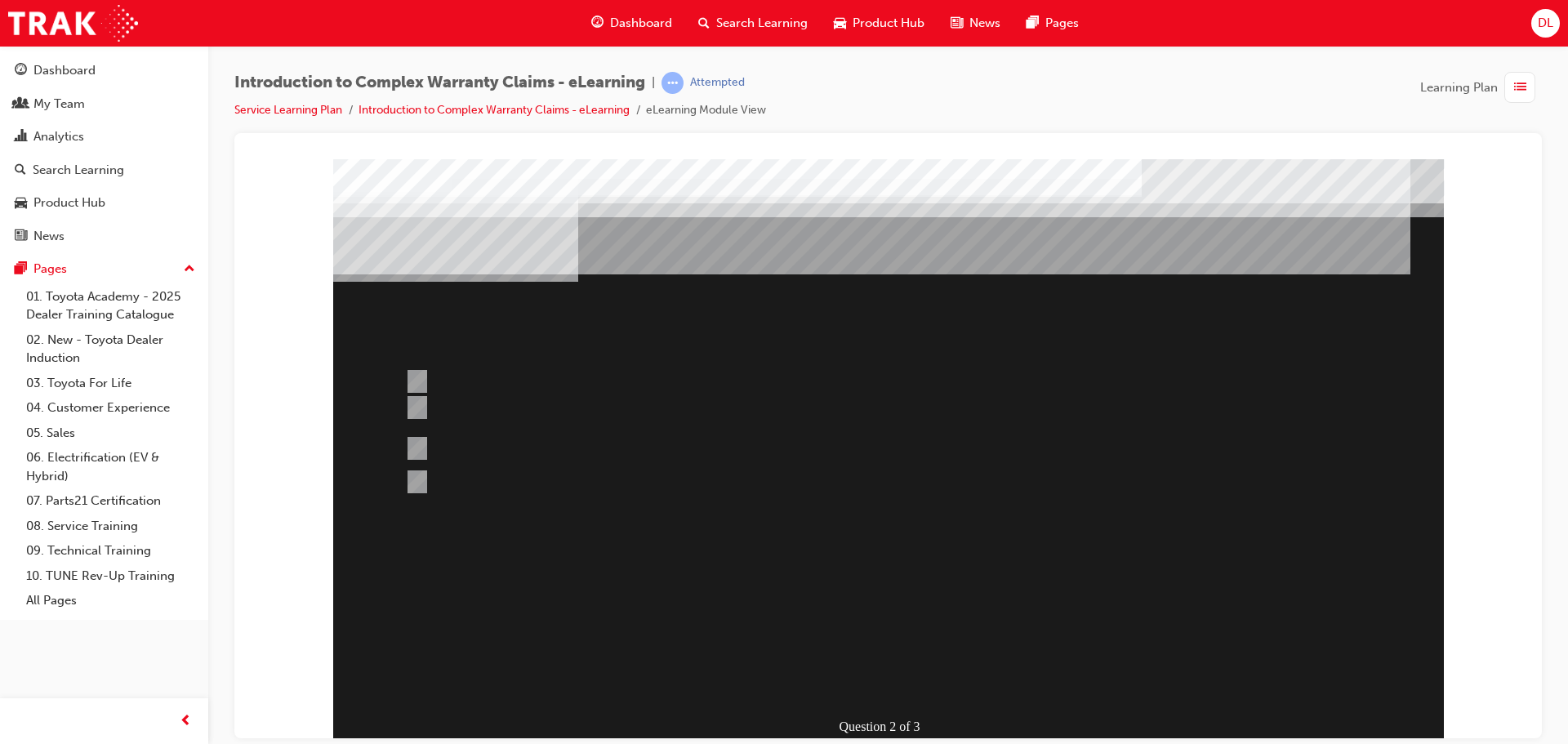
click at [882, 676] on div at bounding box center [888, 452] width 1110 height 588
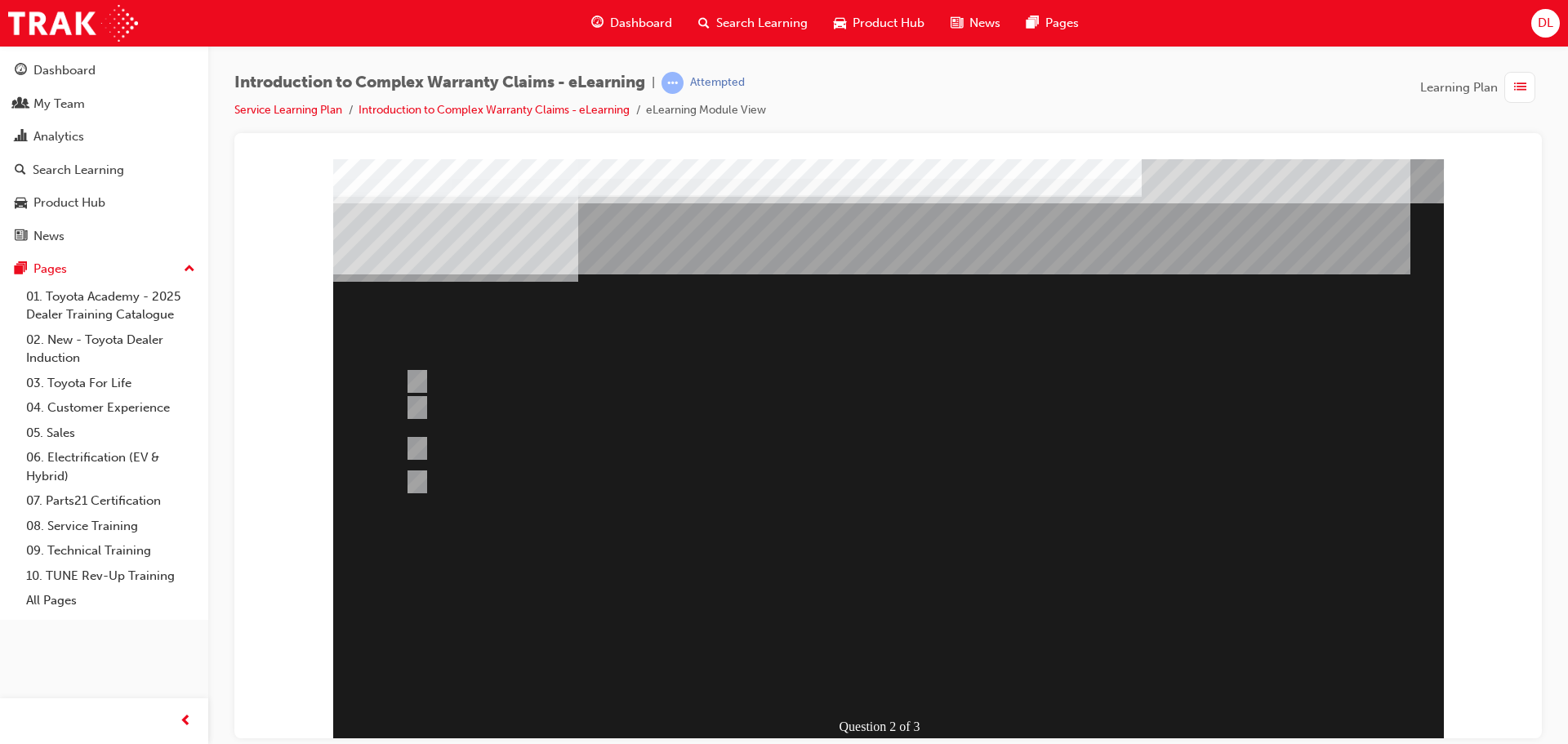
click at [598, 667] on div "" at bounding box center [888, 695] width 1110 height 54
click at [636, 517] on div at bounding box center [826, 516] width 849 height 44
radio input "true"
click at [899, 697] on div "Question 3 of 3" at bounding box center [888, 452] width 1110 height 588
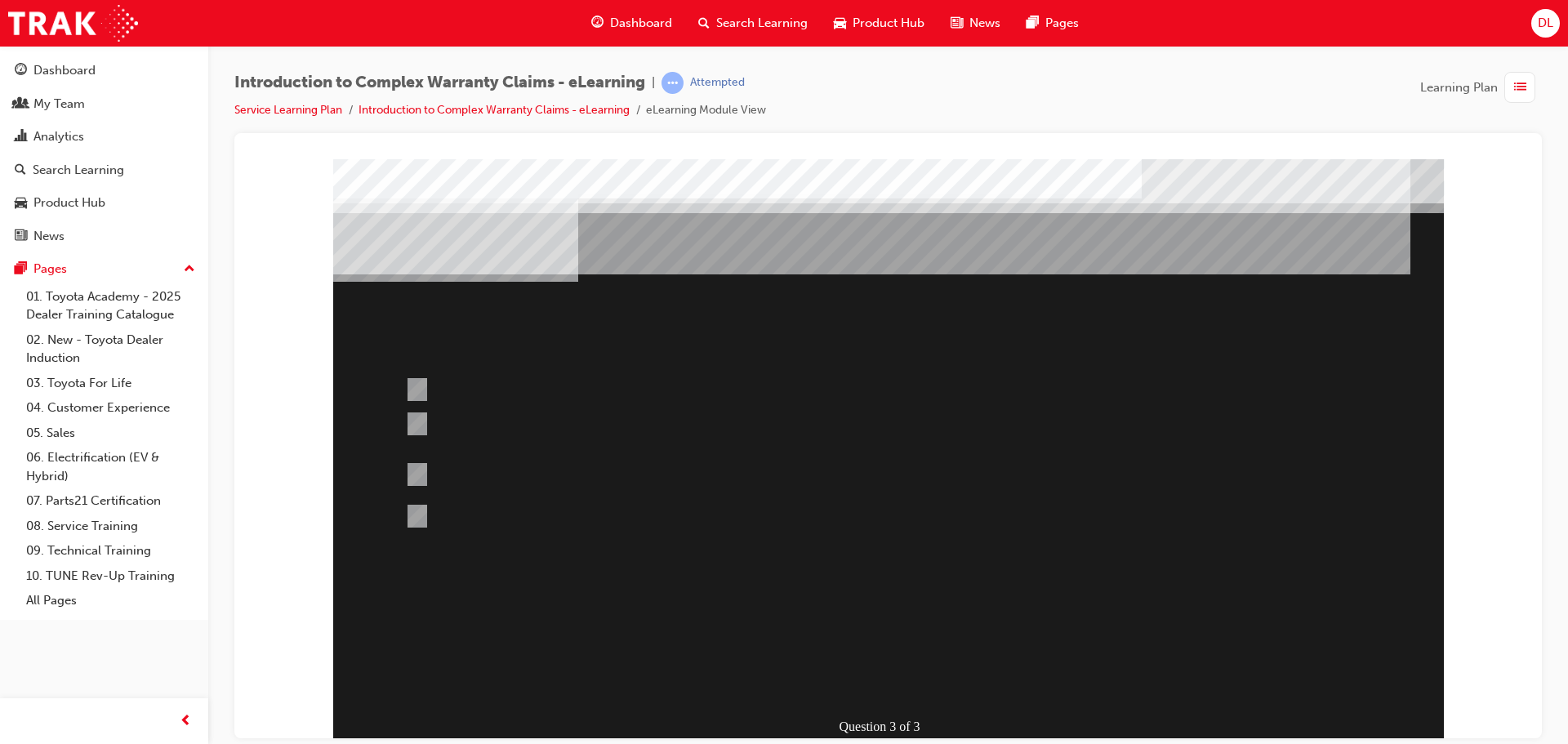
click at [775, 426] on div at bounding box center [888, 452] width 1110 height 588
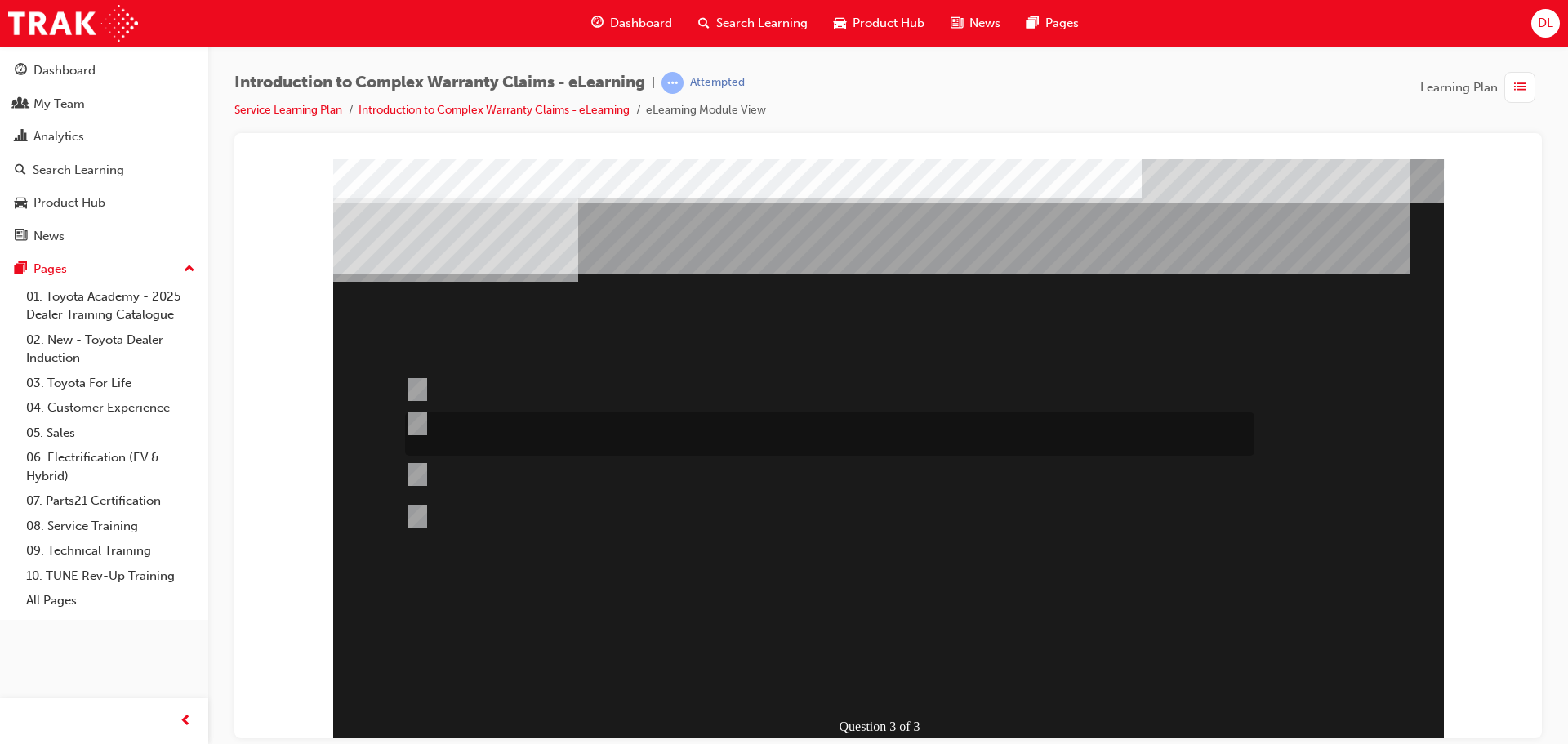
click at [417, 420] on input "Operation codes with a 7th character of “A through to M (& 0 through to 2)” are…" at bounding box center [414, 424] width 18 height 18
radio input "true"
click at [873, 681] on div at bounding box center [888, 452] width 1110 height 588
click at [420, 460] on div at bounding box center [826, 474] width 849 height 44
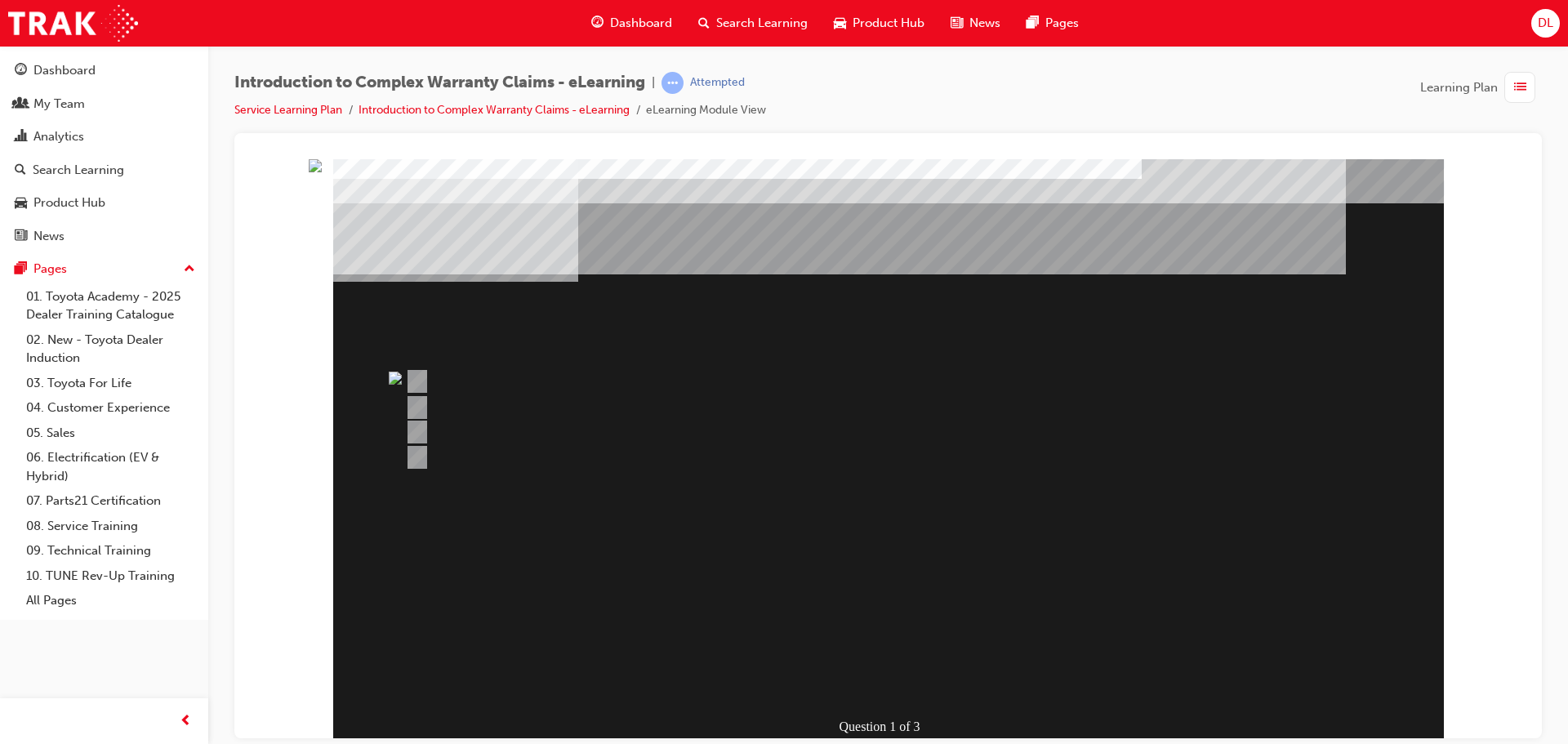
drag, startPoint x: 907, startPoint y: 717, endPoint x: 753, endPoint y: 575, distance: 209.5
click at [902, 715] on div "Question 1 of 3" at bounding box center [891, 726] width 109 height 24
drag, startPoint x: 680, startPoint y: 436, endPoint x: 1016, endPoint y: 386, distance: 339.7
click at [722, 435] on div at bounding box center [826, 432] width 849 height 24
drag, startPoint x: 1053, startPoint y: 393, endPoint x: 1087, endPoint y: 404, distance: 35.7
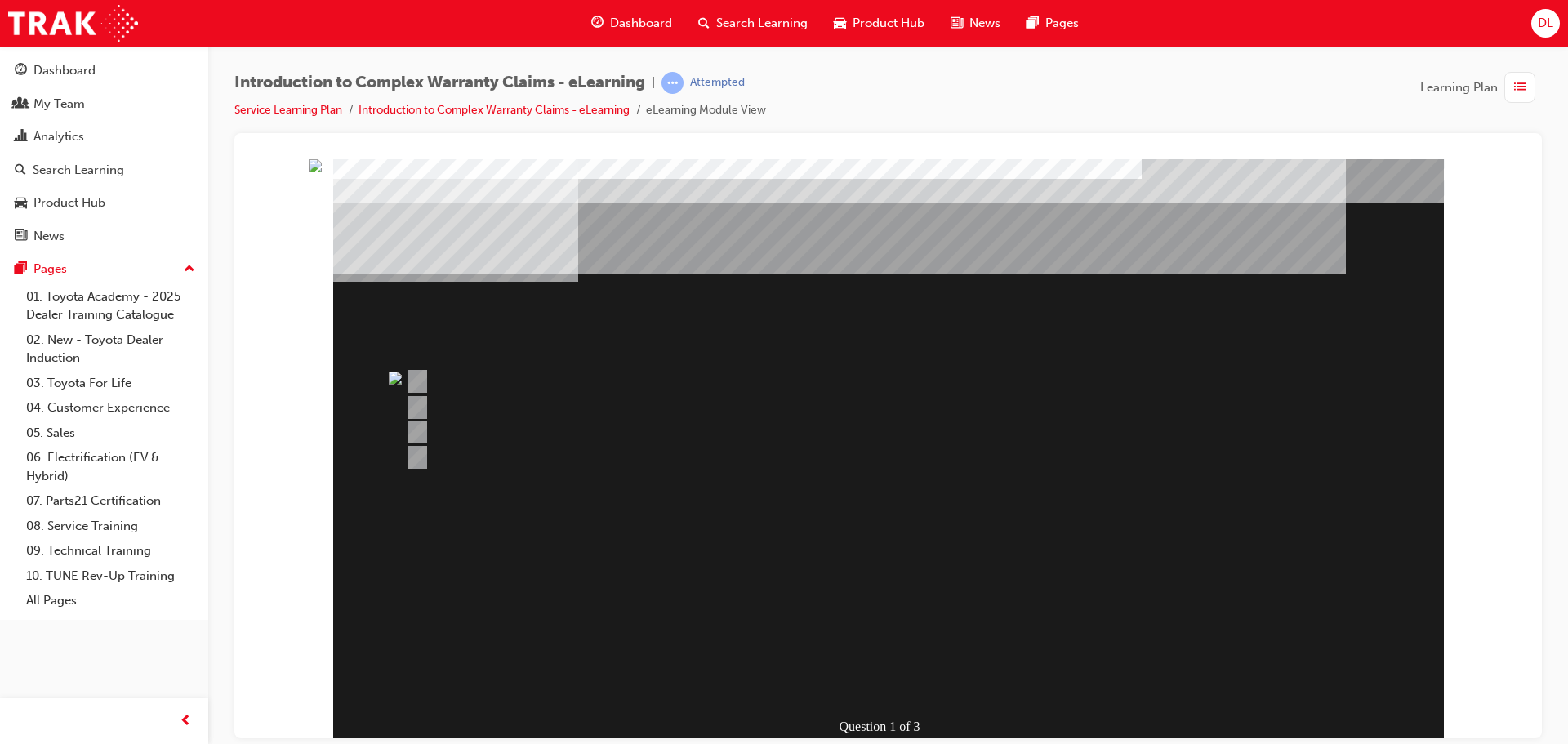
click at [1075, 401] on div "Question 1 of 3" at bounding box center [888, 452] width 1110 height 588
drag, startPoint x: 1172, startPoint y: 521, endPoint x: 1172, endPoint y: 545, distance: 24.0
click at [1172, 541] on div "Question 1 of 3" at bounding box center [888, 452] width 1110 height 588
drag, startPoint x: 976, startPoint y: 676, endPoint x: 915, endPoint y: 608, distance: 91.4
click at [973, 677] on div "Question 1 of 3" at bounding box center [888, 452] width 1110 height 588
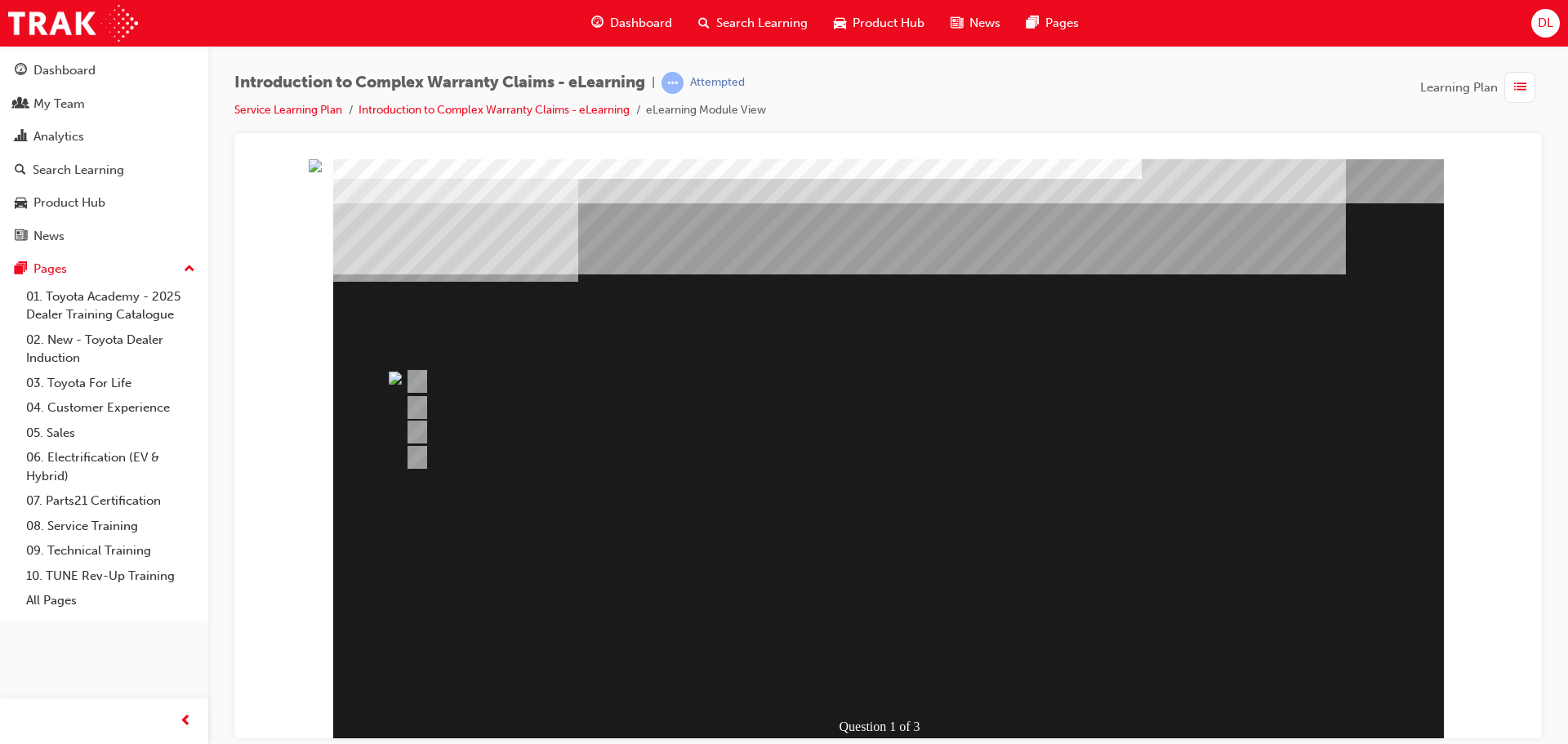
drag, startPoint x: 524, startPoint y: 414, endPoint x: 515, endPoint y: 395, distance: 21.0
click at [516, 407] on div at bounding box center [826, 407] width 849 height 24
click at [401, 375] on div at bounding box center [826, 381] width 849 height 24
click at [398, 374] on img at bounding box center [395, 376] width 13 height 13
click at [722, 87] on div "Attempted" at bounding box center [718, 82] width 54 height 16
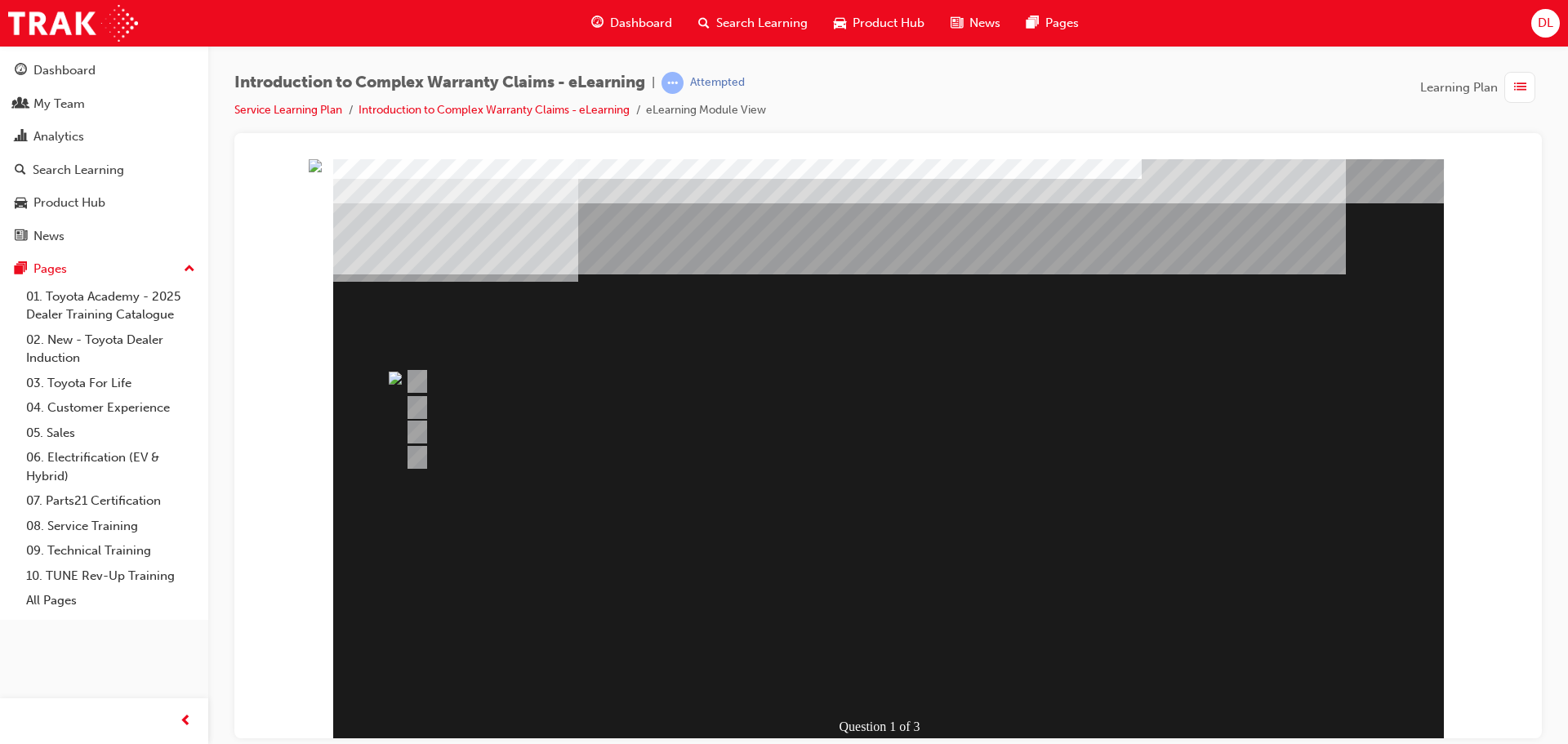
click at [506, 80] on span "Introduction to Complex Warranty Claims - eLearning" at bounding box center [440, 82] width 411 height 18
click at [603, 106] on link "Introduction to Complex Warranty Claims - eLearning" at bounding box center [495, 110] width 272 height 14
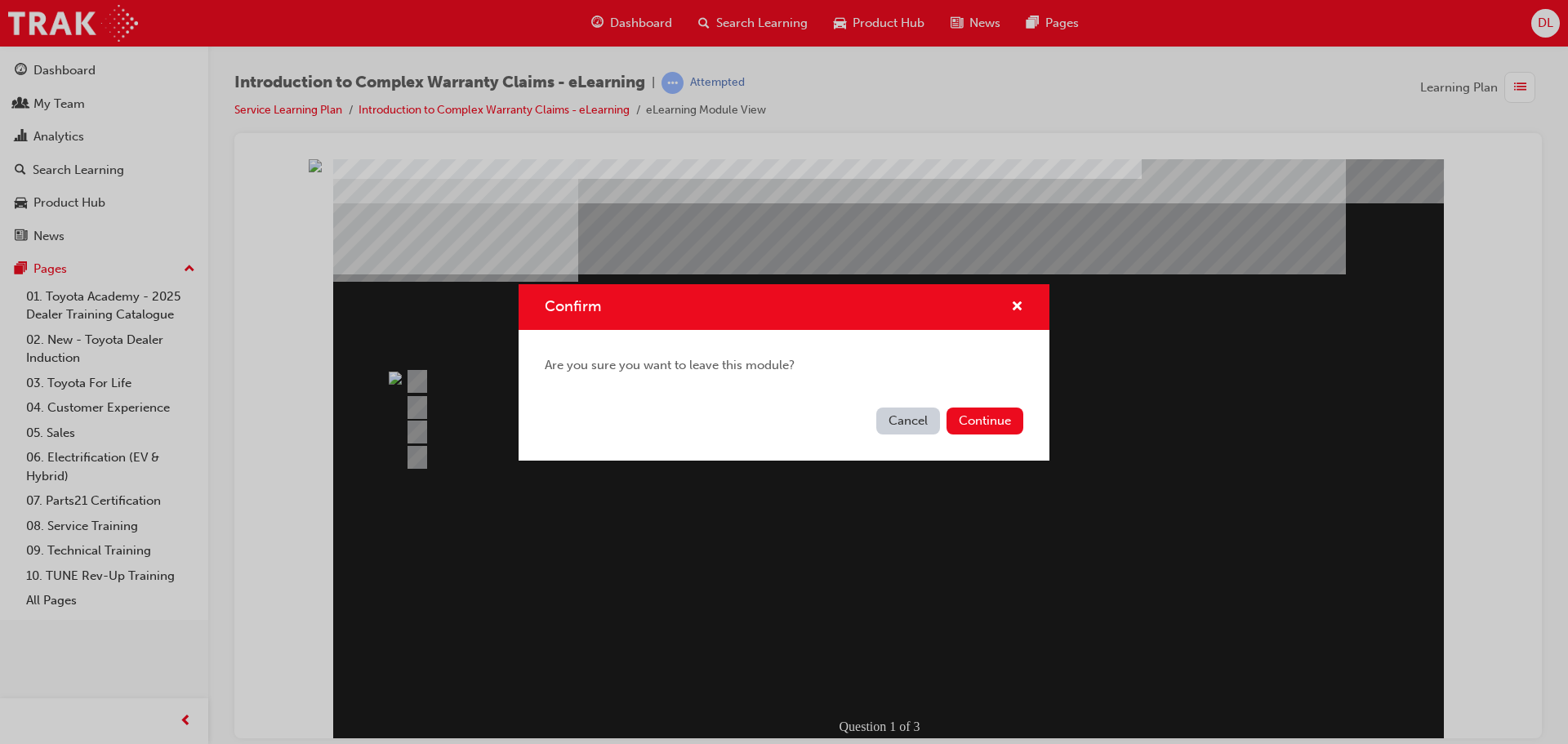
click at [921, 424] on button "Cancel" at bounding box center [909, 421] width 64 height 27
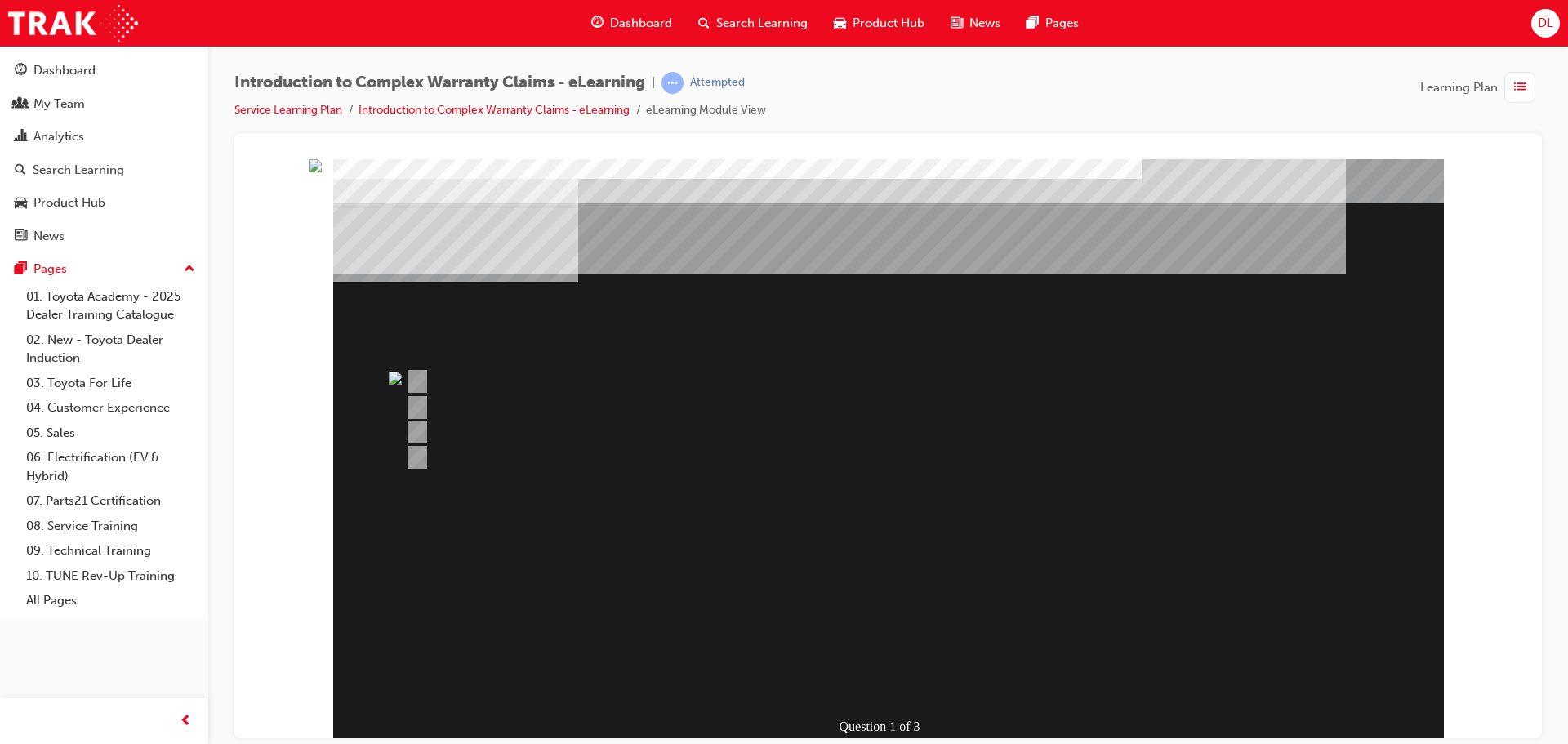
drag, startPoint x: 809, startPoint y: 401, endPoint x: 872, endPoint y: 526, distance: 140.0
click at [809, 404] on div at bounding box center [826, 407] width 849 height 24
drag, startPoint x: 930, startPoint y: 620, endPoint x: 931, endPoint y: 666, distance: 46.0
click at [931, 692] on div "" at bounding box center [888, 719] width 1110 height 54
click at [452, 515] on div "" at bounding box center [393, 500] width 118 height 33
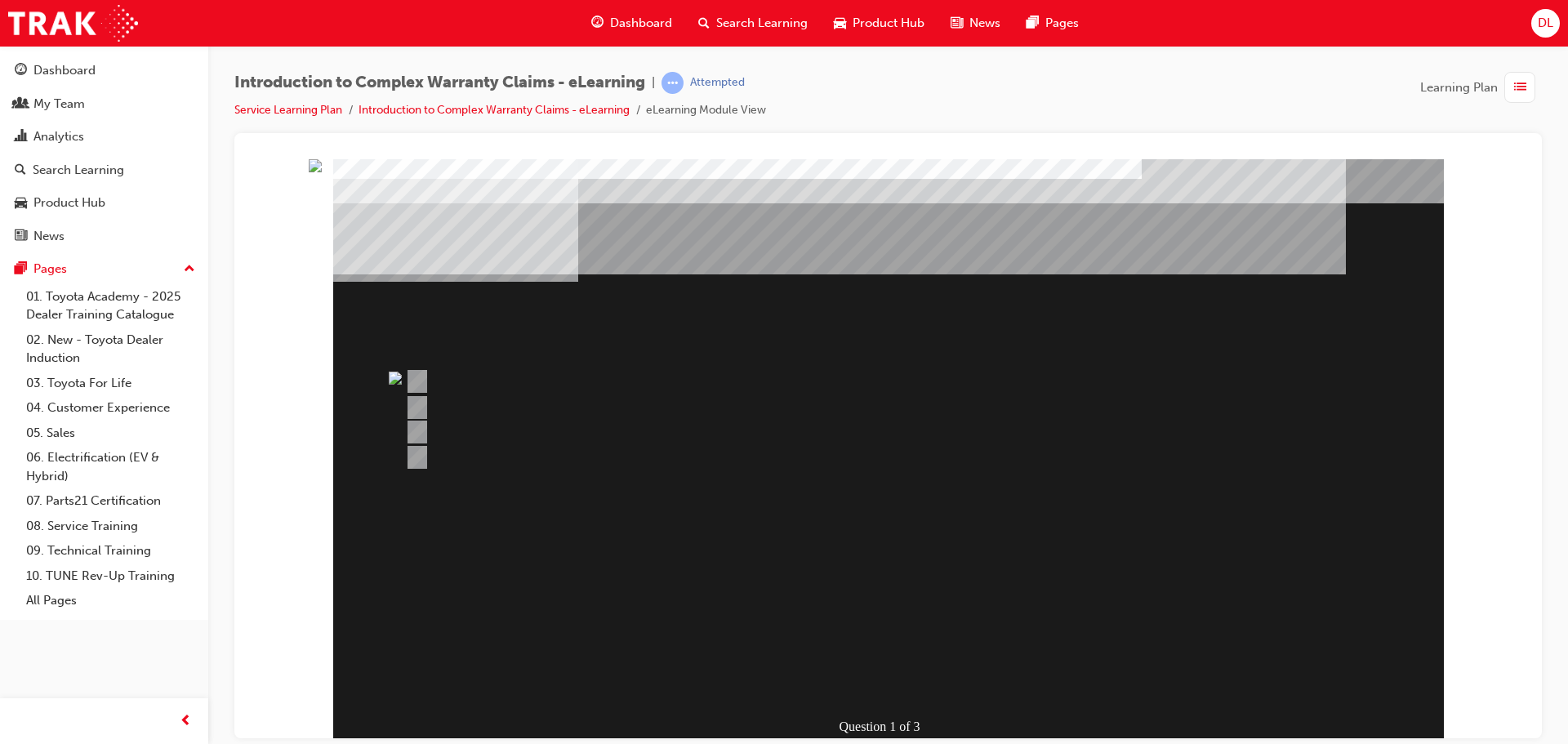
drag, startPoint x: 976, startPoint y: 681, endPoint x: 1110, endPoint y: 632, distance: 142.7
click at [1068, 657] on div "Question 1 of 3" at bounding box center [888, 452] width 1110 height 588
drag, startPoint x: 1110, startPoint y: 632, endPoint x: 1127, endPoint y: 562, distance: 72.0
click at [1121, 692] on div "" at bounding box center [888, 719] width 1110 height 54
click at [1127, 536] on div "Question 1 of 3" at bounding box center [888, 452] width 1110 height 588
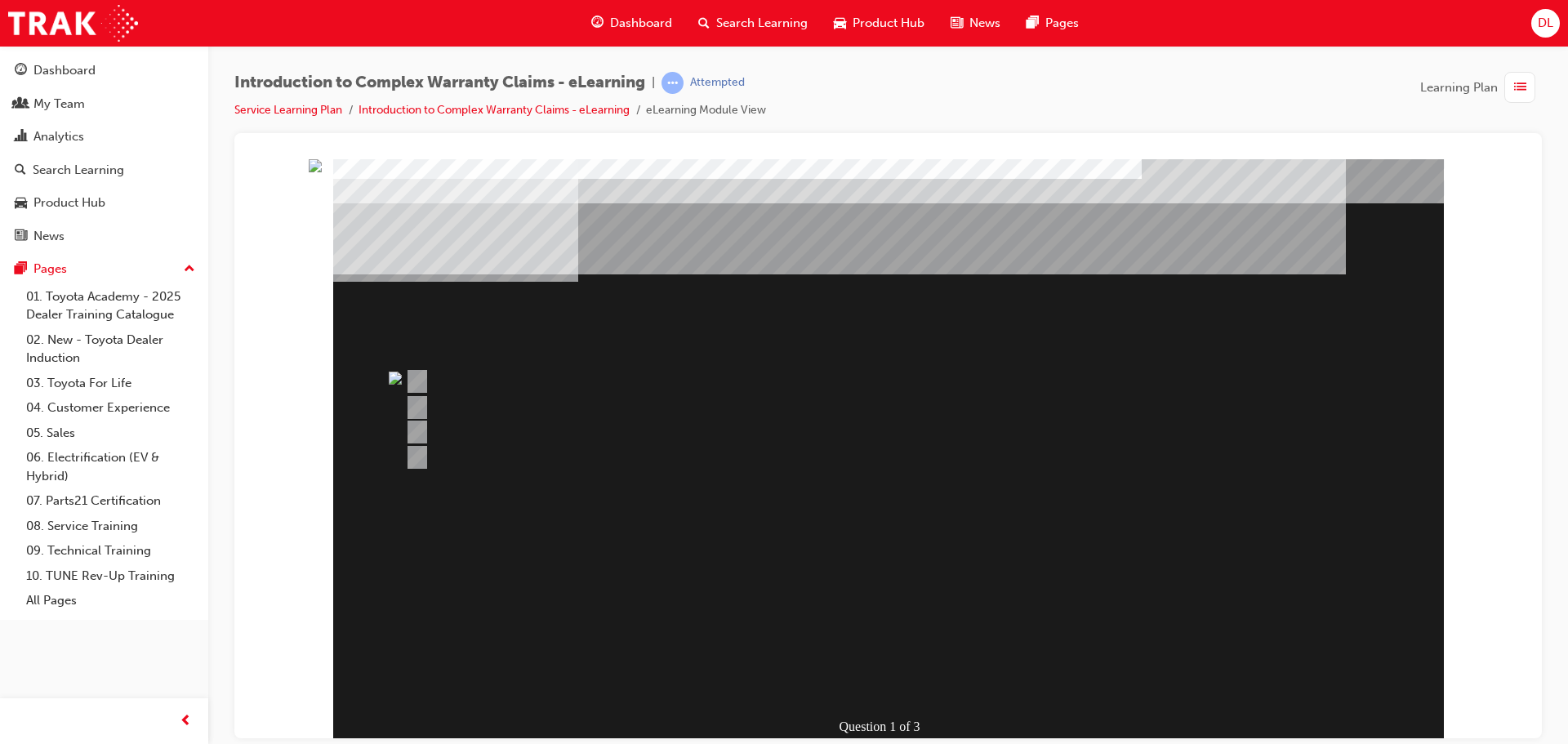
drag, startPoint x: 1777, startPoint y: 426, endPoint x: 1517, endPoint y: 292, distance: 292.5
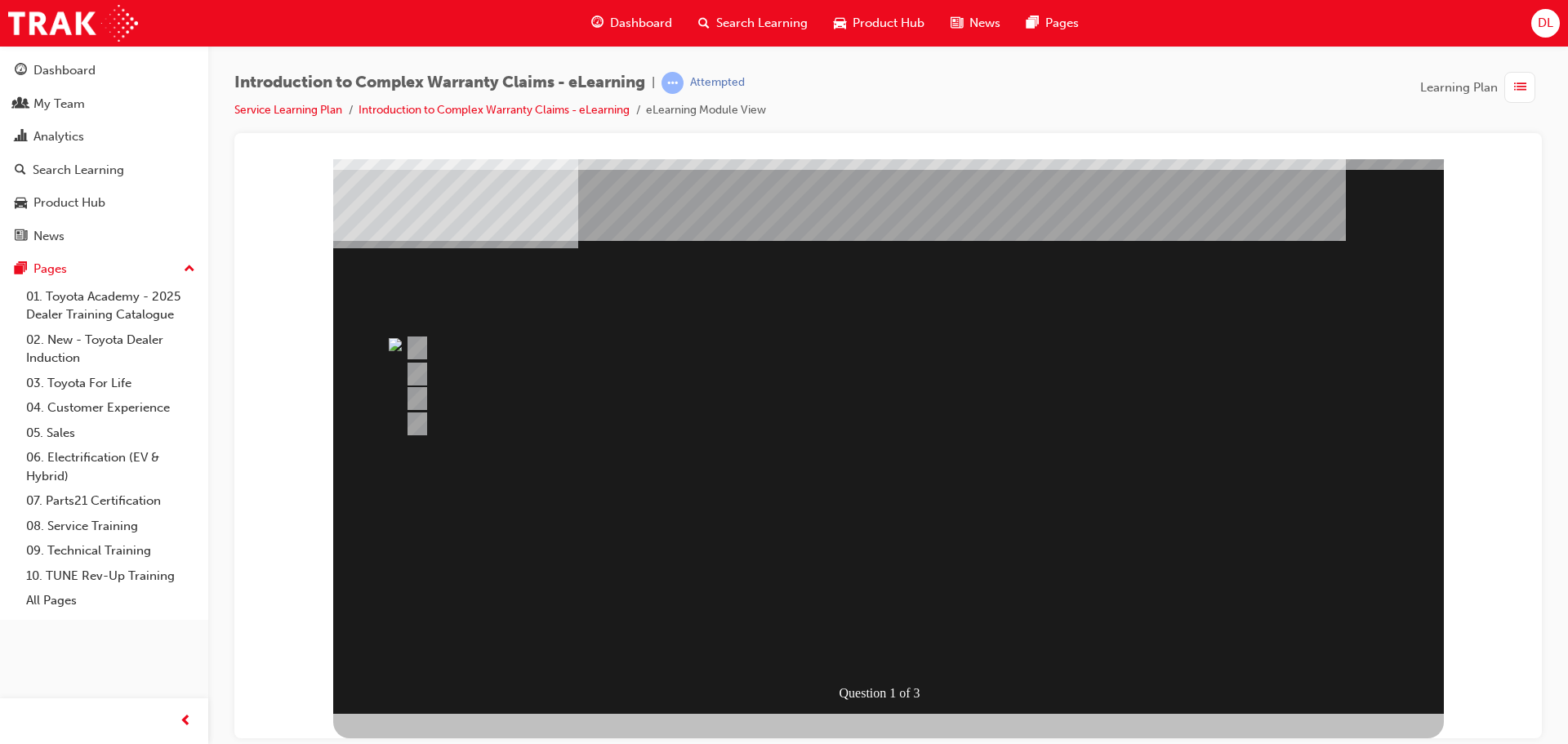
drag, startPoint x: 1012, startPoint y: 205, endPoint x: 920, endPoint y: 184, distance: 94.4
click at [1008, 205] on div "Question 1 of 3" at bounding box center [888, 419] width 1110 height 588
drag, startPoint x: 913, startPoint y: 184, endPoint x: 813, endPoint y: 186, distance: 100.0
click at [851, 713] on div "Multiple Choice Quiz" at bounding box center [888, 734] width 1110 height 44
click at [749, 713] on div "Multiple Choice Quiz" at bounding box center [888, 734] width 1110 height 44
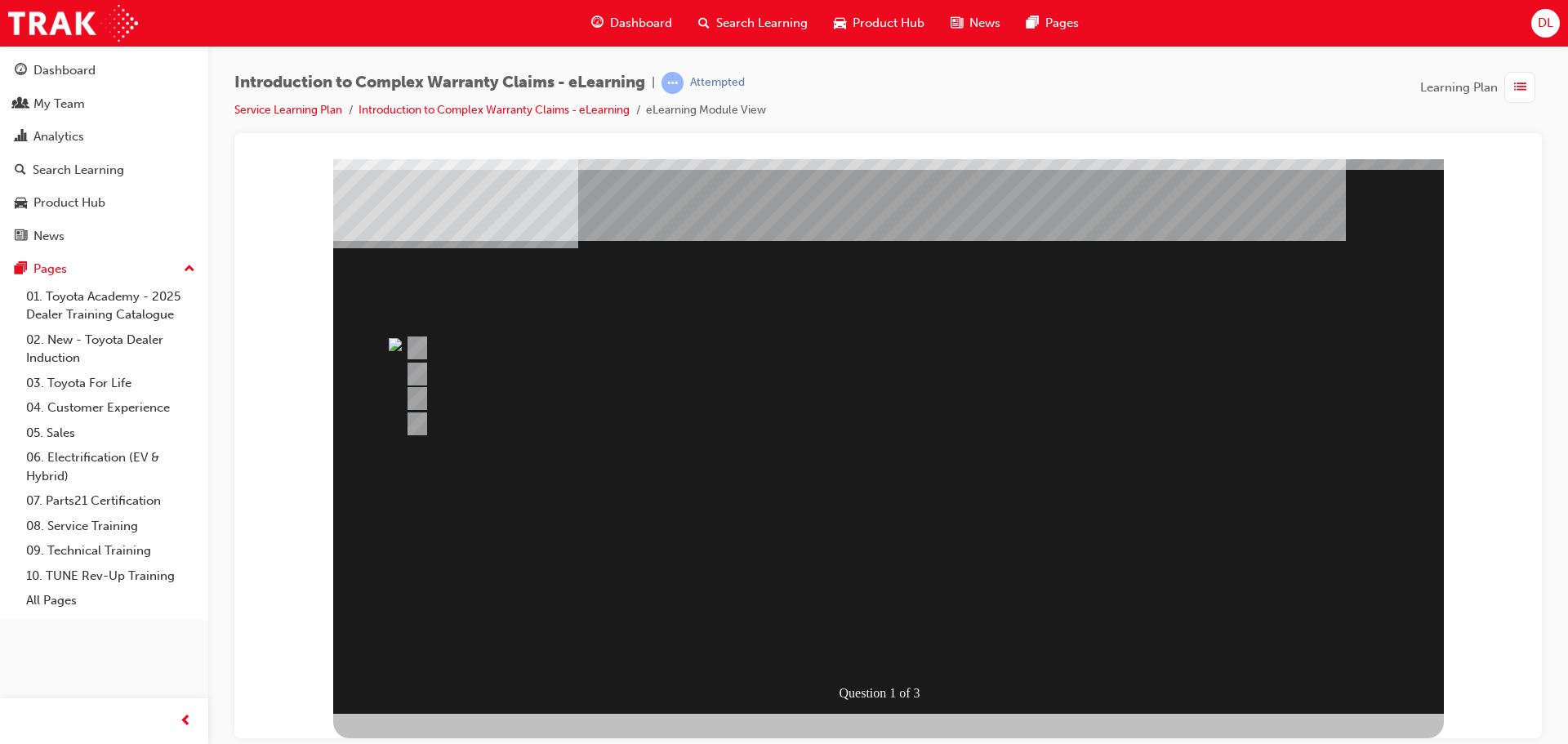
click at [544, 713] on div "Multiple Choice Quiz" at bounding box center [888, 734] width 1110 height 44
click at [336, 235] on div "Question 1 of 3" at bounding box center [888, 419] width 1110 height 588
click at [322, 138] on img "" at bounding box center [314, 131] width 13 height 13
click at [422, 362] on div "Question 1 of 3" at bounding box center [888, 419] width 1110 height 588
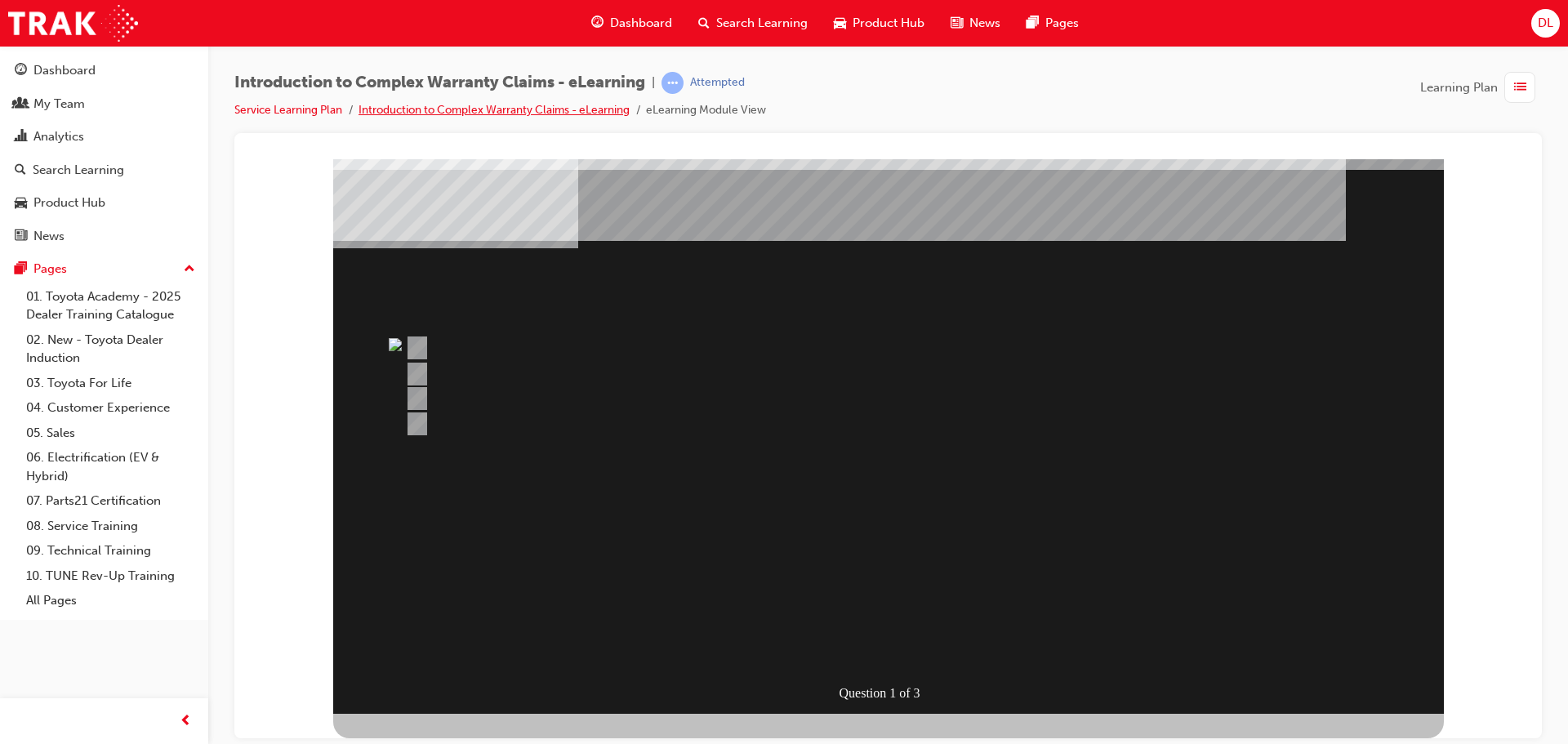
click at [581, 113] on link "Introduction to Complex Warranty Claims - eLearning" at bounding box center [495, 110] width 272 height 14
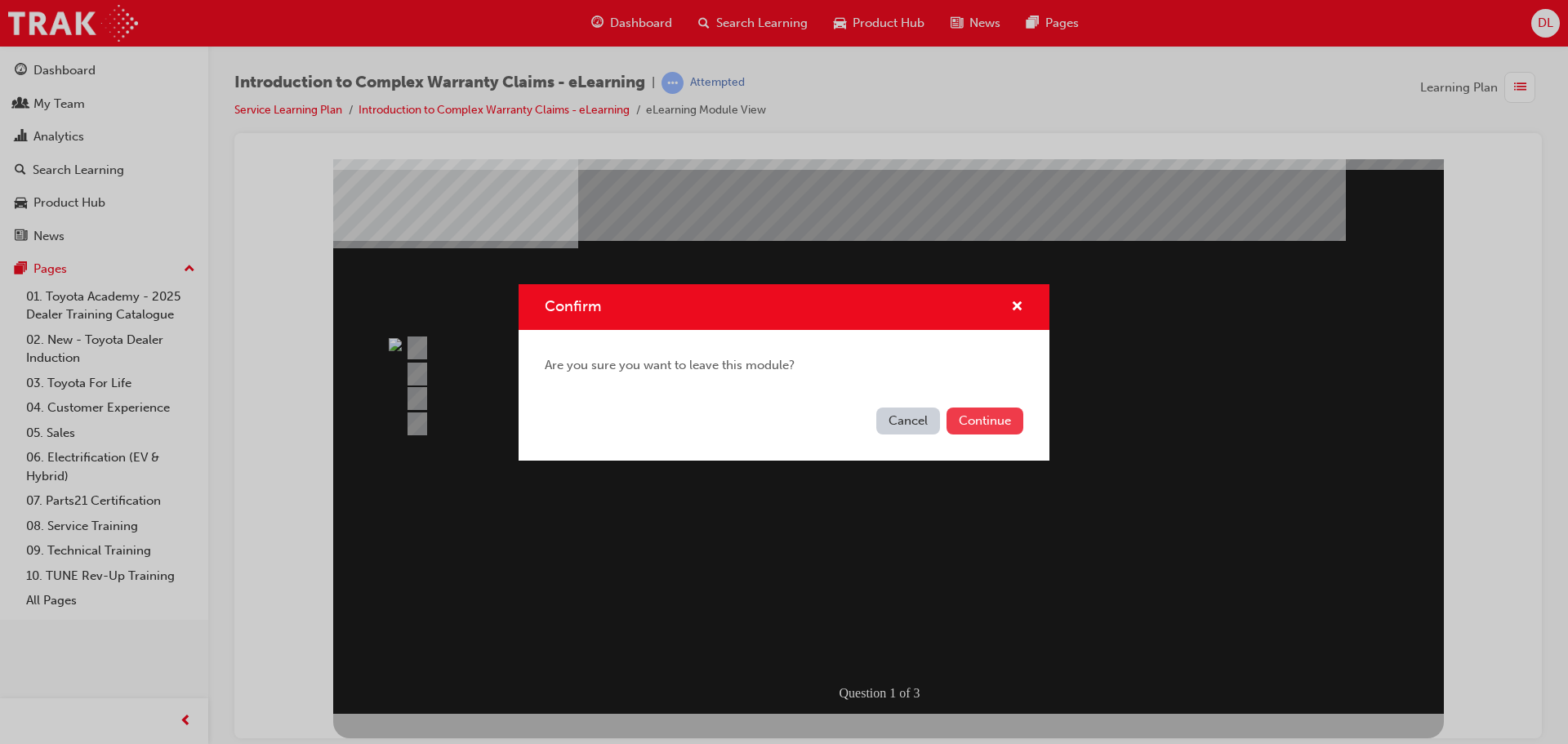
click at [1009, 429] on button "Continue" at bounding box center [984, 421] width 77 height 27
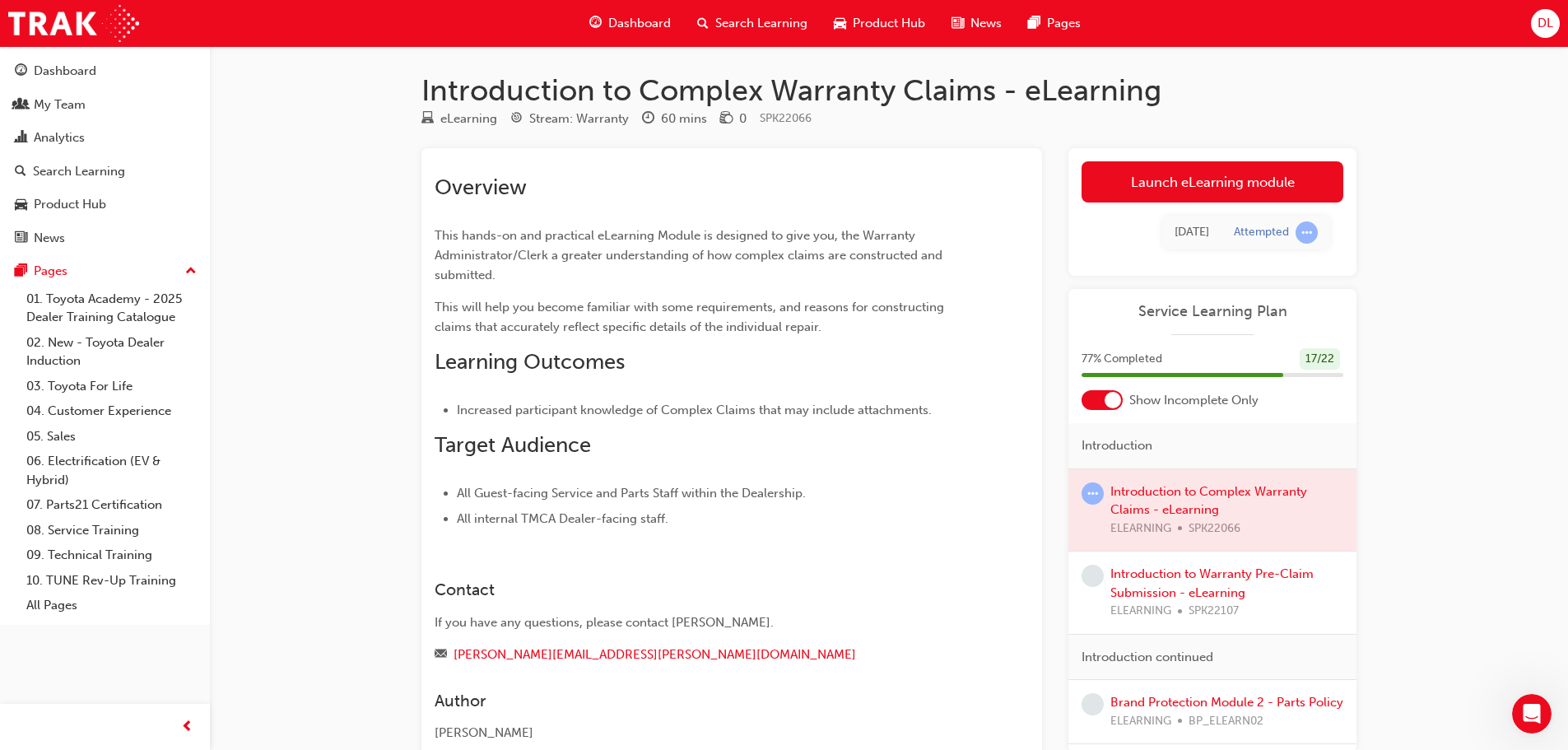
click at [1192, 507] on div at bounding box center [1212, 510] width 288 height 82
click at [1233, 184] on link "Launch eLearning module" at bounding box center [1213, 182] width 262 height 41
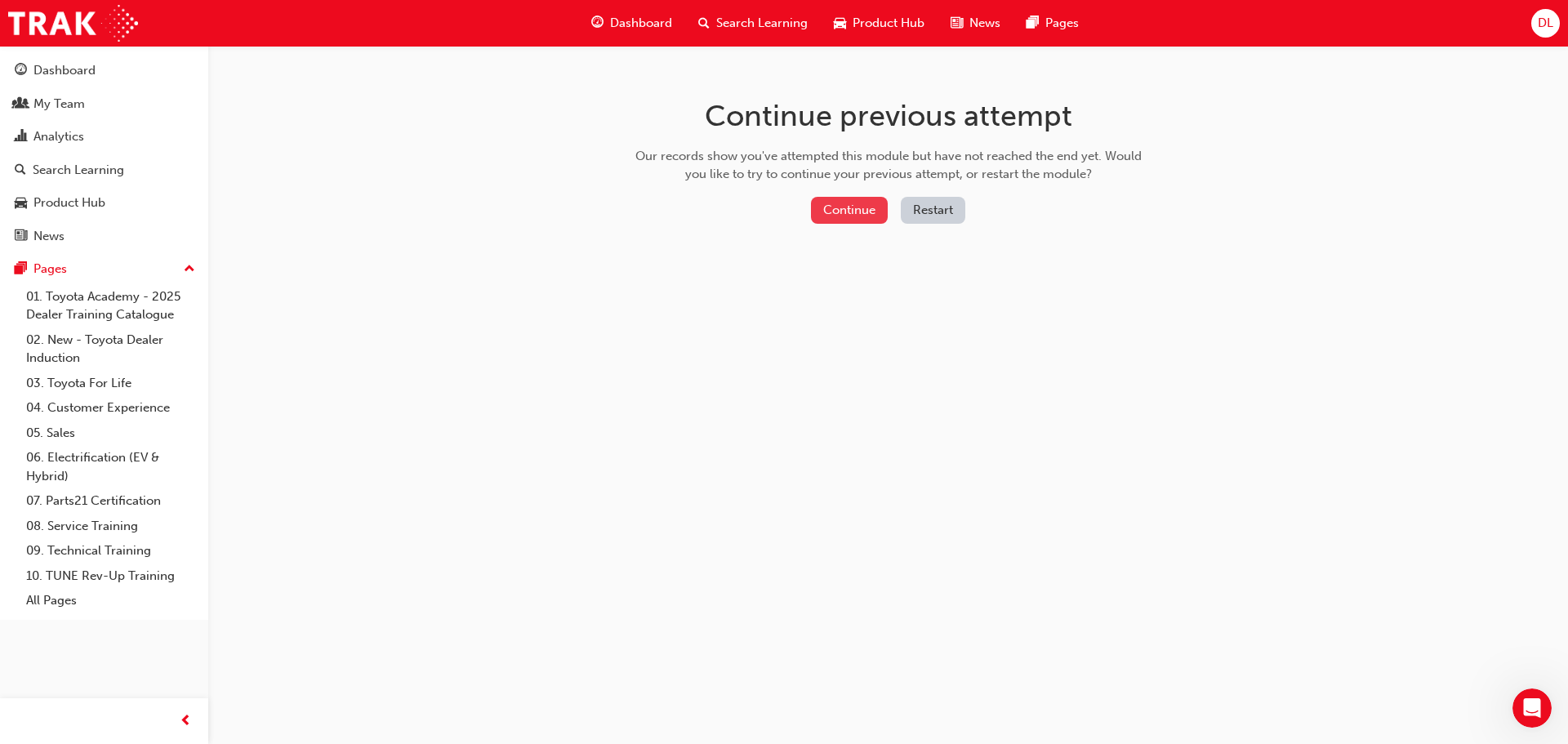
click at [844, 210] on button "Continue" at bounding box center [848, 210] width 77 height 27
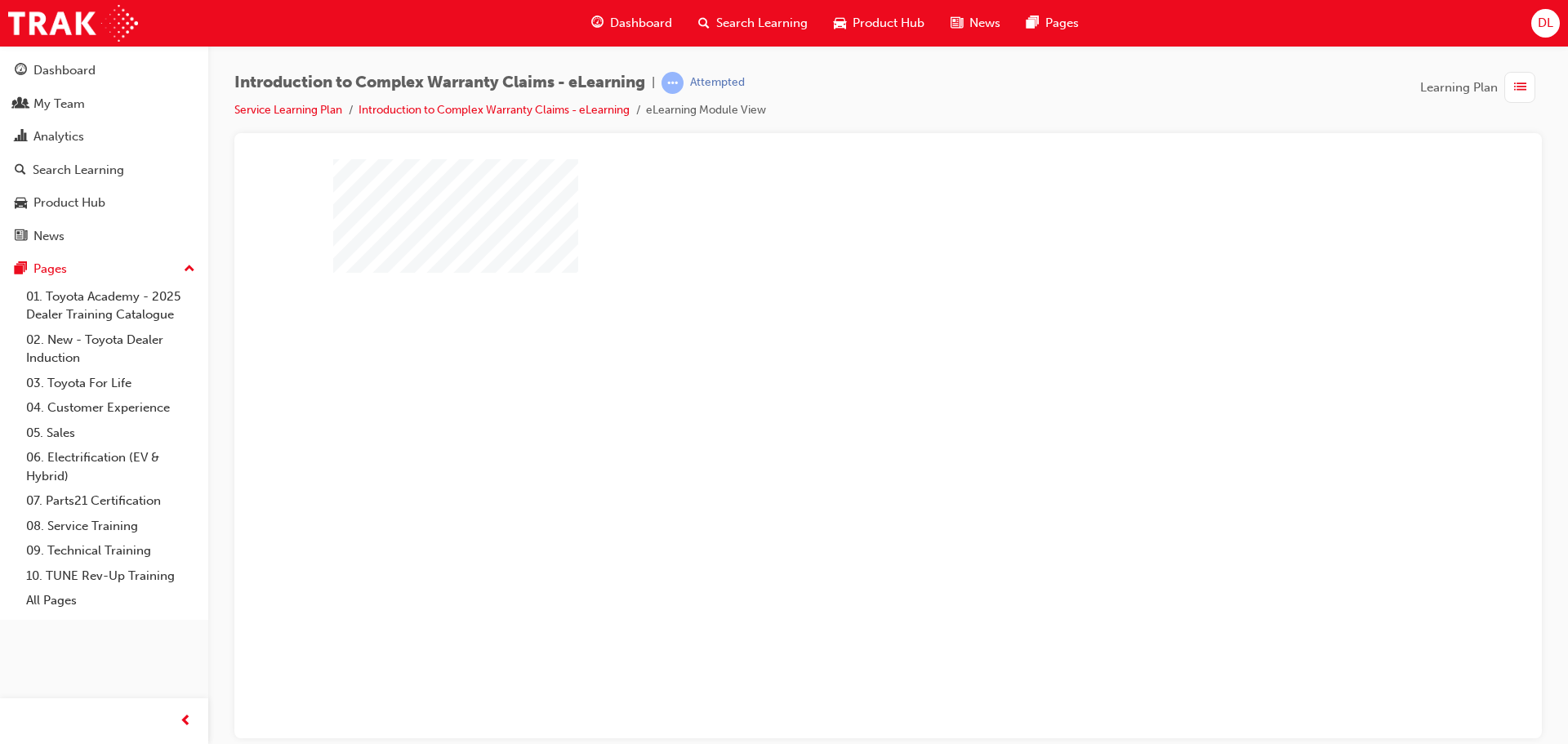
scroll to position [34, 0]
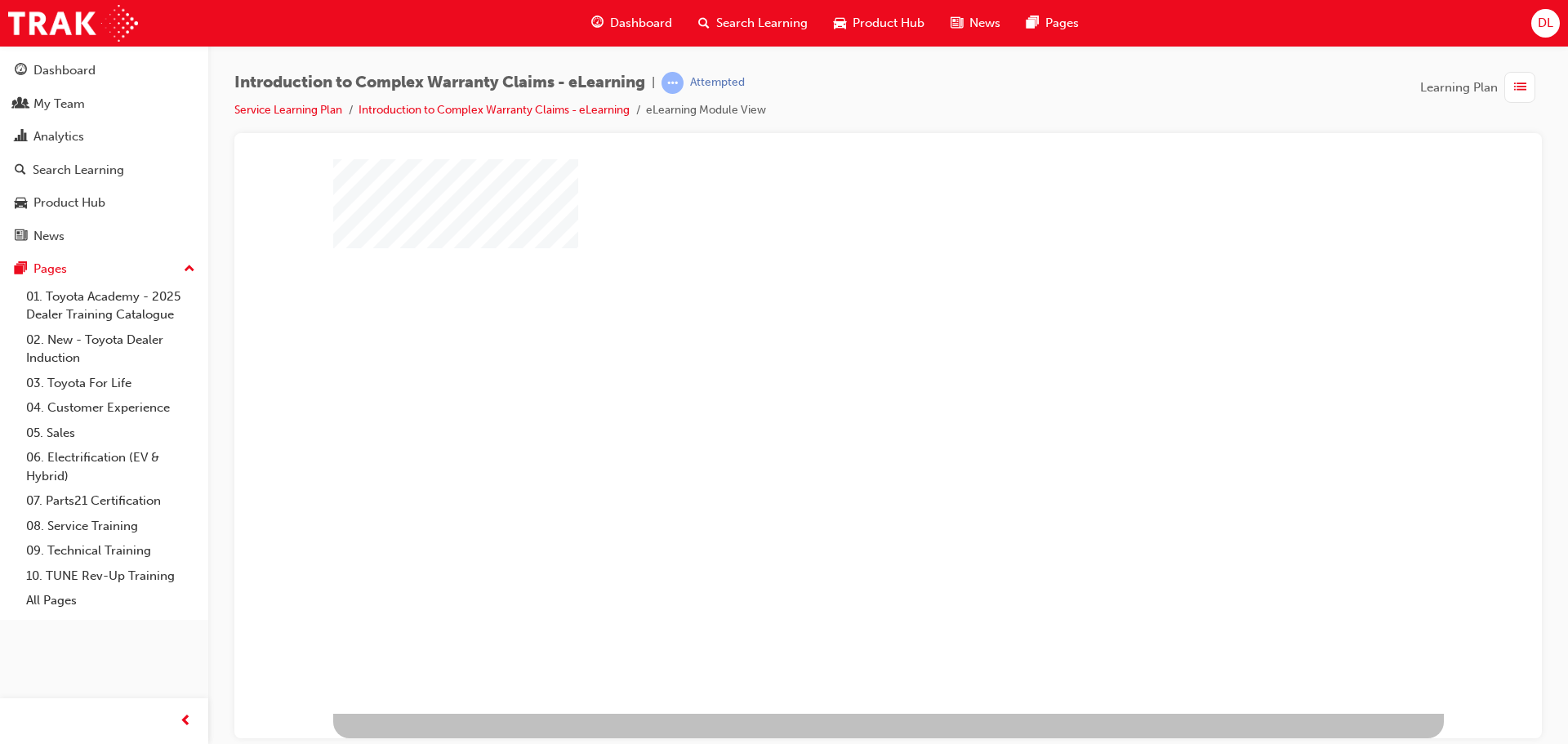
click at [842, 368] on div "play" at bounding box center [842, 368] width 0 height 0
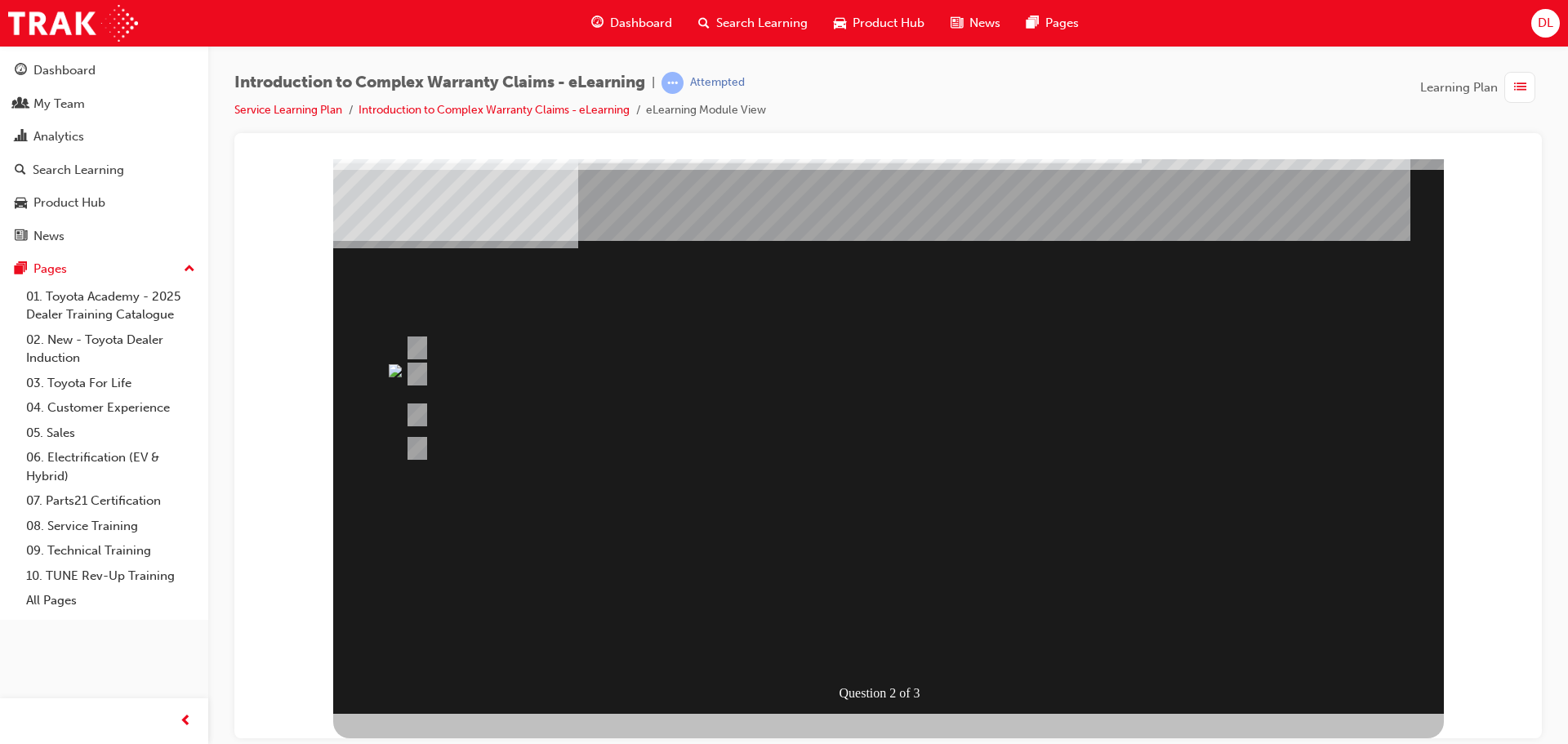
click at [1058, 509] on div "Question 2 of 3" at bounding box center [888, 419] width 1110 height 588
click at [930, 395] on div at bounding box center [826, 384] width 849 height 43
drag, startPoint x: 350, startPoint y: 221, endPoint x: 349, endPoint y: 231, distance: 10.0
click at [349, 223] on div "Question 2 of 3" at bounding box center [888, 419] width 1110 height 588
drag, startPoint x: 359, startPoint y: 271, endPoint x: 379, endPoint y: 333, distance: 65.1
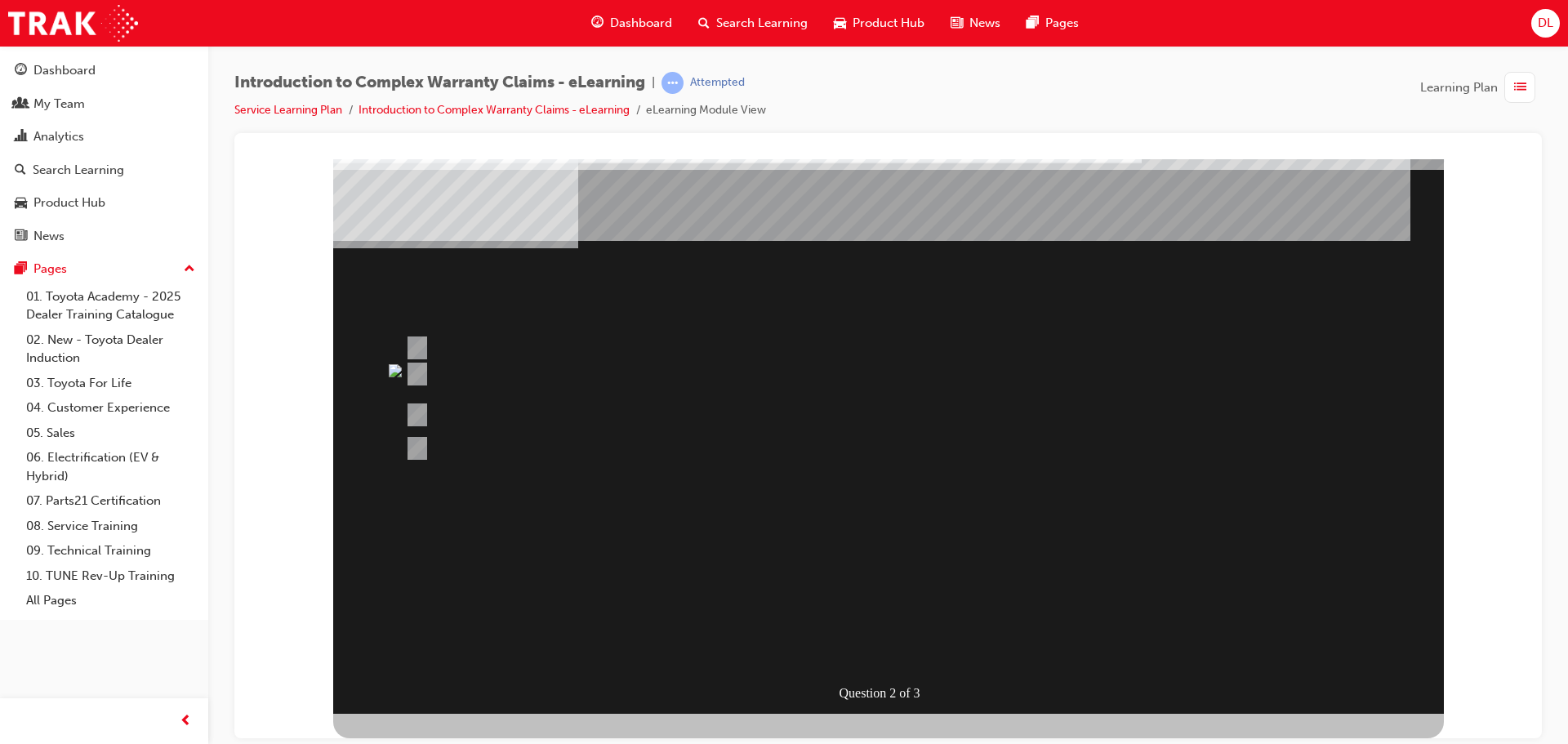
click at [363, 283] on div "Question 2 of 3" at bounding box center [888, 419] width 1110 height 588
click at [505, 368] on div "Question 2 of 3" at bounding box center [888, 419] width 1110 height 588
drag, startPoint x: 1123, startPoint y: 448, endPoint x: 1198, endPoint y: 450, distance: 75.0
click at [1129, 449] on div at bounding box center [826, 448] width 849 height 41
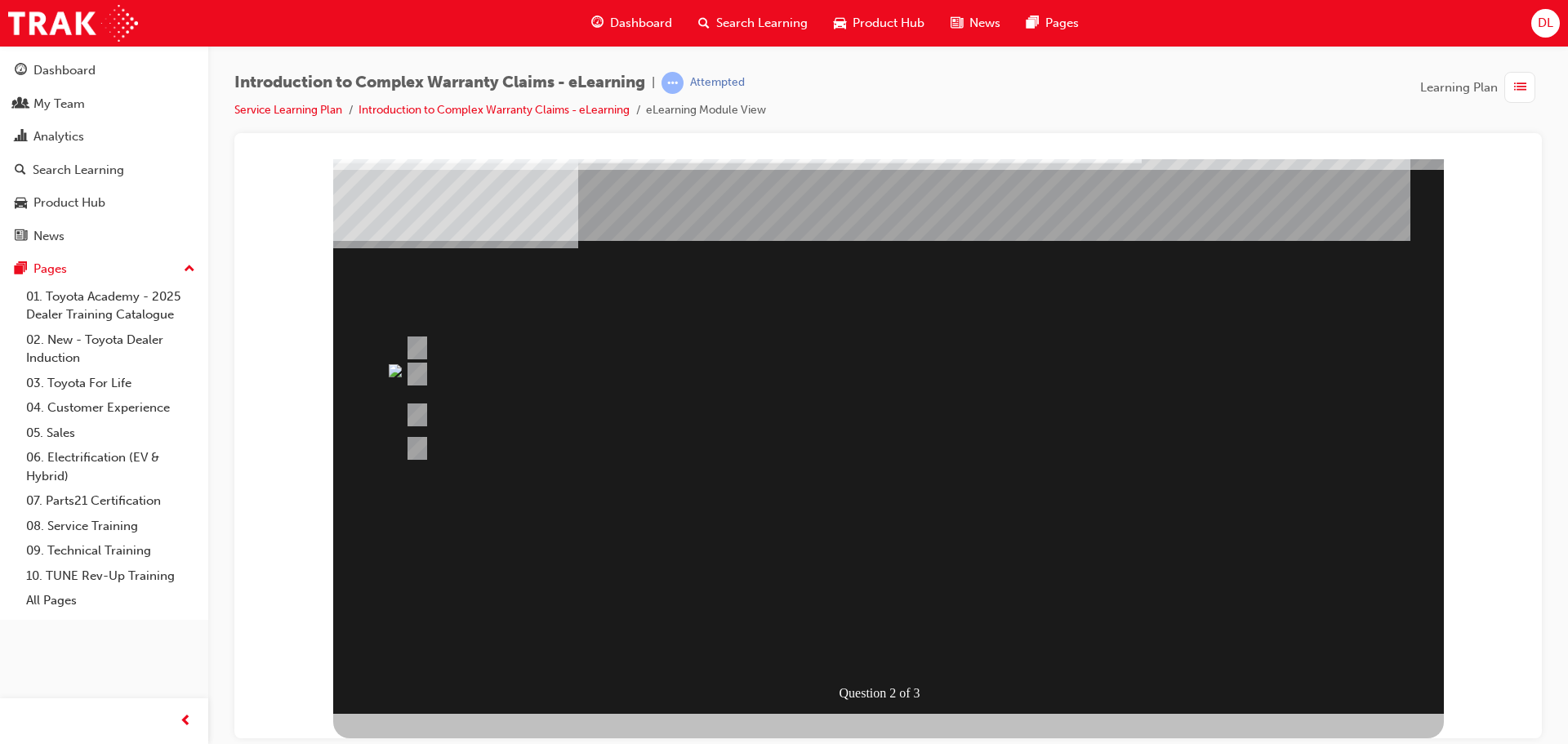
click at [1232, 422] on div at bounding box center [826, 414] width 849 height 24
click at [1357, 713] on div "Multiple Choice Quiz" at bounding box center [888, 734] width 1110 height 44
drag, startPoint x: 1424, startPoint y: 215, endPoint x: 1417, endPoint y: 307, distance: 92.3
click at [1424, 224] on div "Question 2 of 3" at bounding box center [888, 419] width 1110 height 588
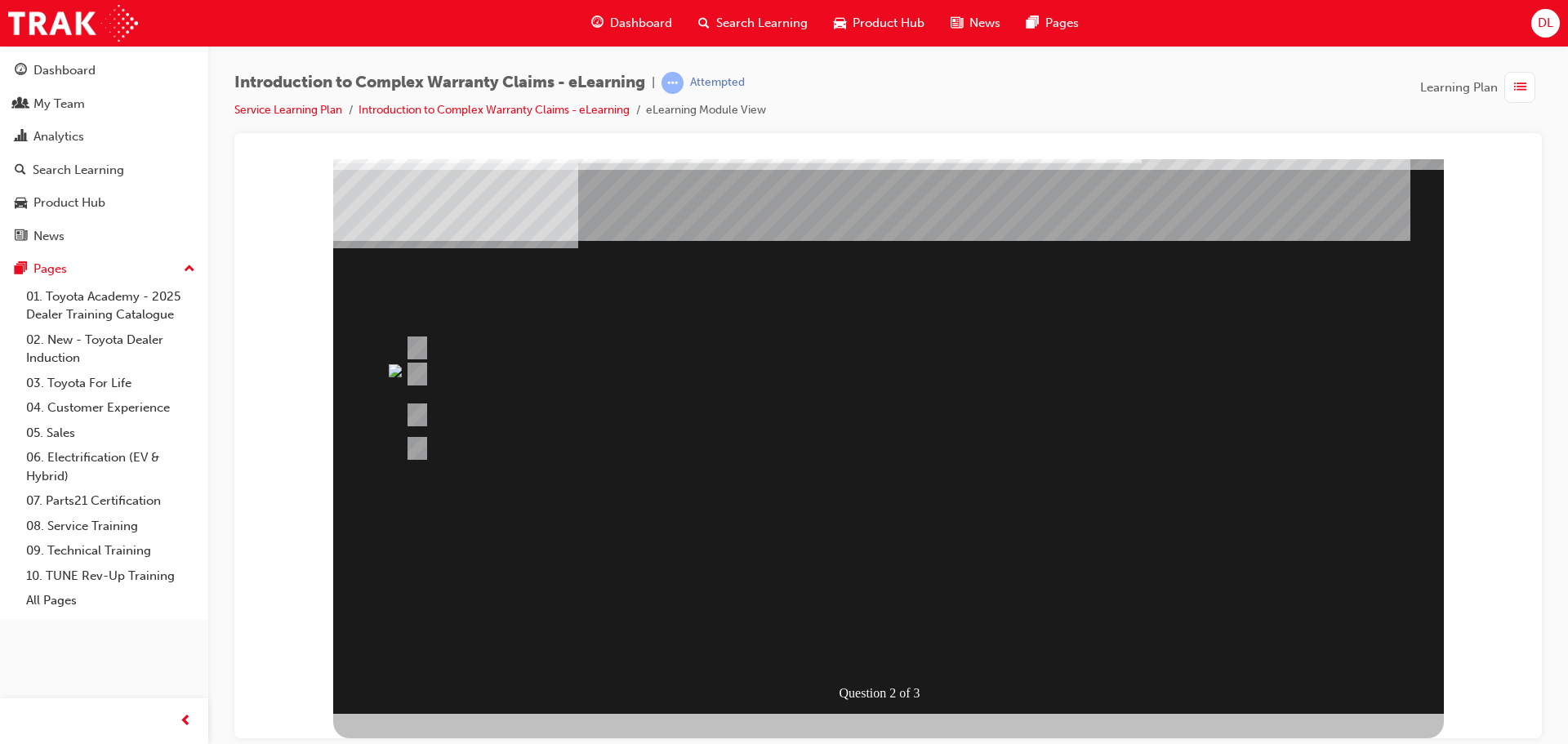
drag, startPoint x: 656, startPoint y: 512, endPoint x: 519, endPoint y: 457, distance: 147.6
click at [560, 475] on div "Question 2 of 3" at bounding box center [888, 419] width 1110 height 588
drag, startPoint x: 488, startPoint y: 429, endPoint x: 446, endPoint y: 399, distance: 51.6
click at [457, 405] on div "Question 2 of 3" at bounding box center [888, 419] width 1110 height 588
click at [434, 391] on div at bounding box center [826, 384] width 849 height 43
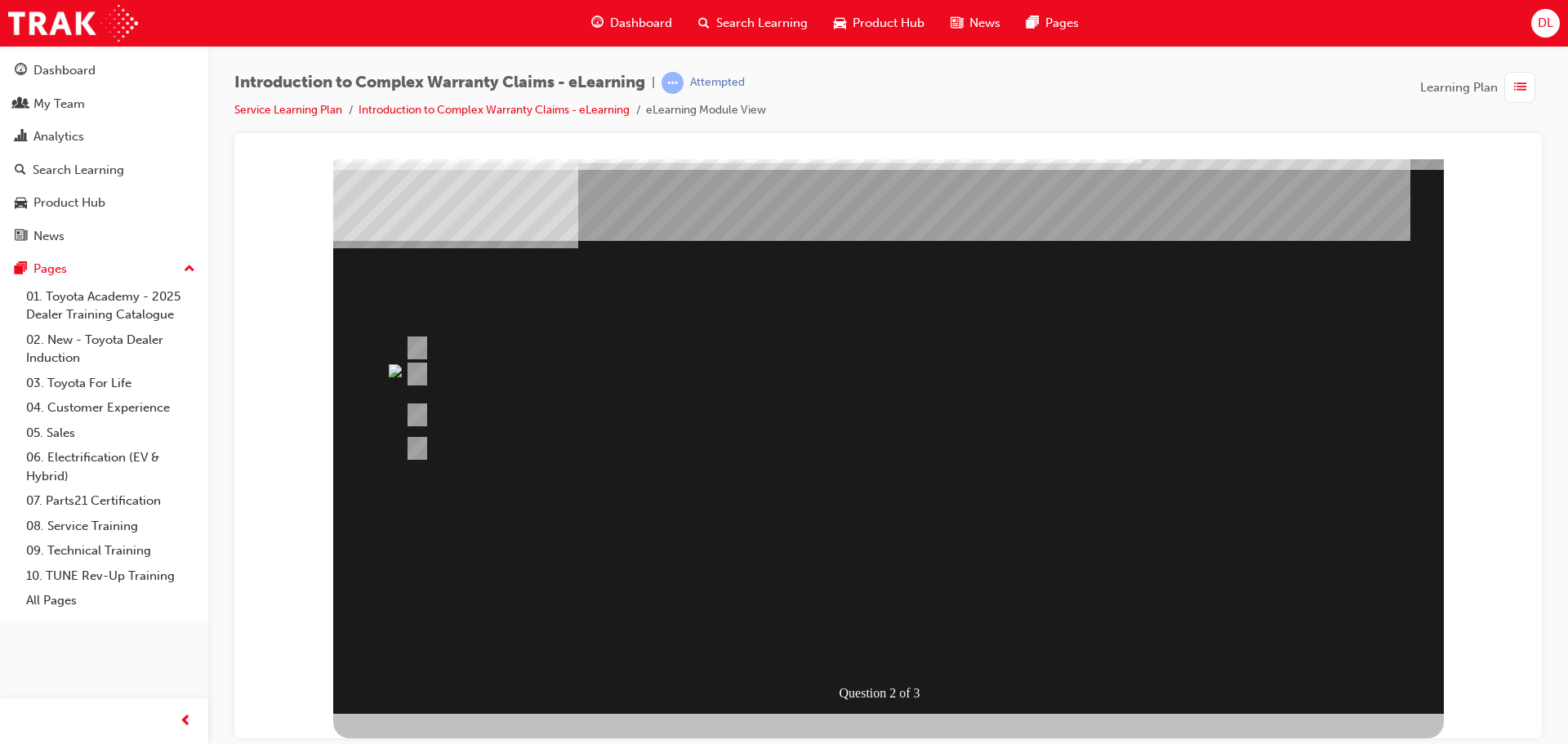
click at [422, 373] on div at bounding box center [826, 384] width 849 height 43
click at [383, 369] on div "Question 2 of 3" at bounding box center [888, 419] width 1110 height 588
click at [396, 366] on img at bounding box center [395, 370] width 13 height 13
drag, startPoint x: 396, startPoint y: 366, endPoint x: 373, endPoint y: 267, distance: 101.6
click at [391, 366] on img at bounding box center [395, 370] width 13 height 13
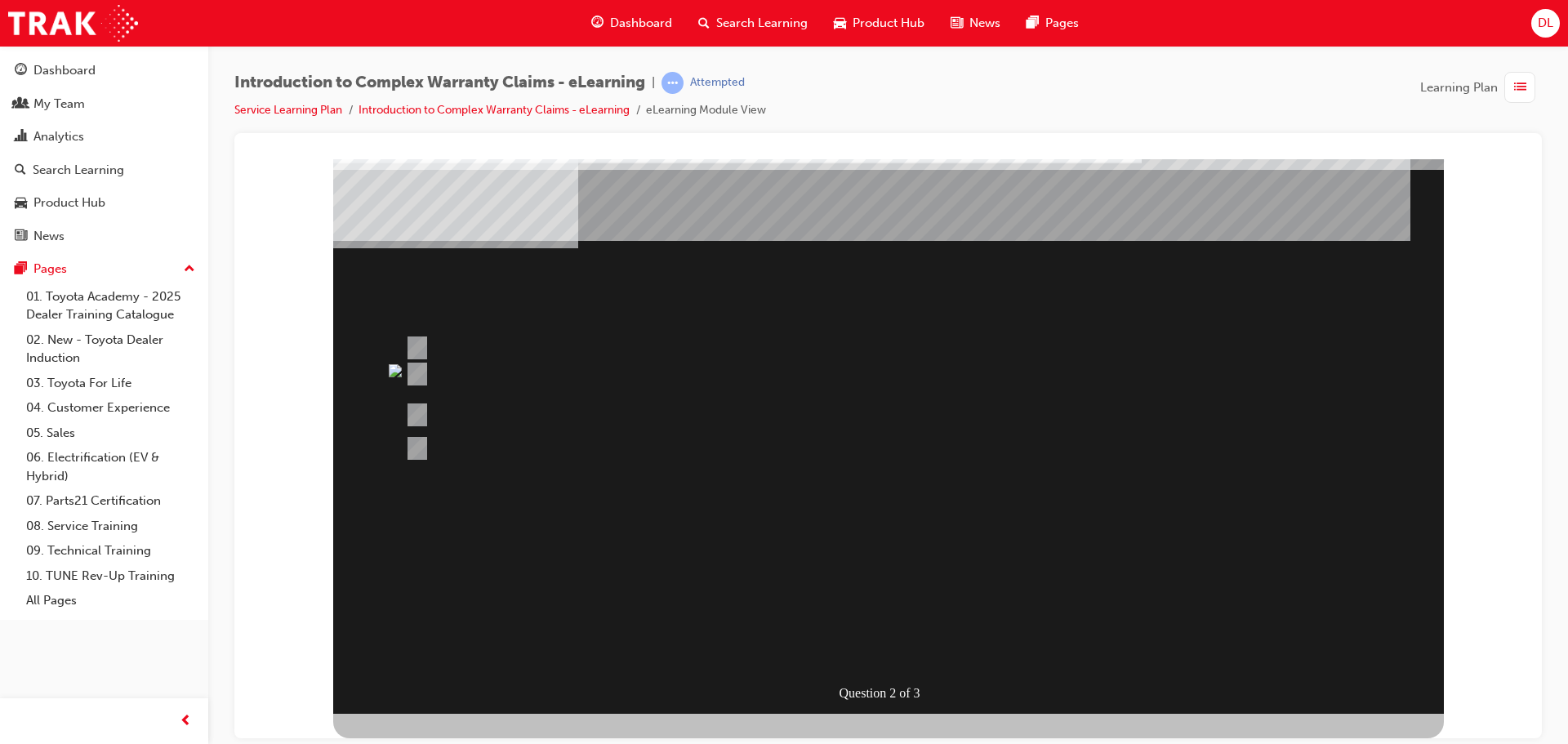
click at [322, 138] on img "" at bounding box center [314, 131] width 13 height 13
drag, startPoint x: 425, startPoint y: 453, endPoint x: 418, endPoint y: 464, distance: 13.0
click at [422, 464] on div at bounding box center [826, 448] width 849 height 41
drag, startPoint x: 418, startPoint y: 464, endPoint x: 608, endPoint y: 506, distance: 194.6
click at [468, 484] on div "Question 2 of 3" at bounding box center [888, 419] width 1110 height 588
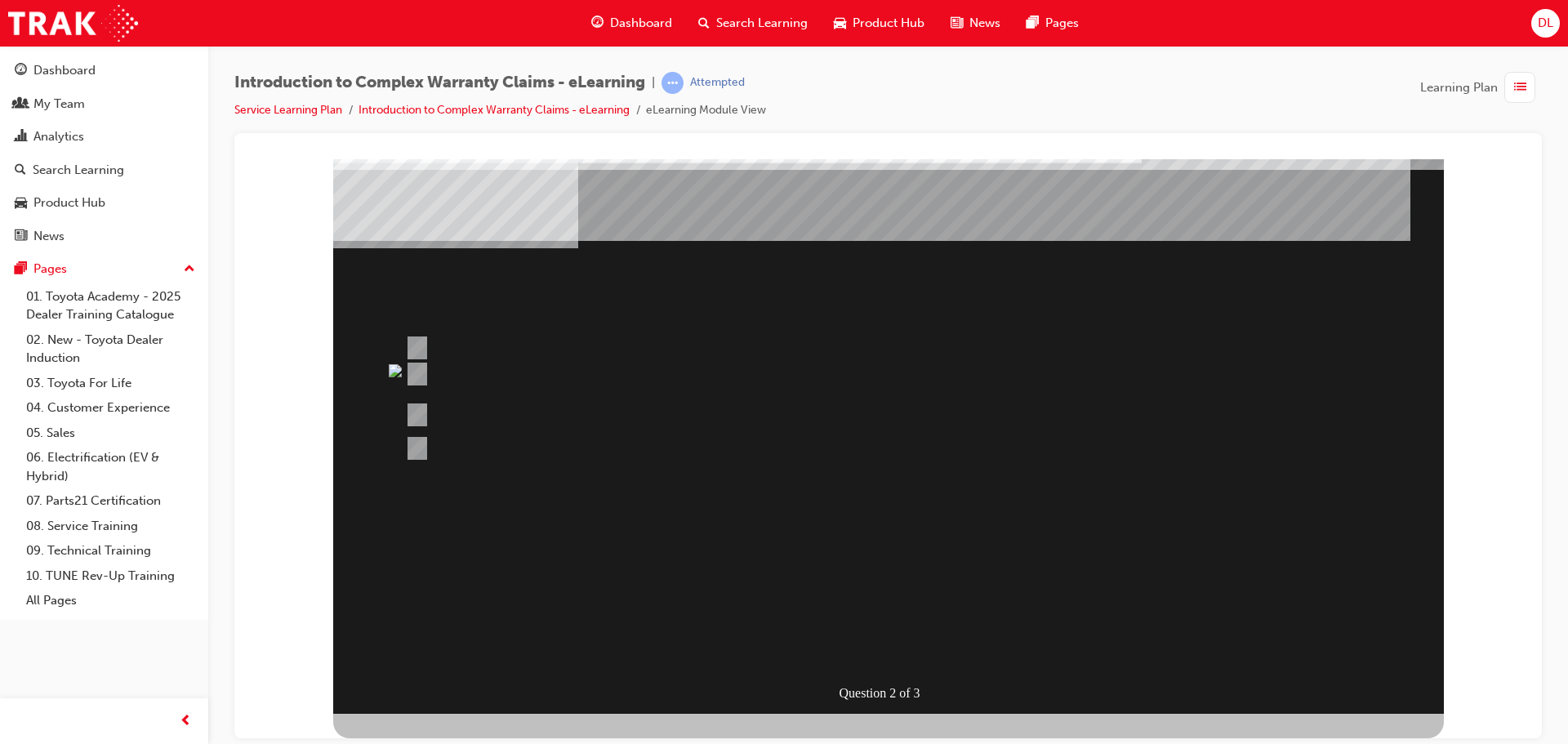
drag, startPoint x: 883, startPoint y: 614, endPoint x: 867, endPoint y: 655, distance: 44.0
click at [887, 621] on div "Question 2 of 3" at bounding box center [888, 419] width 1110 height 588
click at [863, 668] on div "Question 2 of 3" at bounding box center [888, 419] width 1110 height 588
click at [875, 689] on div "Question 2 of 3" at bounding box center [892, 693] width 111 height 24
click at [880, 689] on div "Question 2 of 3" at bounding box center [892, 693] width 111 height 24
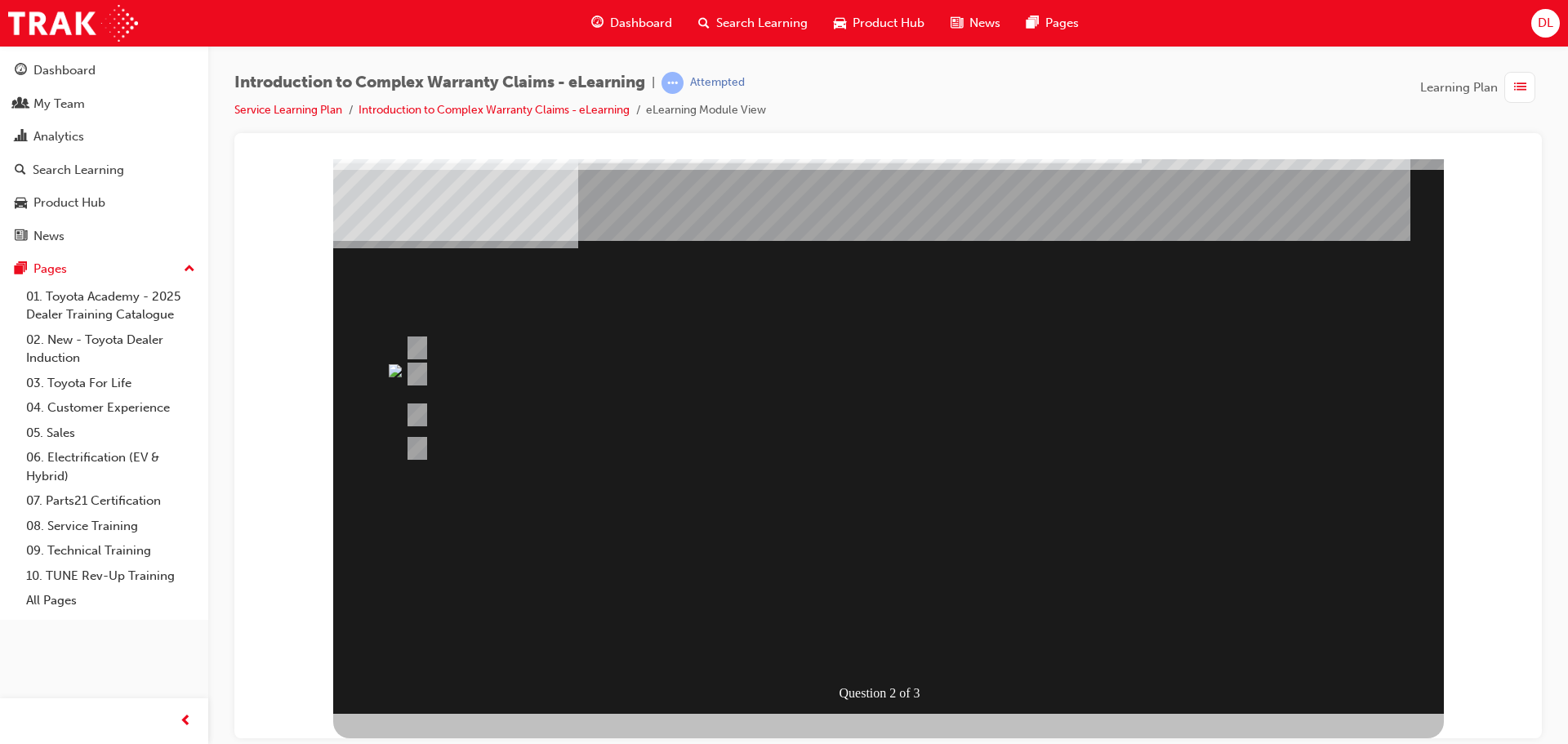
click at [944, 693] on div "Question 2 of 3" at bounding box center [892, 693] width 111 height 24
drag, startPoint x: 1046, startPoint y: 691, endPoint x: 1233, endPoint y: 656, distance: 190.2
click at [1100, 689] on div "Question 2 of 3" at bounding box center [888, 419] width 1110 height 588
drag, startPoint x: 1262, startPoint y: 659, endPoint x: 1373, endPoint y: 676, distance: 112.3
click at [1296, 659] on div "Question 2 of 3" at bounding box center [888, 419] width 1110 height 588
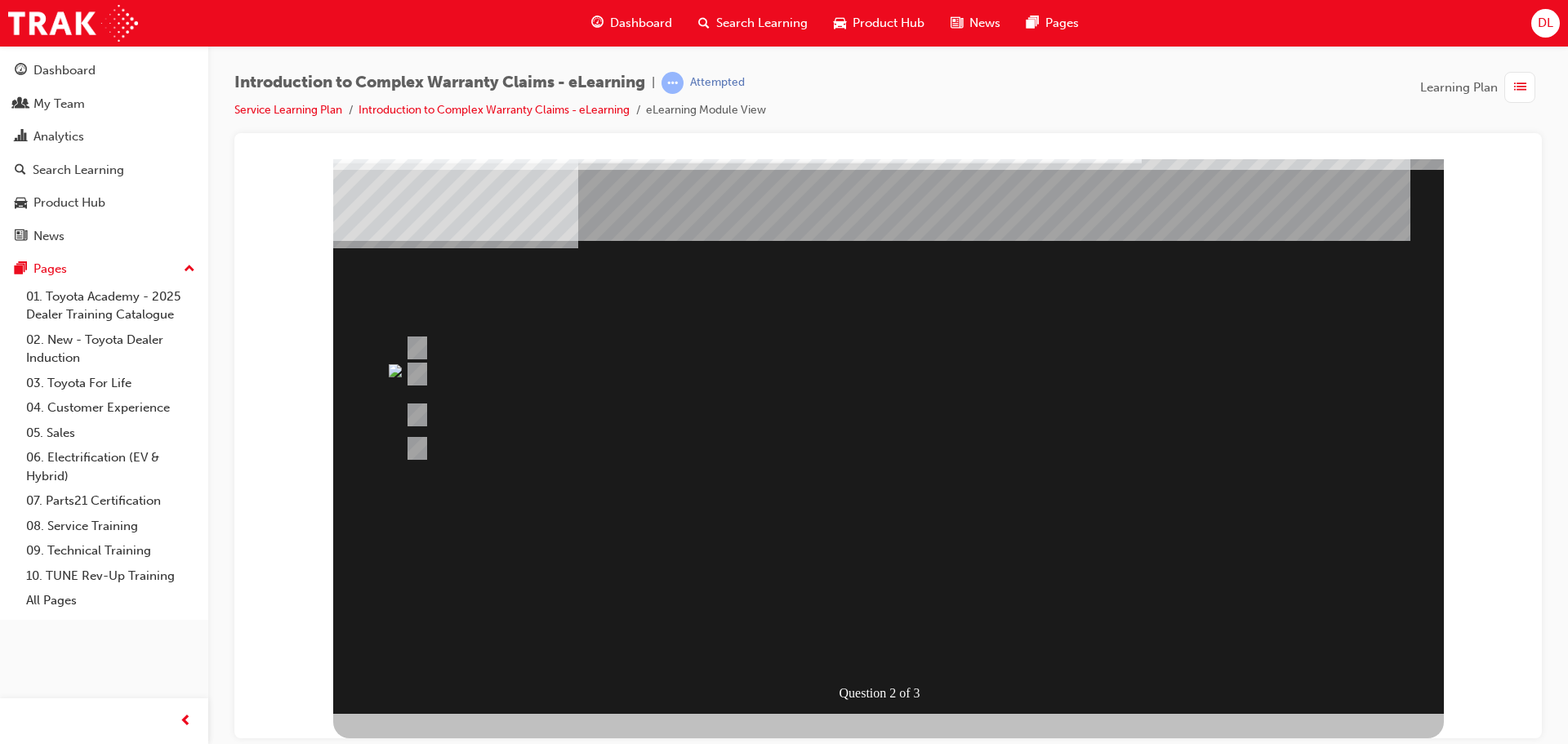
drag, startPoint x: 1373, startPoint y: 676, endPoint x: 1424, endPoint y: 685, distance: 51.8
click at [1415, 685] on div "Question 2 of 3" at bounding box center [888, 419] width 1110 height 588
drag, startPoint x: 1428, startPoint y: 685, endPoint x: 1425, endPoint y: 702, distance: 17.3
click at [1429, 687] on div "Question 2 of 3" at bounding box center [888, 419] width 1110 height 588
click at [1424, 708] on div "Question 2 of 3" at bounding box center [888, 419] width 1110 height 588
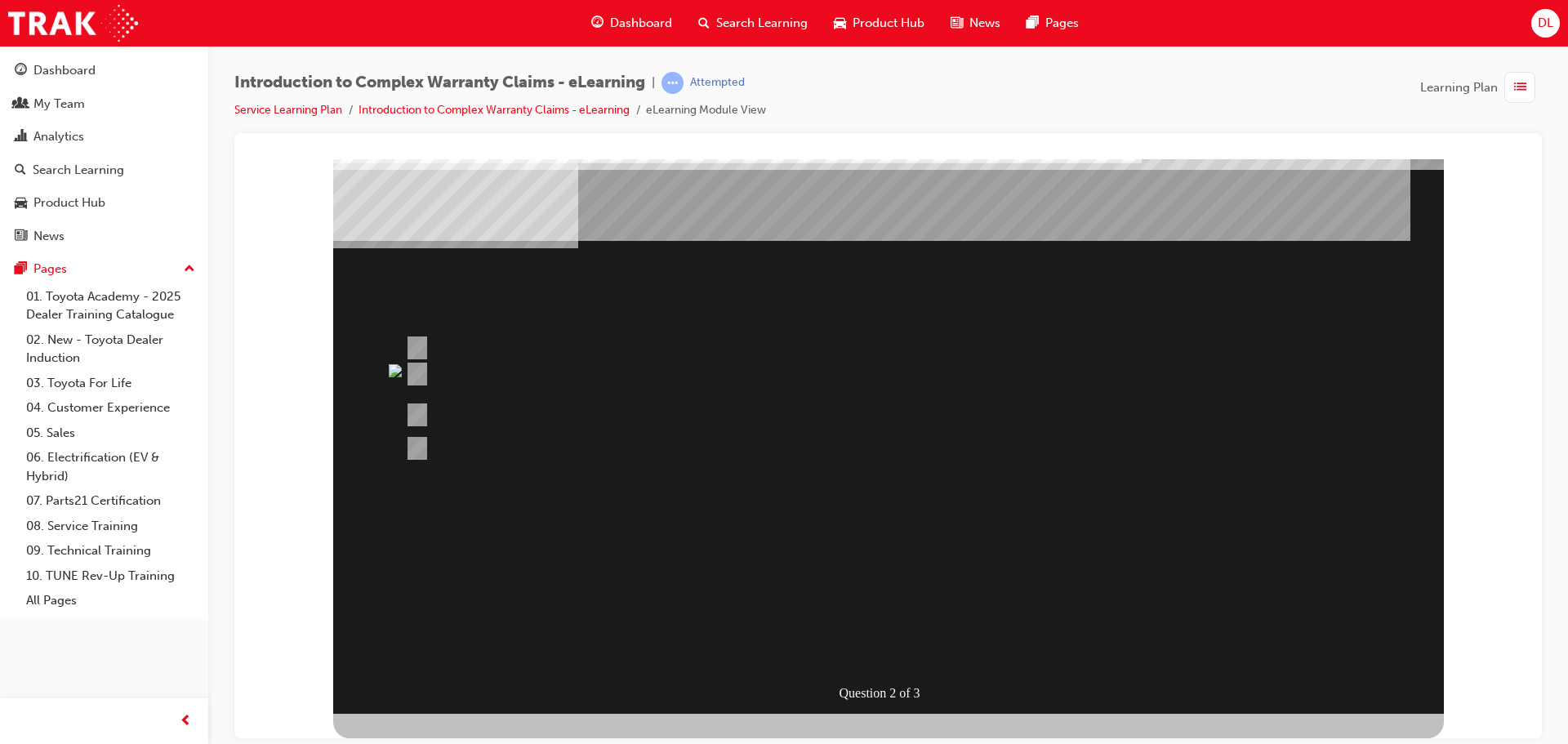
drag, startPoint x: 1408, startPoint y: 715, endPoint x: 1387, endPoint y: 715, distance: 21.0
click at [1402, 715] on div "Question 2 of 3" at bounding box center [888, 432] width 1110 height 613
click at [1189, 706] on div "Question 2 of 3" at bounding box center [888, 432] width 1110 height 613
drag, startPoint x: 1123, startPoint y: 710, endPoint x: 962, endPoint y: 705, distance: 161.1
click at [973, 707] on div "Question 2 of 3" at bounding box center [888, 419] width 1110 height 588
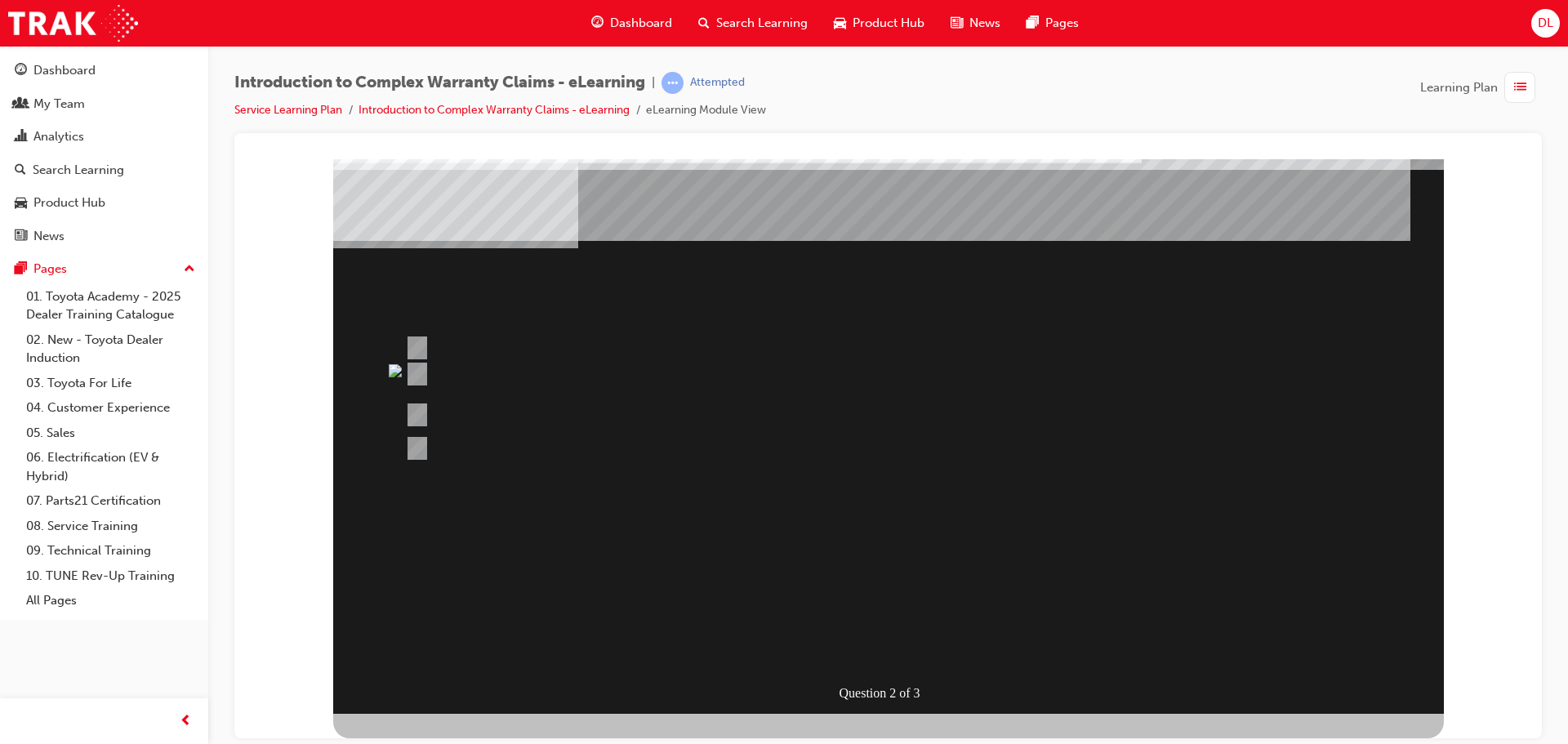
drag, startPoint x: 852, startPoint y: 698, endPoint x: 842, endPoint y: 694, distance: 10.8
click at [842, 694] on div "Question 2 of 3" at bounding box center [888, 419] width 1110 height 588
click at [788, 696] on div "Question 2 of 3" at bounding box center [888, 419] width 1110 height 588
drag
click at [643, 713] on div "Question 2 of 3" at bounding box center [888, 432] width 1110 height 613
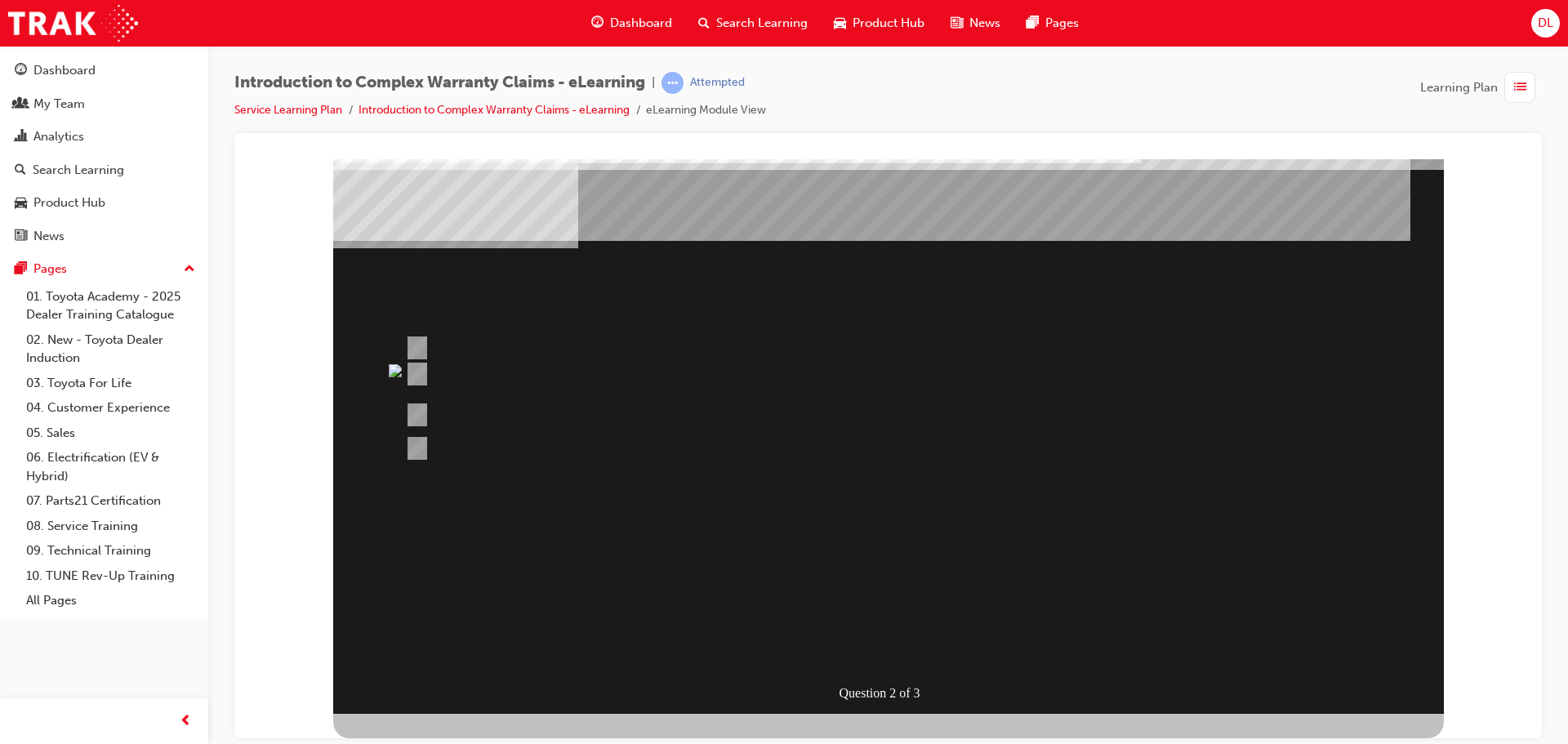
click at [494, 712] on div "Question 2 of 3" at bounding box center [888, 419] width 1110 height 588
click at [442, 717] on div at bounding box center [888, 432] width 1110 height 613
click at [395, 707] on div "Question 2 of 3" at bounding box center [888, 432] width 1110 height 613
click at [383, 704] on div "Question 2 of 3" at bounding box center [888, 419] width 1110 height 588
click at [374, 671] on div "Question 2 of 3" at bounding box center [888, 419] width 1110 height 588
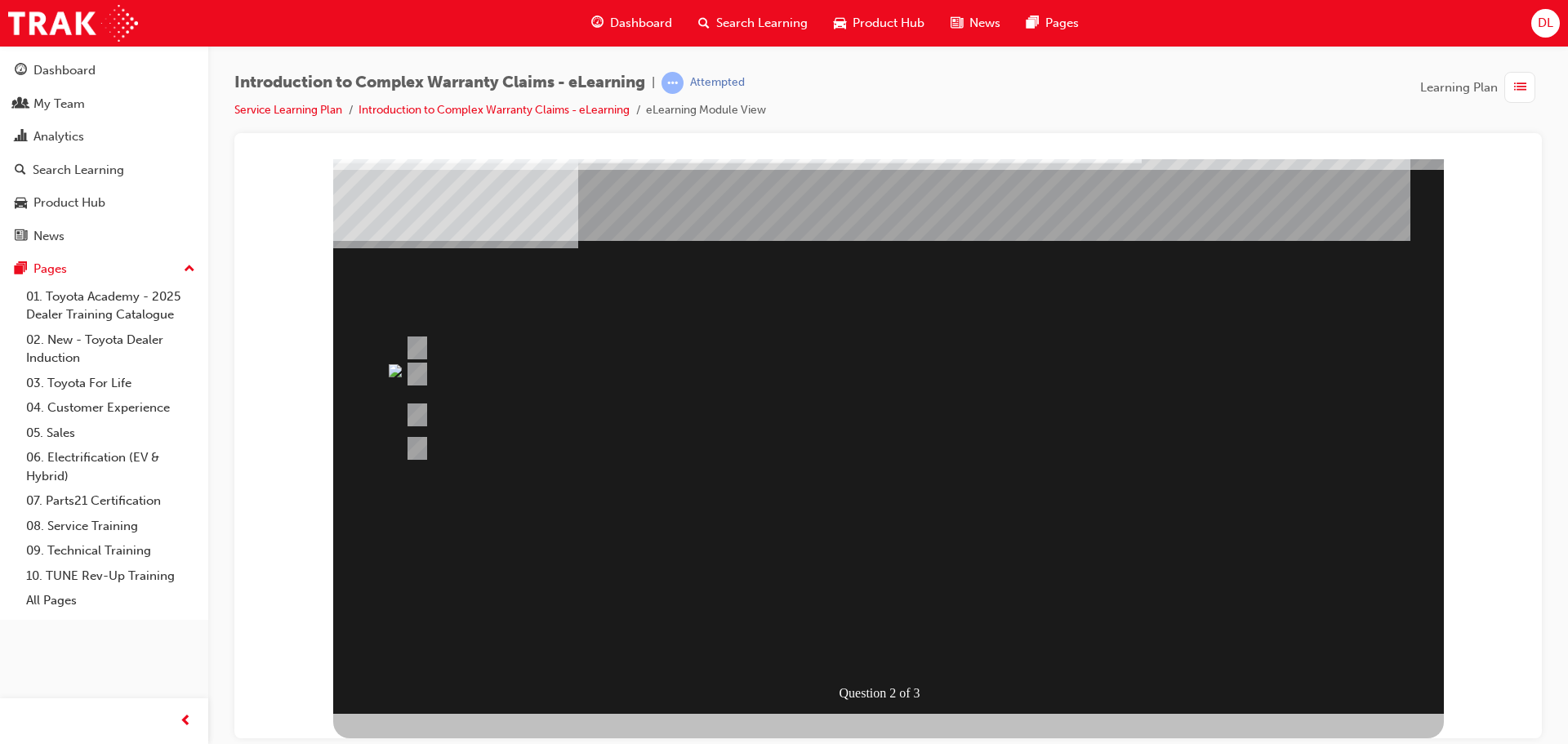
click at [1132, 98] on div "Introduction to Complex Warranty Claims - eLearning | Attempted Service Learnin…" at bounding box center [888, 102] width 1307 height 61
click at [1215, 713] on div "Multiple Choice Quiz" at bounding box center [888, 734] width 1110 height 44
click at [1294, 713] on div "Multiple Choice Quiz" at bounding box center [888, 734] width 1110 height 44
click at [1336, 210] on div "Question 2 of 3" at bounding box center [888, 419] width 1110 height 588
click at [739, 713] on div "Multiple Choice Quiz" at bounding box center [888, 734] width 1110 height 44
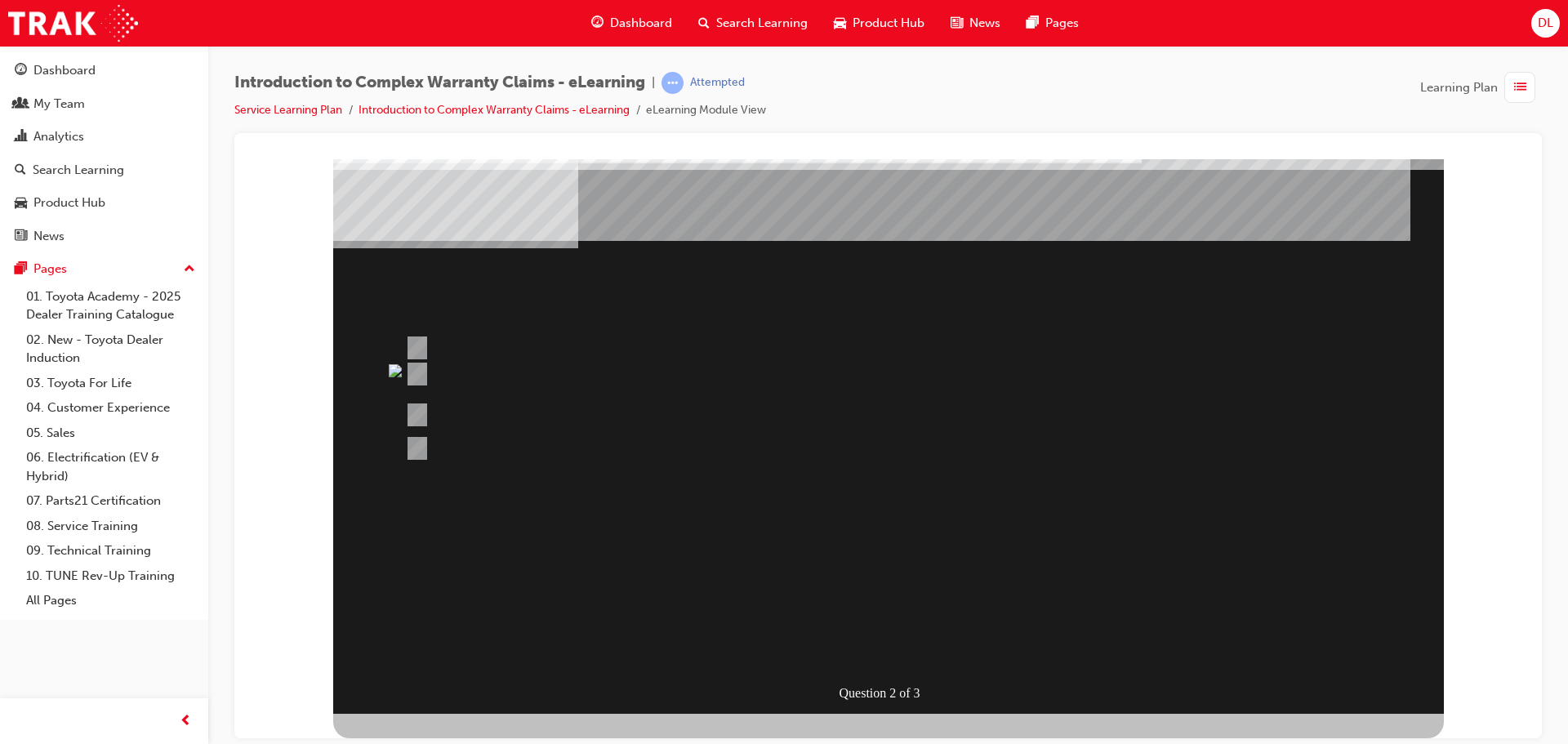
click at [553, 355] on div at bounding box center [826, 347] width 849 height 24
click at [616, 344] on div "Question 2 of 3" at bounding box center [888, 419] width 1110 height 588
click at [808, 562] on div "Question 2 of 3" at bounding box center [888, 419] width 1110 height 588
click at [912, 701] on div "Question 2 of 3" at bounding box center [892, 693] width 111 height 24
click at [604, 111] on link "Introduction to Complex Warranty Claims - eLearning" at bounding box center [495, 110] width 272 height 14
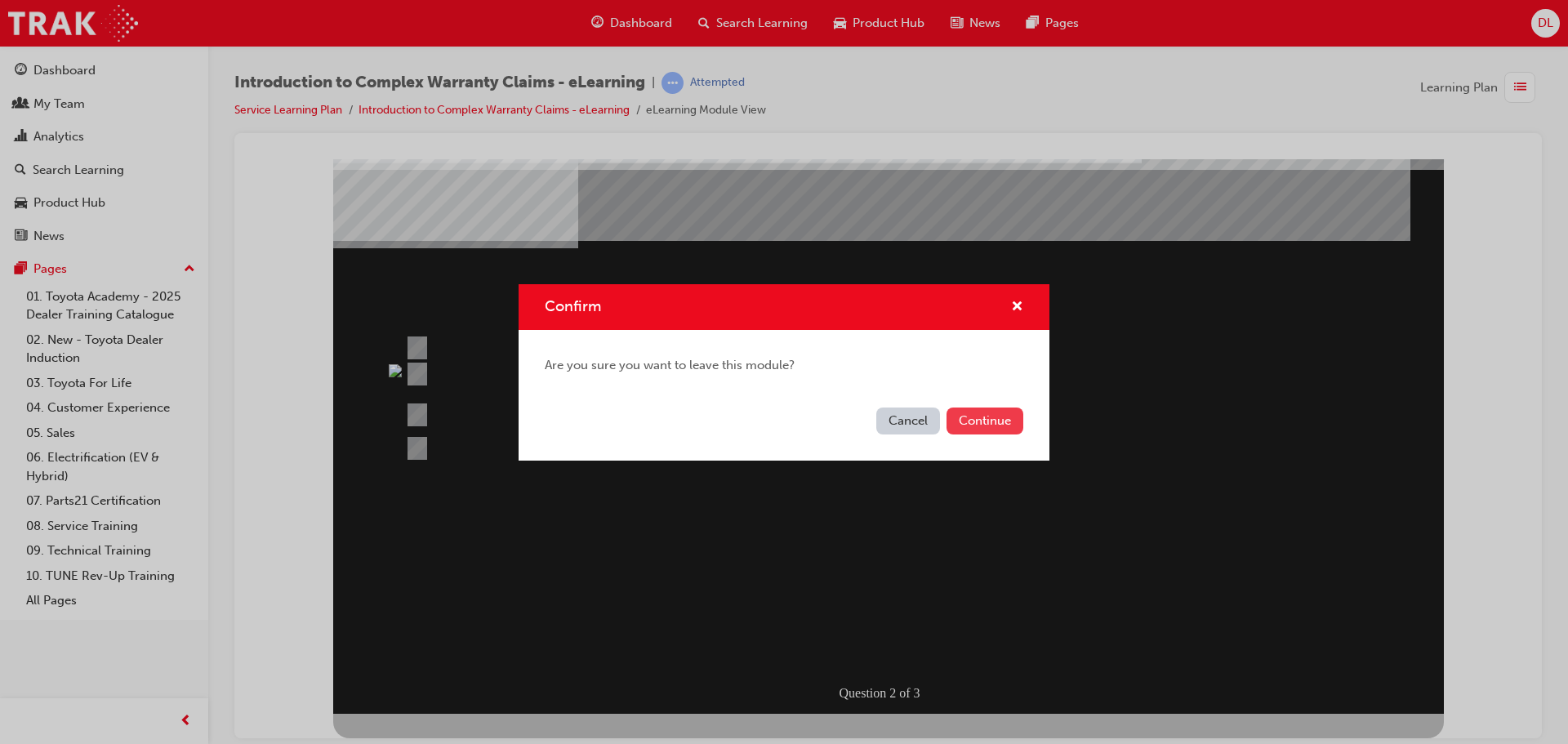
click at [989, 421] on button "Continue" at bounding box center [984, 421] width 77 height 27
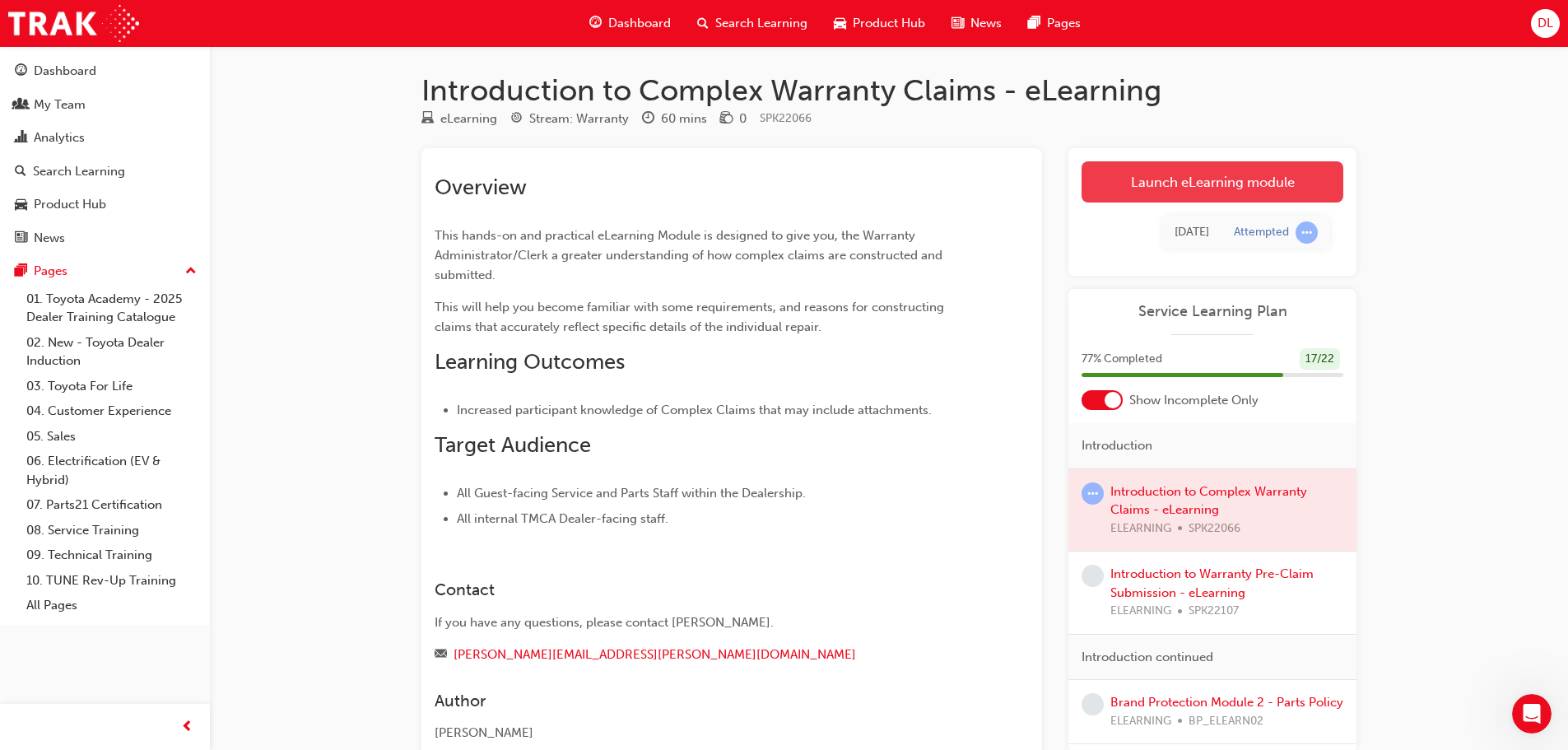
click at [1151, 171] on link "Launch eLearning module" at bounding box center [1213, 182] width 262 height 41
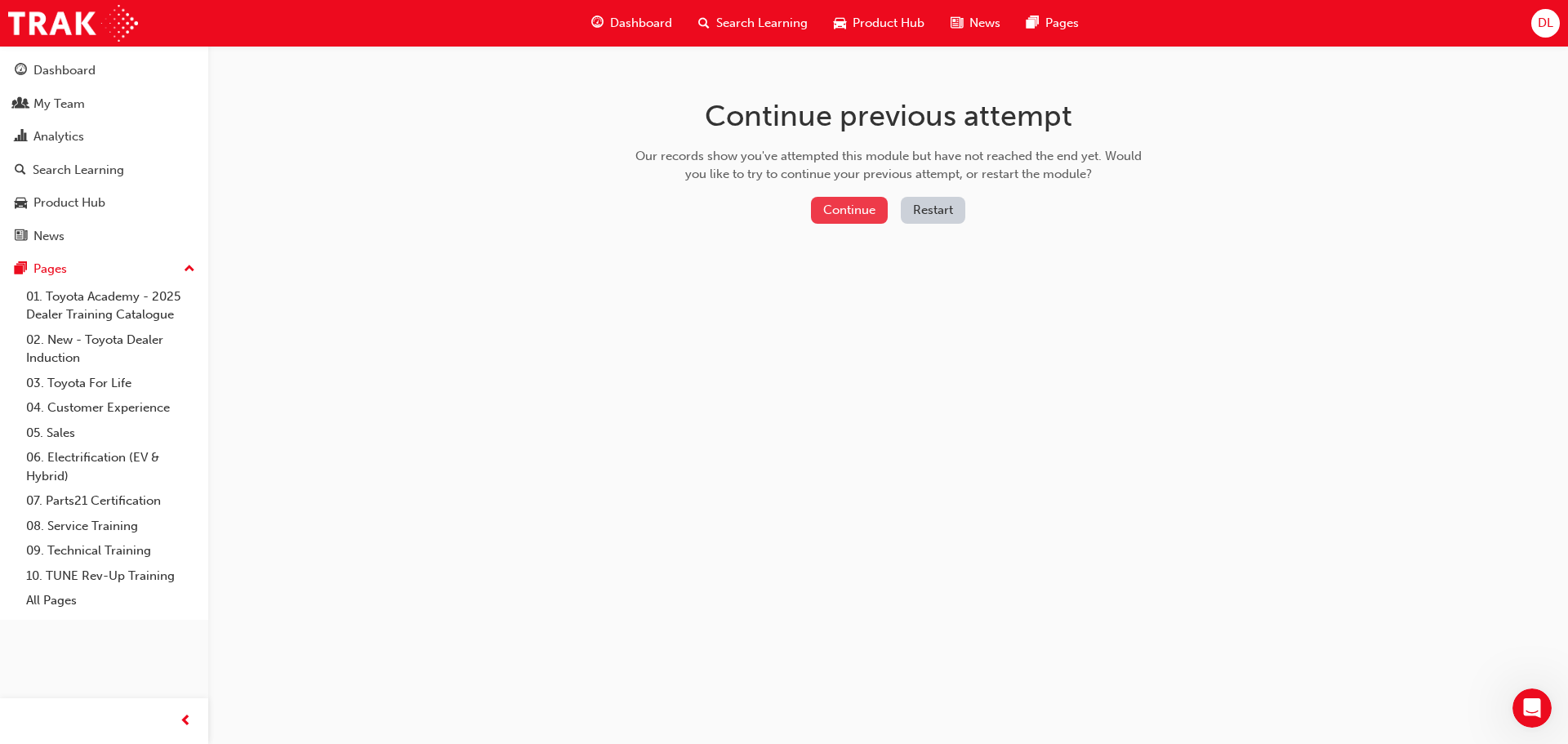
click at [848, 210] on button "Continue" at bounding box center [848, 210] width 77 height 27
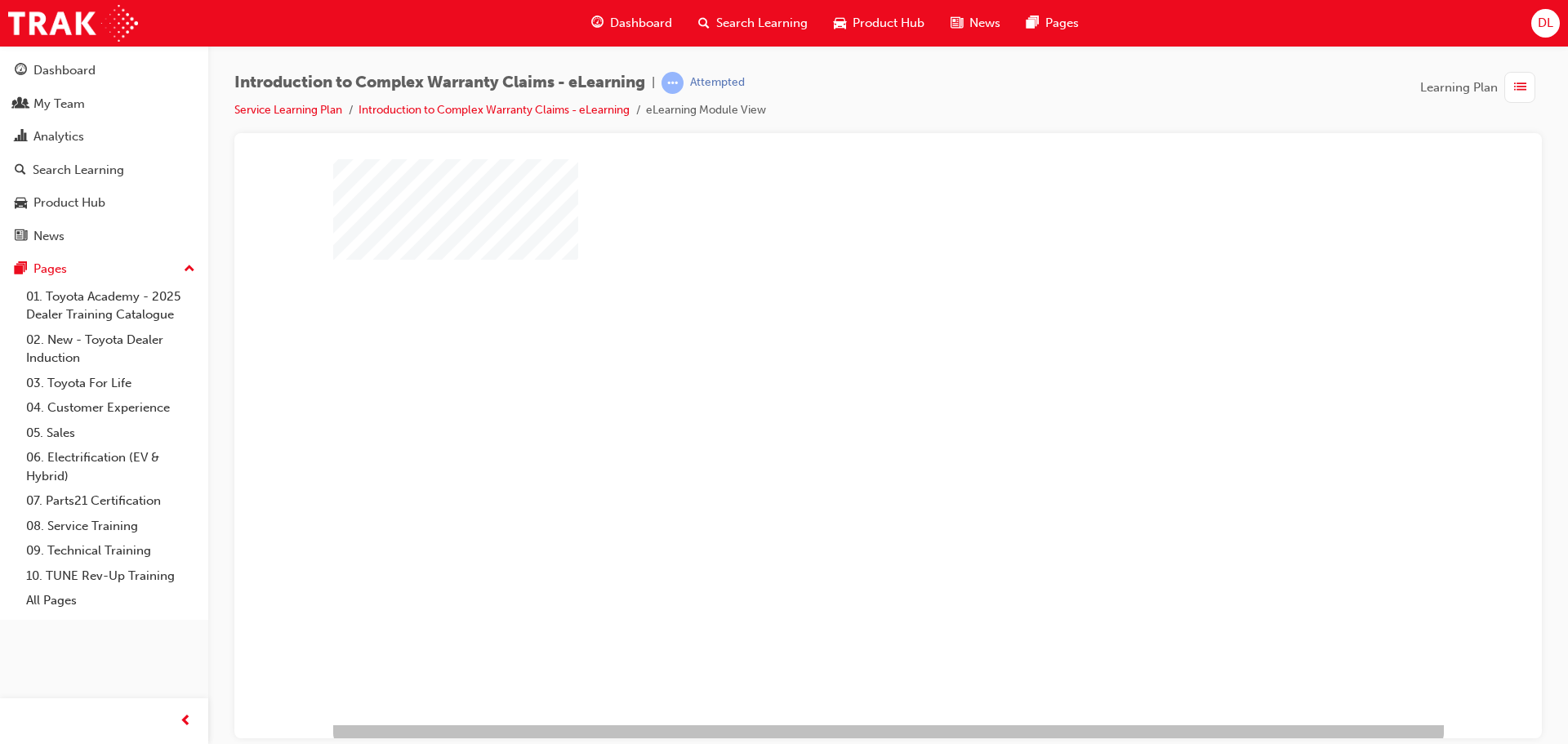
scroll to position [34, 0]
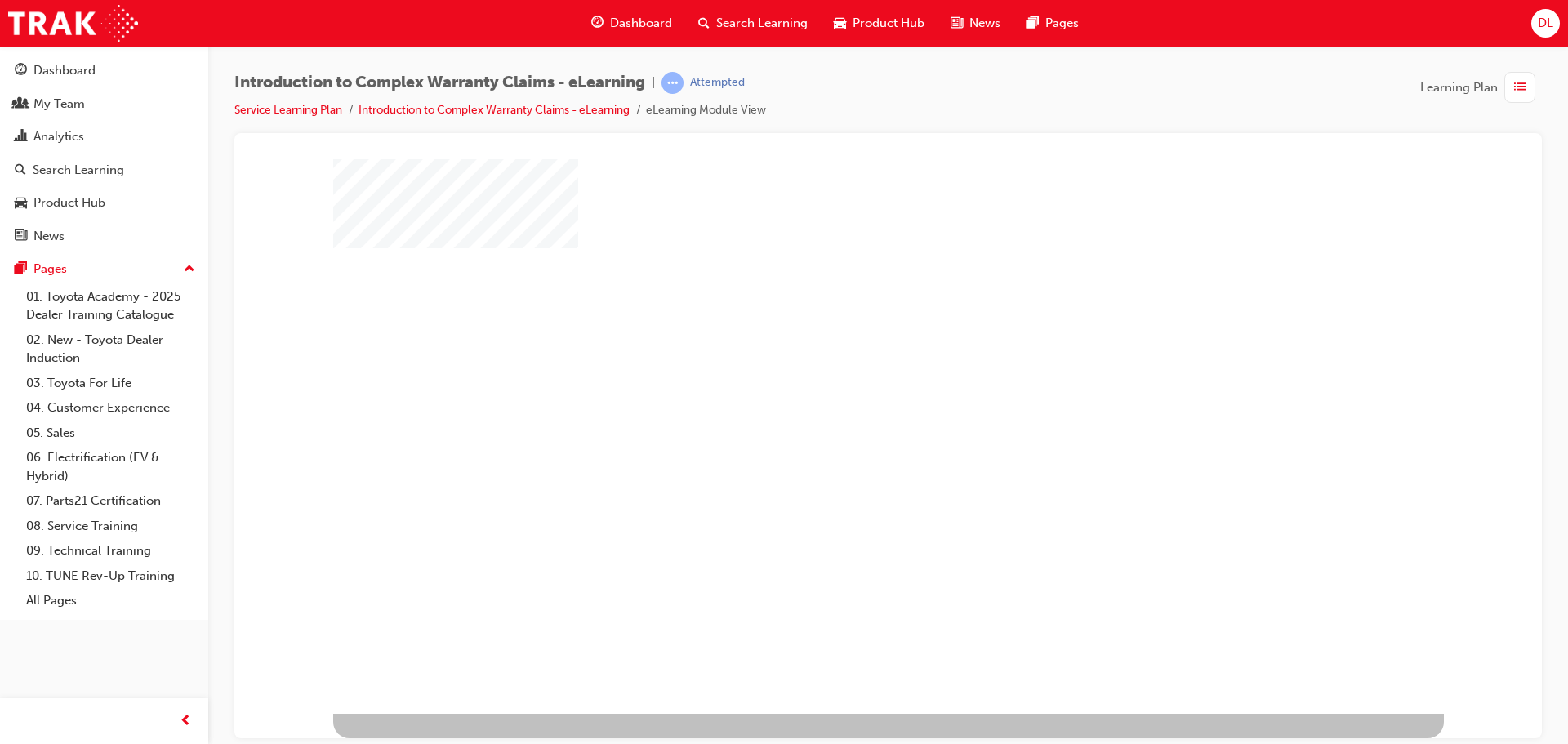
click at [842, 368] on div "play" at bounding box center [842, 368] width 0 height 0
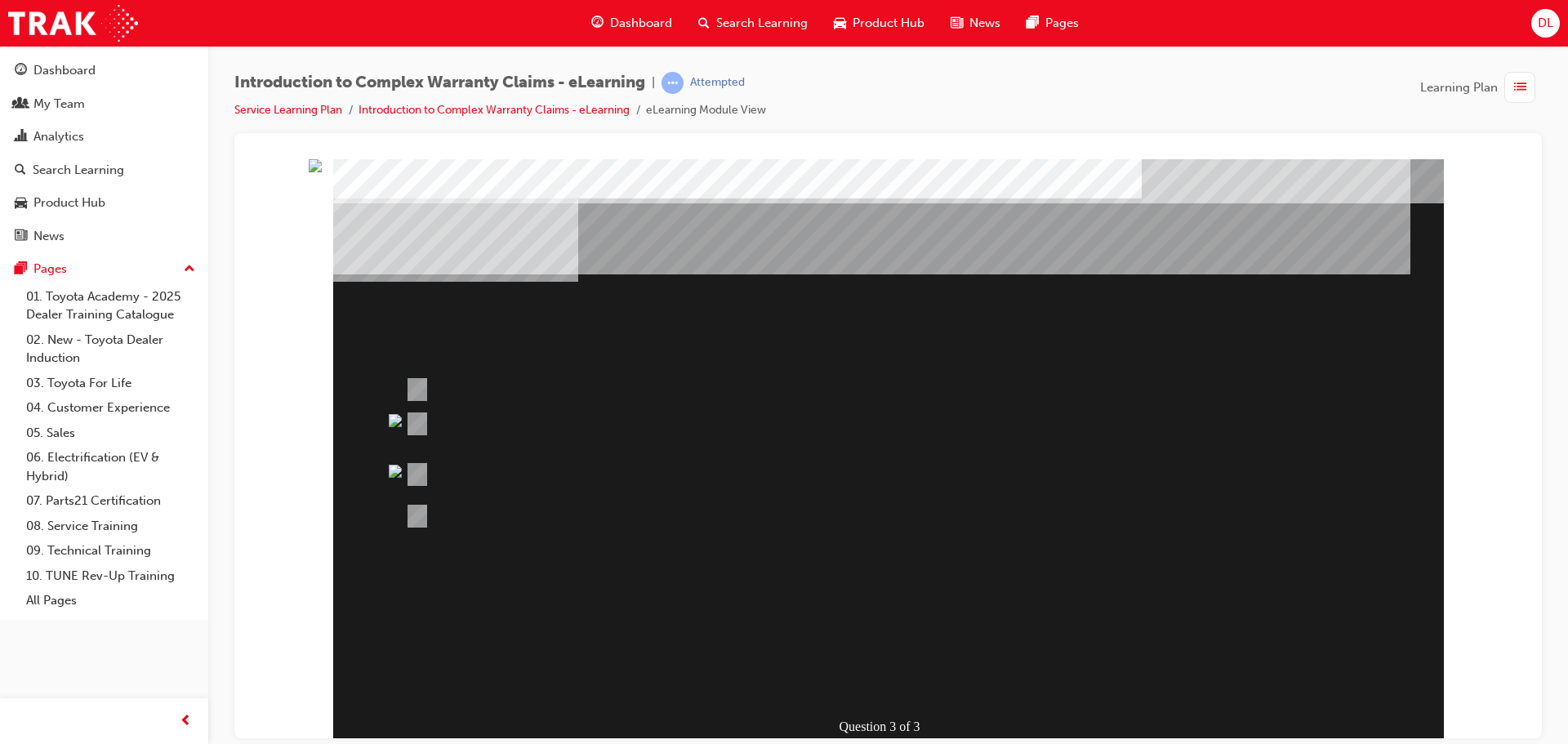
click at [872, 526] on div at bounding box center [826, 516] width 849 height 44
click at [660, 466] on div at bounding box center [826, 474] width 849 height 44
click at [605, 94] on div "Introduction to Complex Warranty Claims - eLearning | Attempted Service Learnin…" at bounding box center [500, 96] width 531 height 49
click at [601, 106] on link "Introduction to Complex Warranty Claims - eLearning" at bounding box center [495, 110] width 272 height 14
click at [598, 115] on link "Introduction to Complex Warranty Claims - eLearning" at bounding box center [495, 110] width 272 height 14
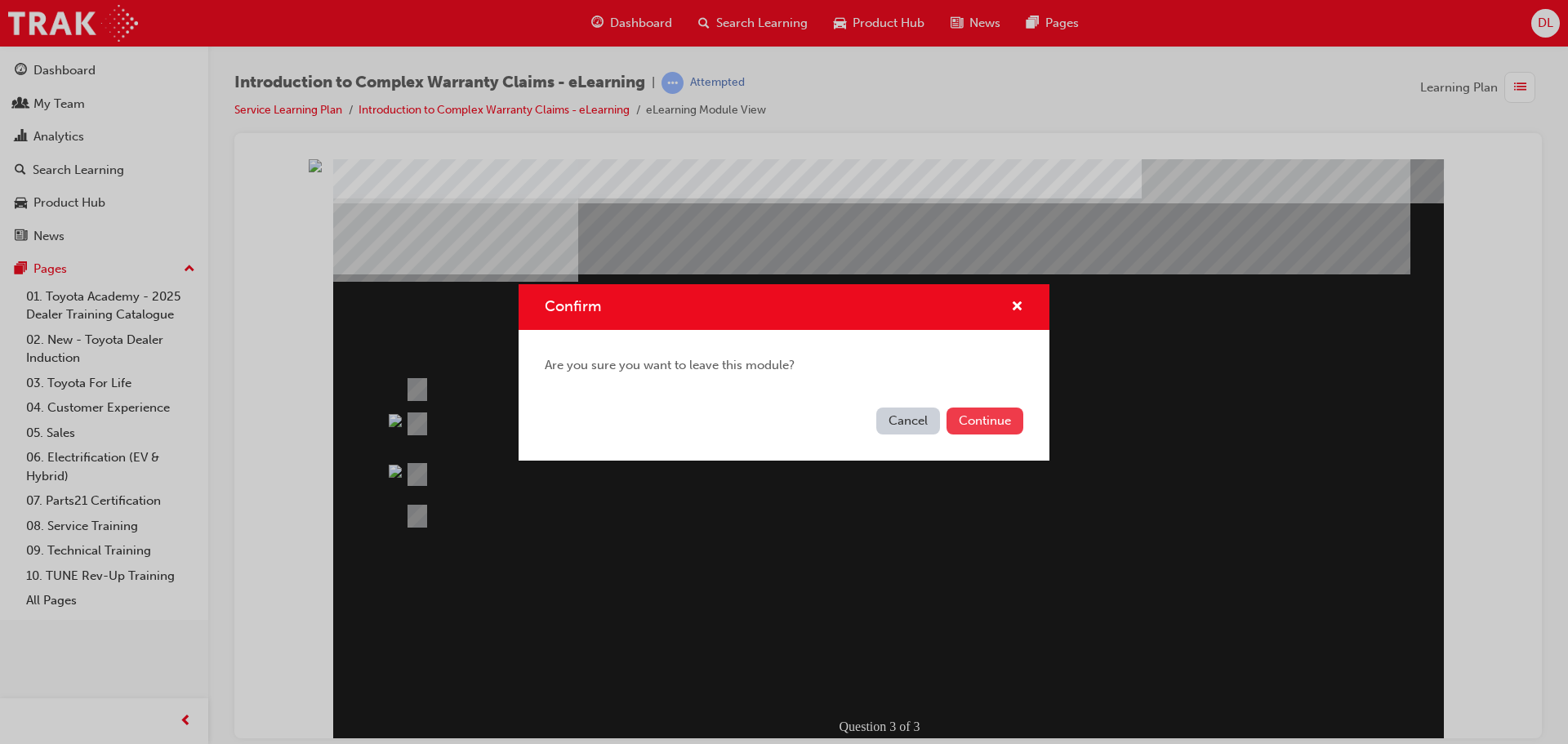
click at [969, 427] on button "Continue" at bounding box center [984, 421] width 77 height 27
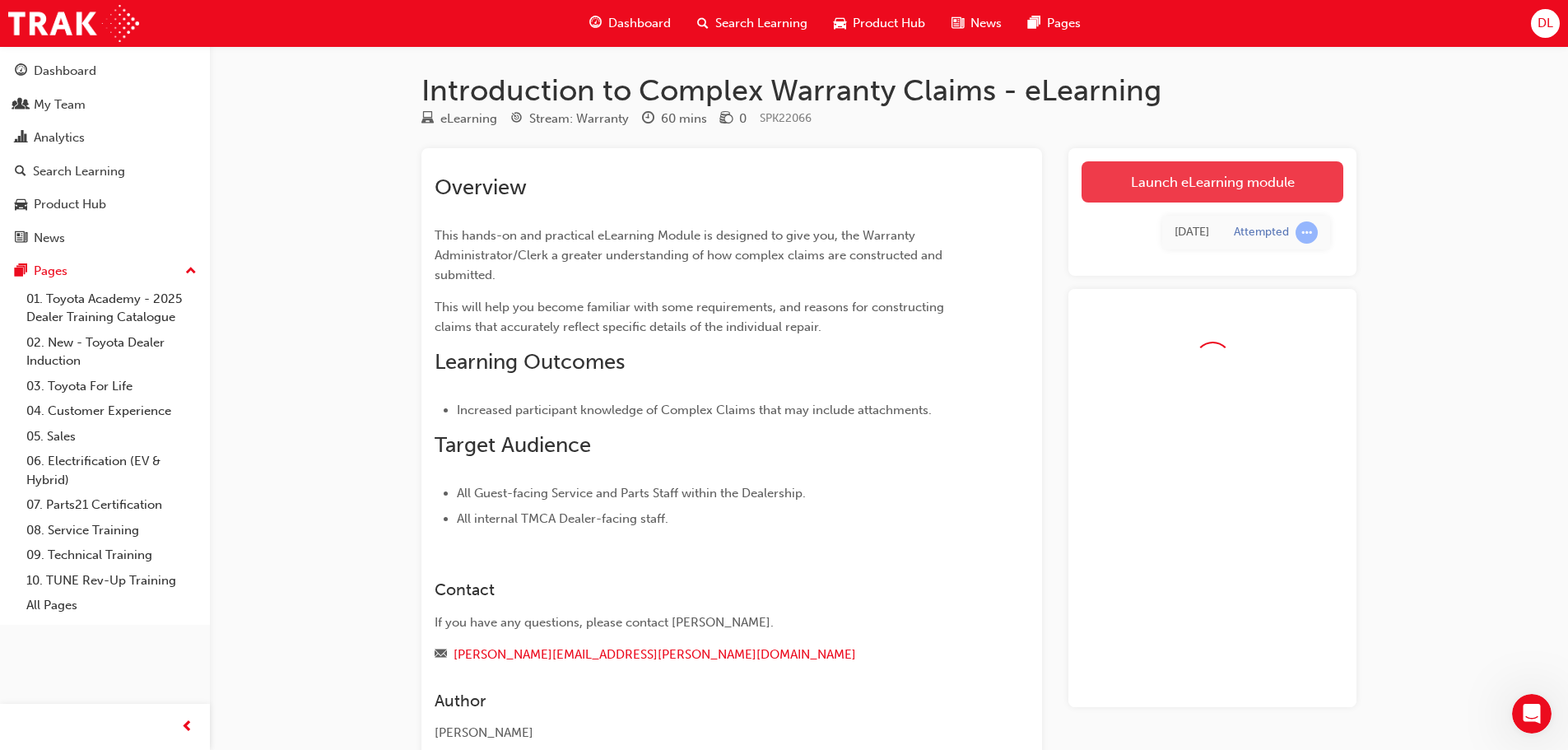
click at [1135, 180] on link "Launch eLearning module" at bounding box center [1213, 182] width 262 height 41
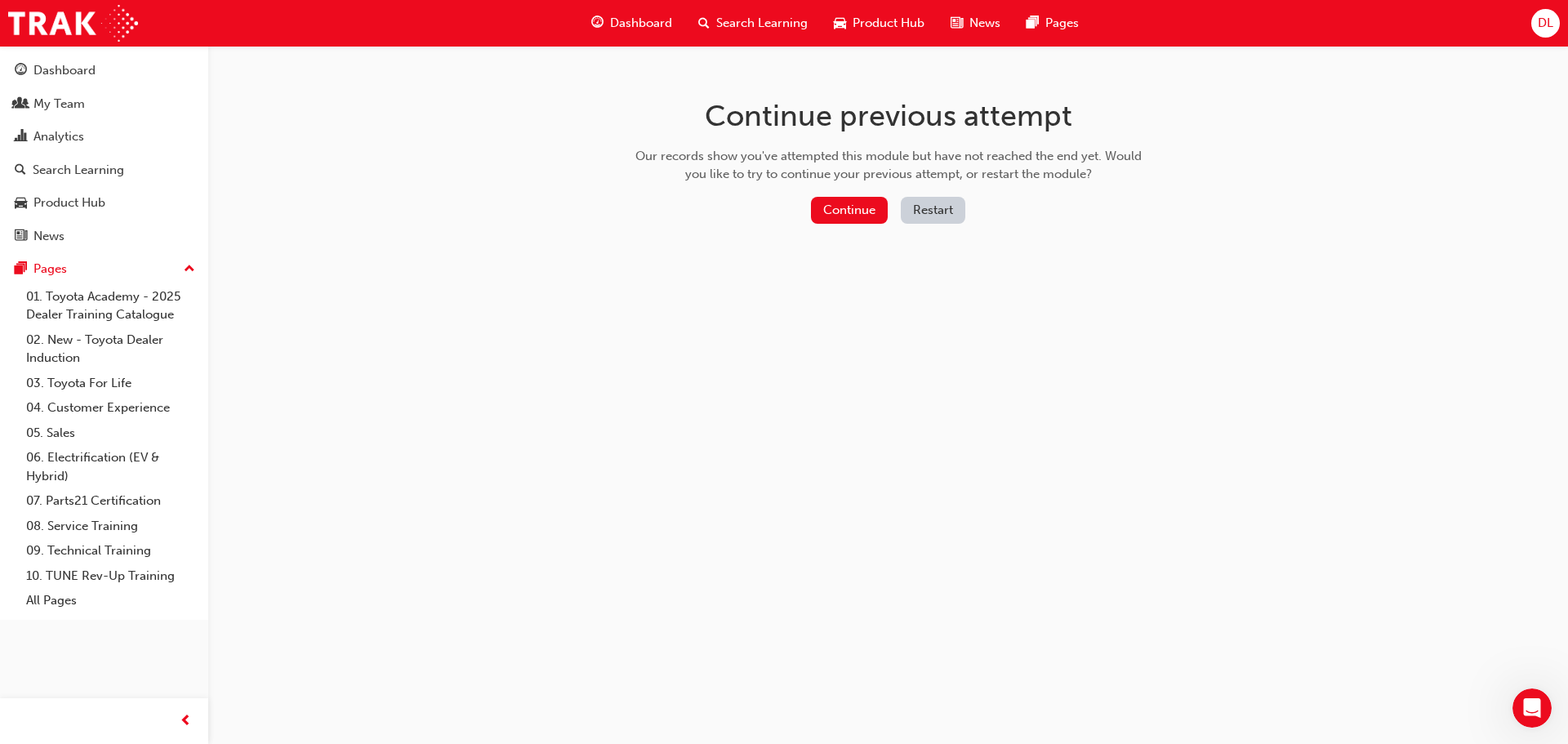
click at [851, 190] on div "Continue previous attempt Our records show you've attempted this module but hav…" at bounding box center [888, 164] width 530 height 237
click at [855, 215] on button "Continue" at bounding box center [848, 210] width 77 height 27
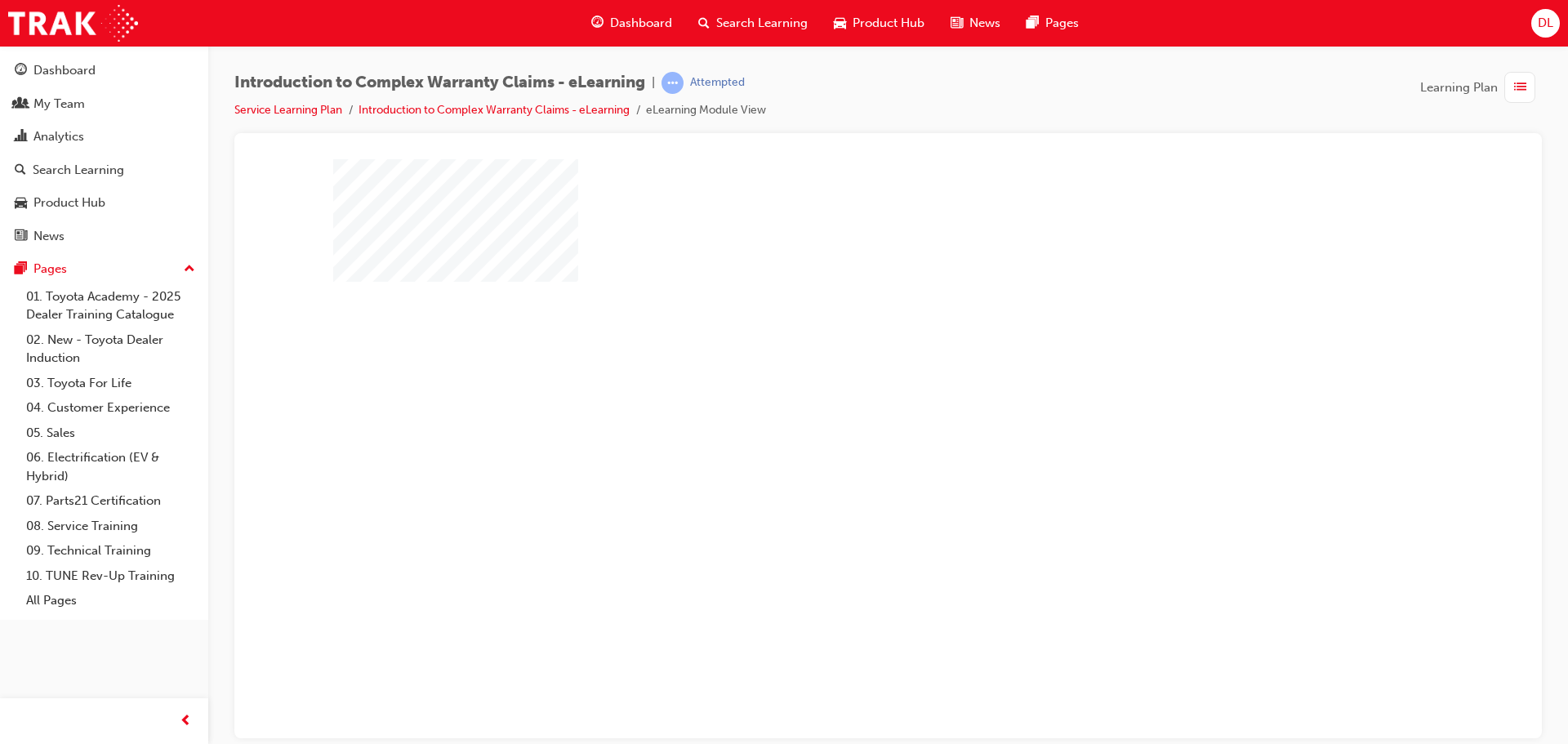
click at [842, 402] on div "play" at bounding box center [842, 402] width 0 height 0
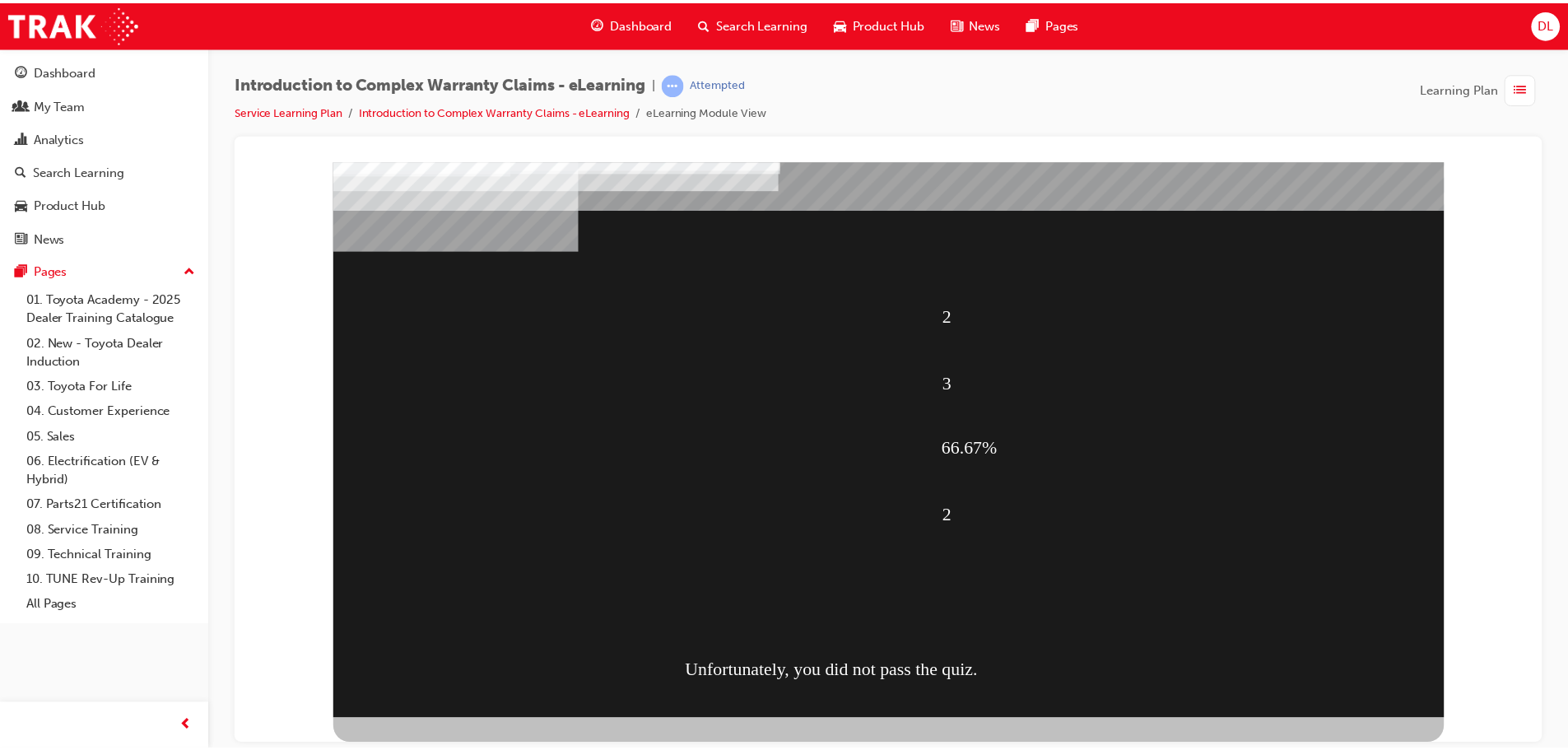
scroll to position [0, 0]
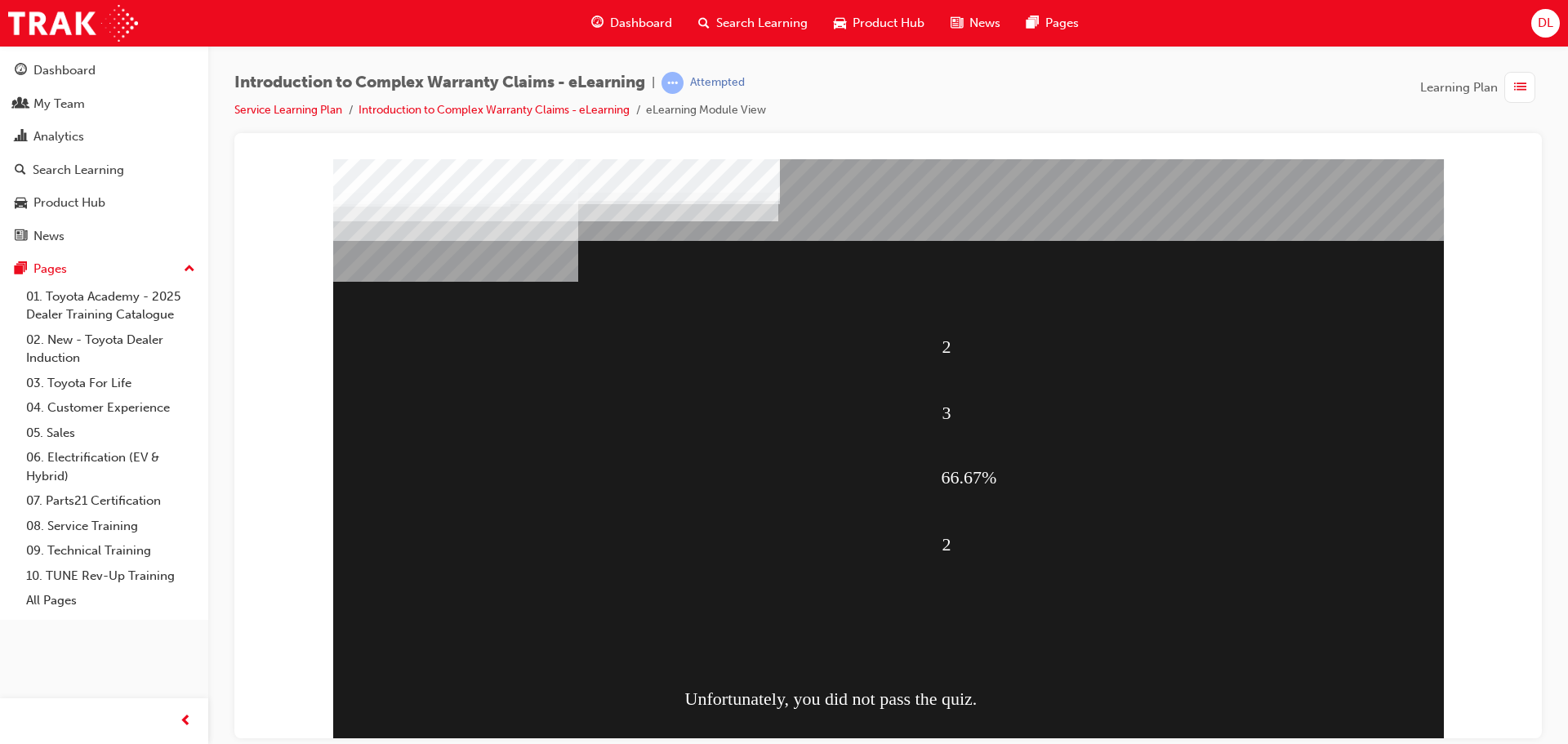
click at [709, 85] on div "Attempted" at bounding box center [718, 82] width 54 height 16
click at [591, 110] on link "Introduction to Complex Warranty Claims - eLearning" at bounding box center [495, 110] width 272 height 14
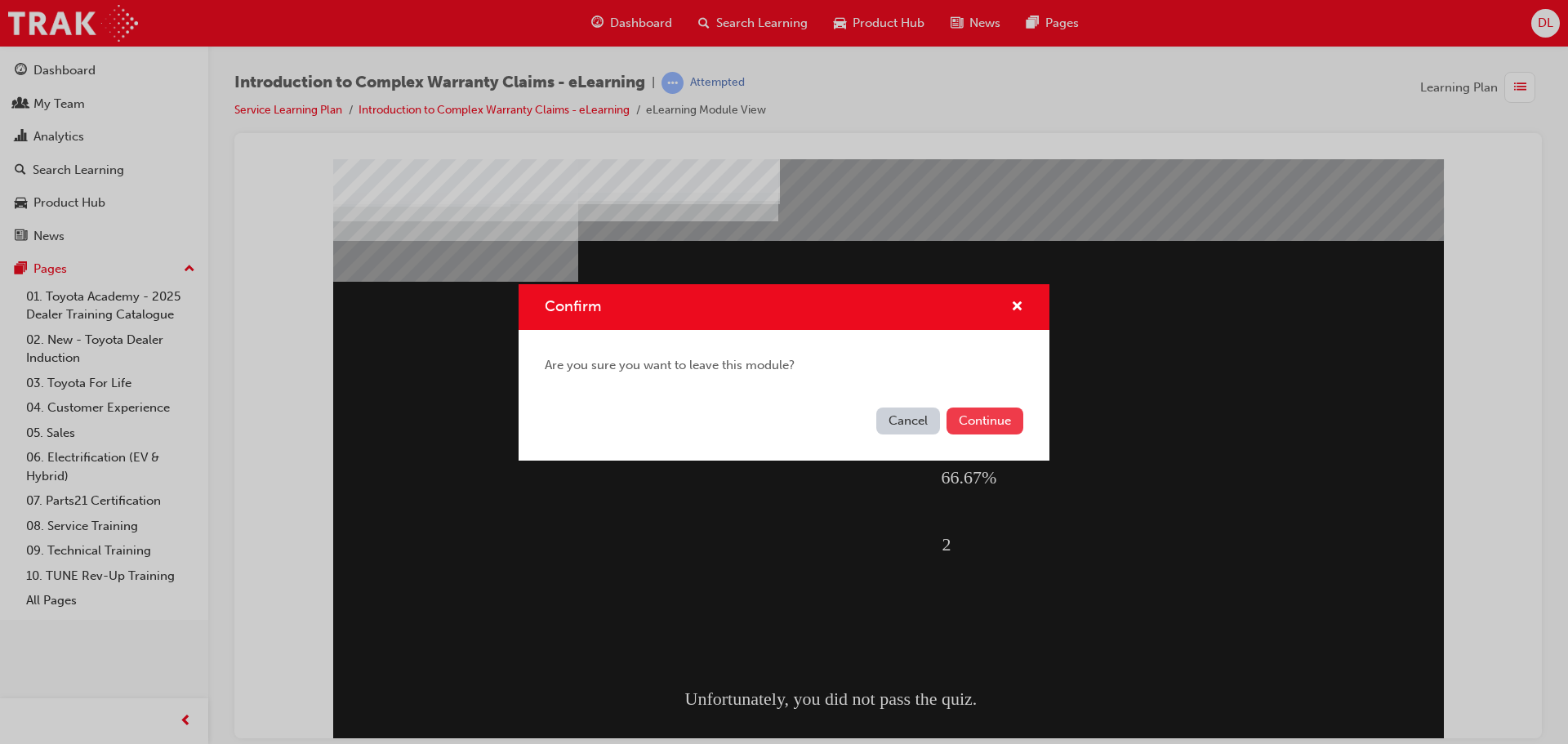
click at [998, 425] on button "Continue" at bounding box center [984, 421] width 77 height 27
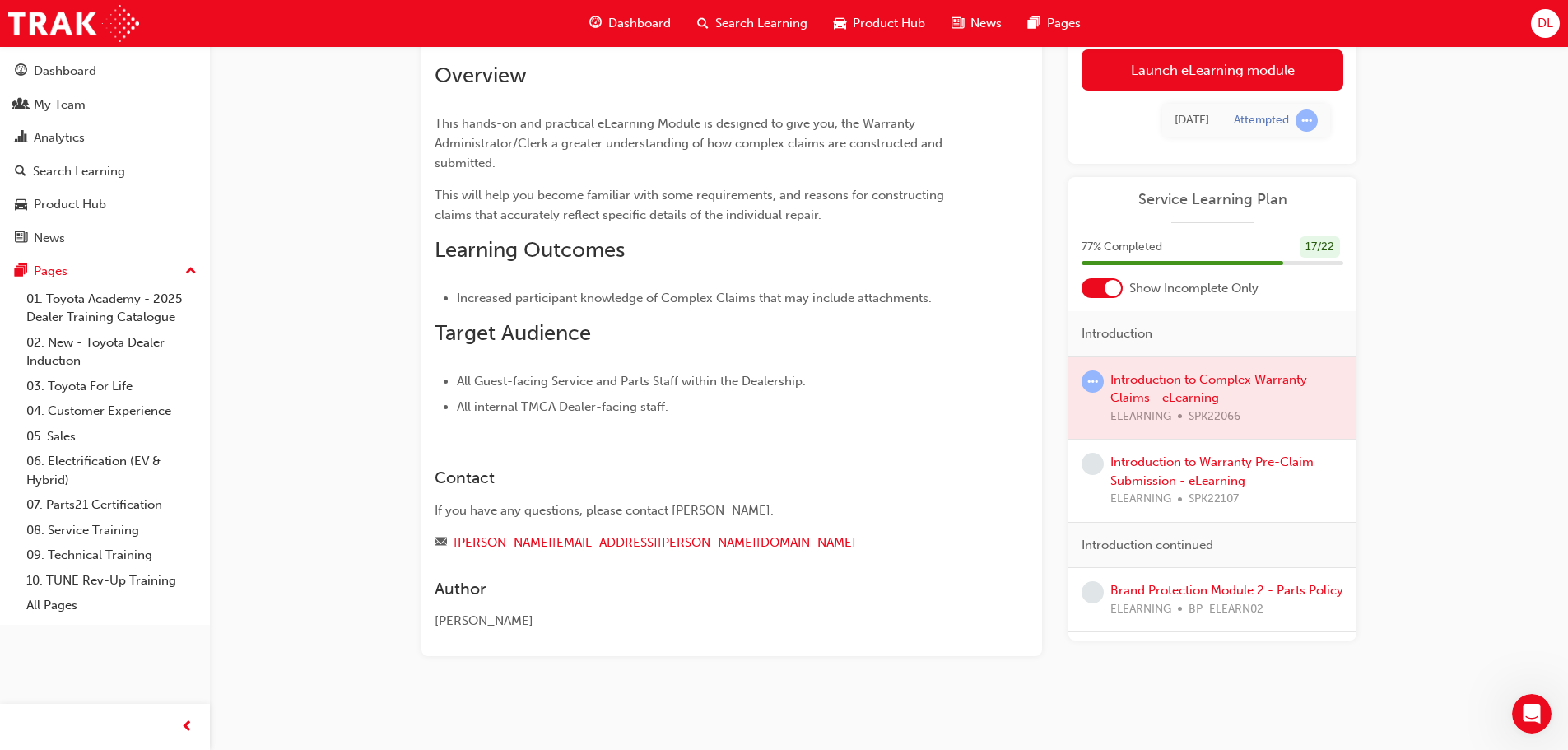
click at [650, 19] on span "Dashboard" at bounding box center [639, 22] width 63 height 19
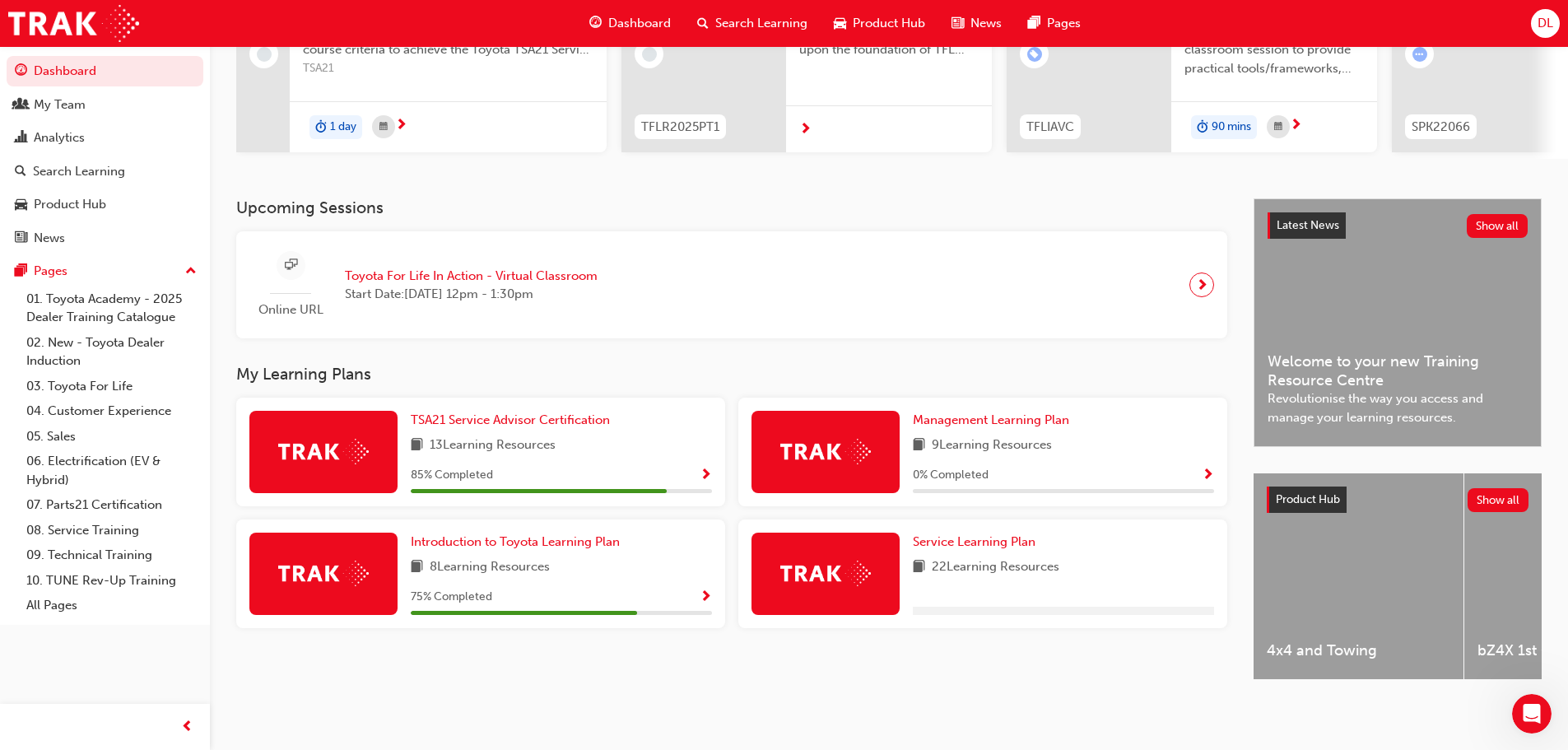
scroll to position [234, 0]
